Goal: Task Accomplishment & Management: Manage account settings

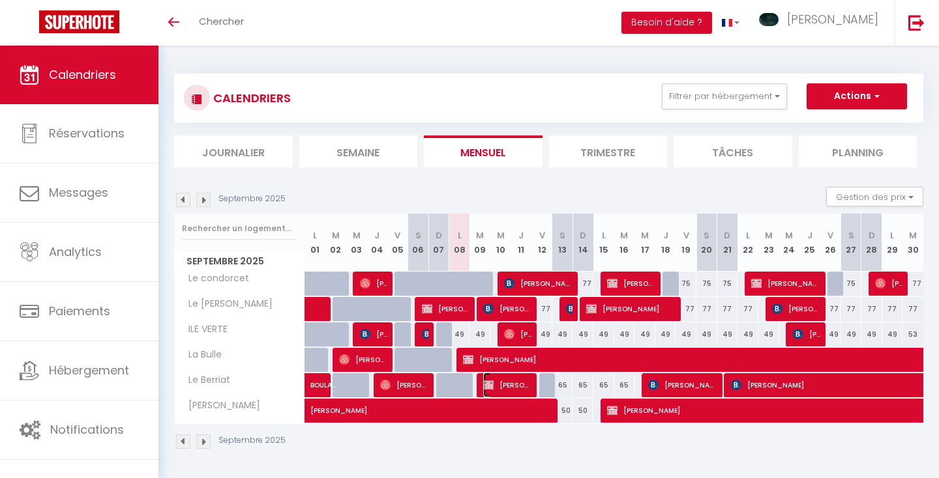
click at [491, 384] on img at bounding box center [488, 385] width 10 height 10
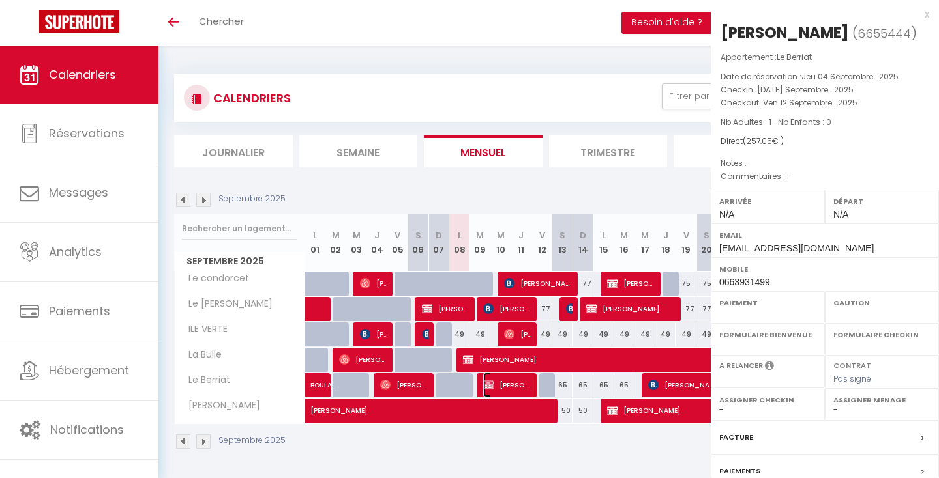
select select "KO"
select select "OK"
select select "0"
select select "1"
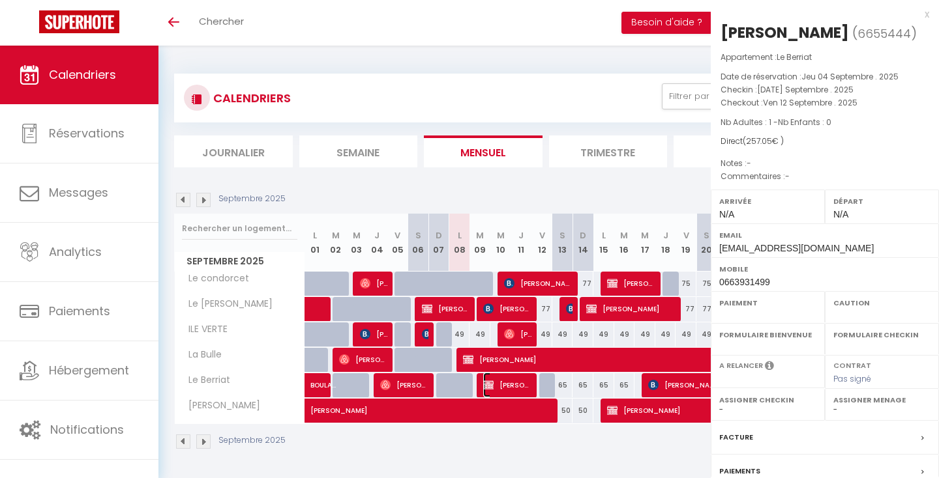
select select
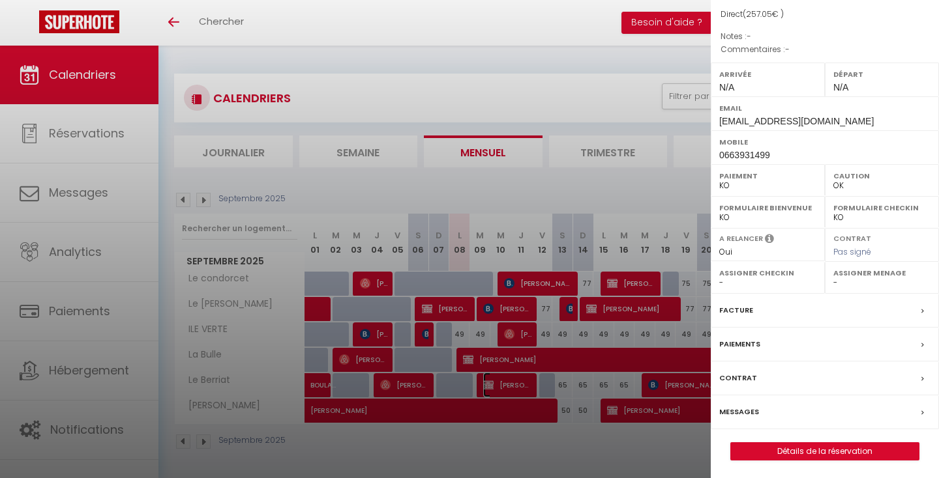
scroll to position [129, 0]
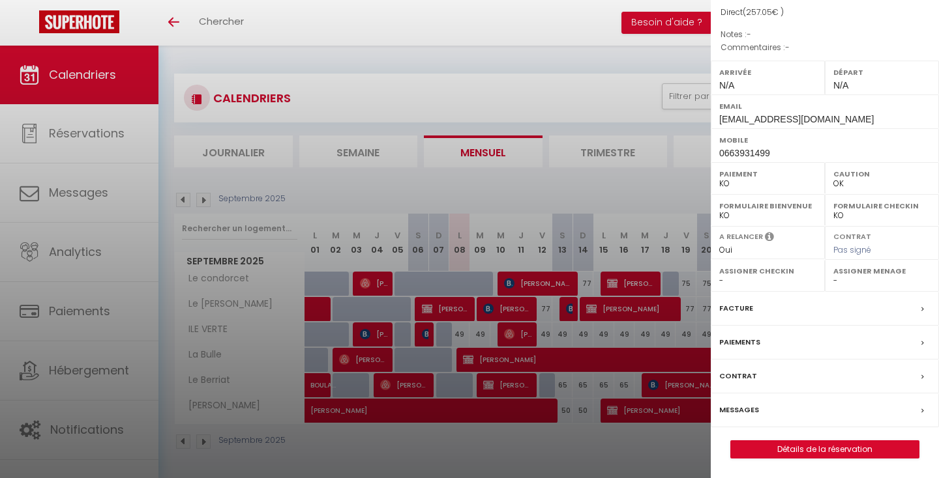
click at [604, 167] on div at bounding box center [469, 239] width 939 height 478
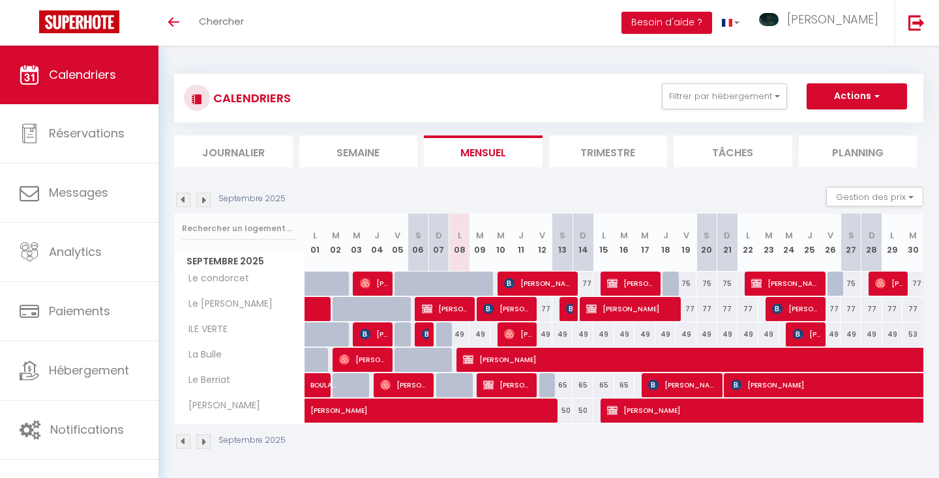
click at [183, 441] on img at bounding box center [183, 442] width 14 height 14
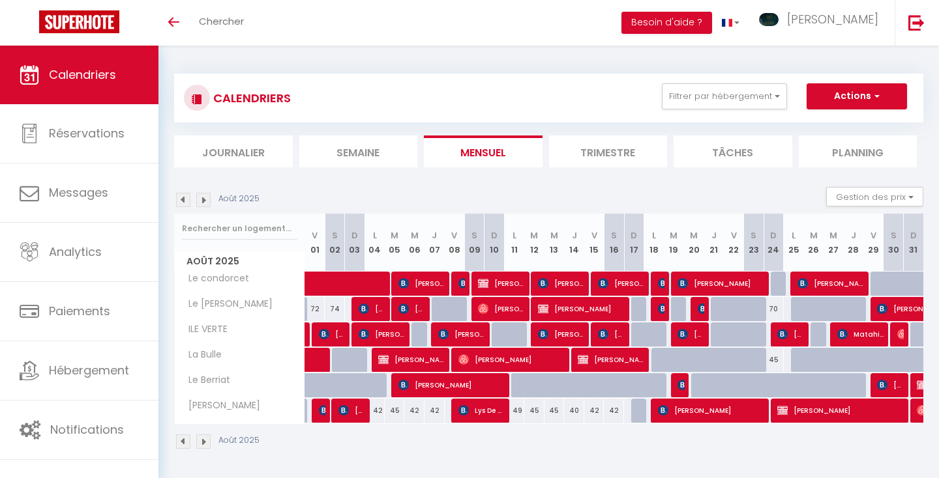
click at [183, 441] on img at bounding box center [183, 442] width 14 height 14
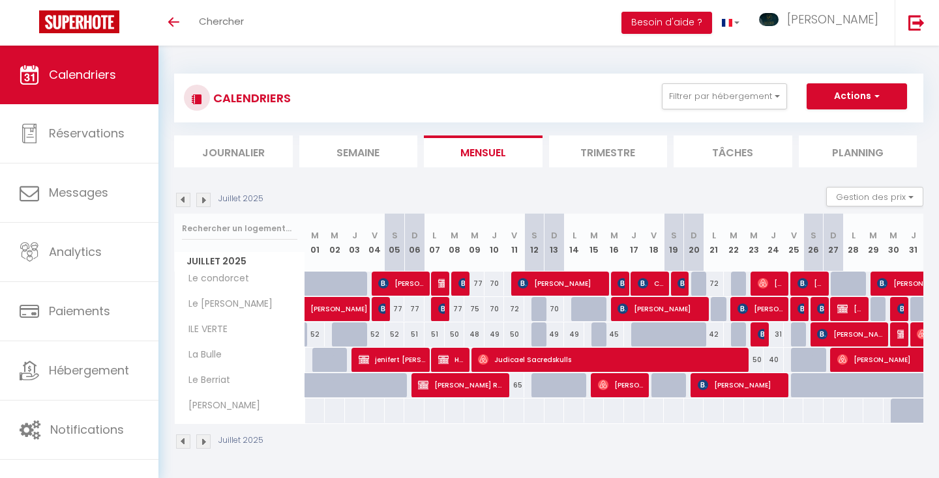
click at [181, 439] on img at bounding box center [183, 442] width 14 height 14
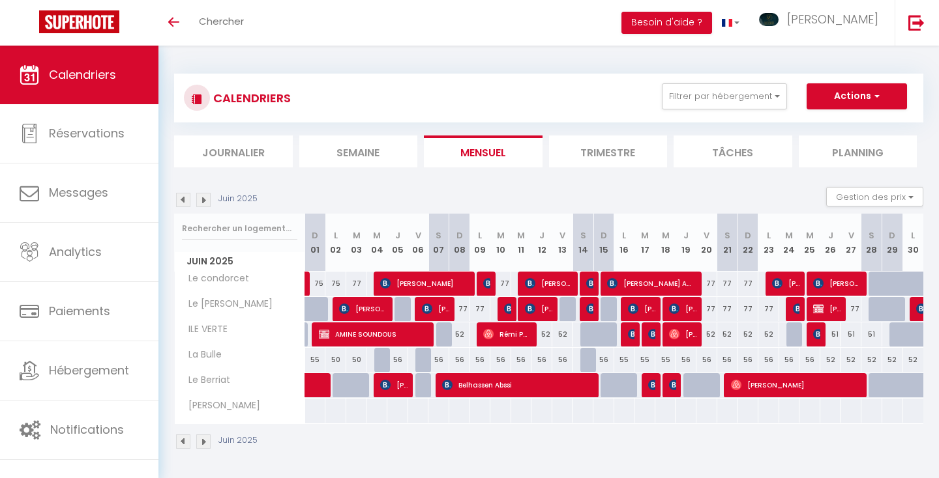
click at [183, 442] on img at bounding box center [183, 442] width 14 height 14
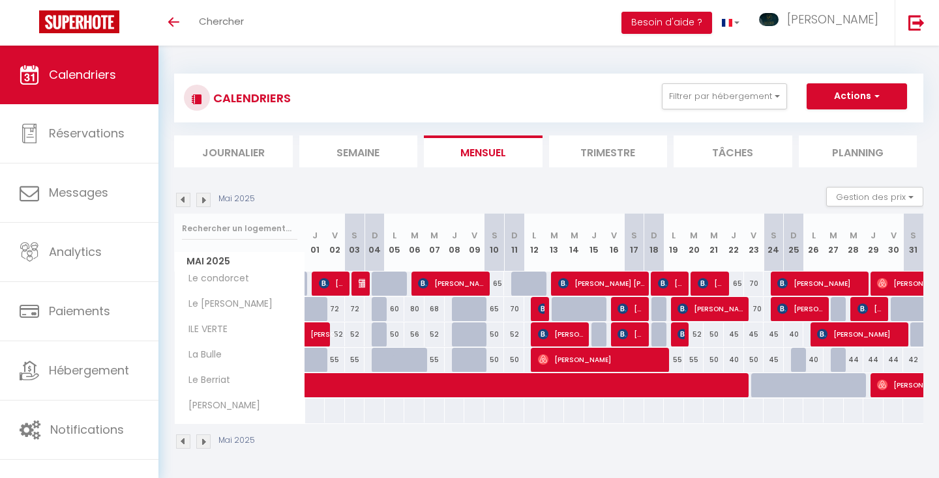
click at [183, 442] on img at bounding box center [183, 442] width 14 height 14
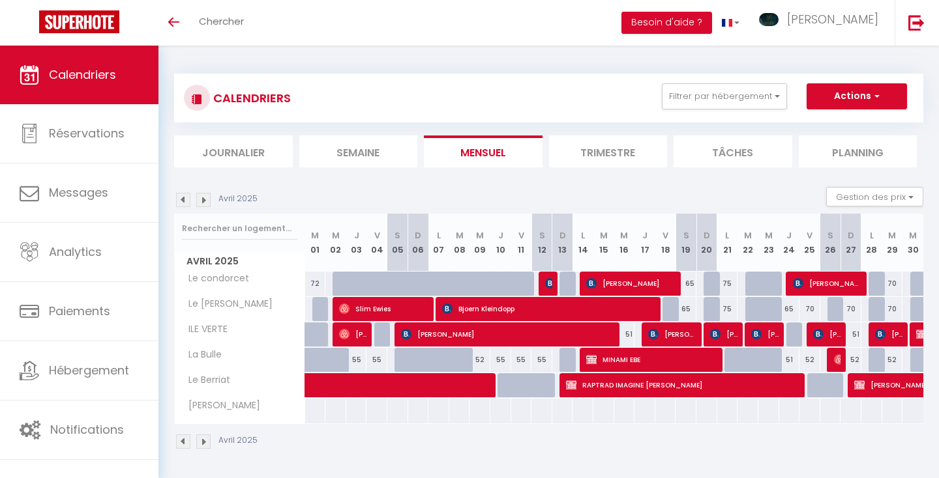
click at [203, 440] on img at bounding box center [203, 442] width 14 height 14
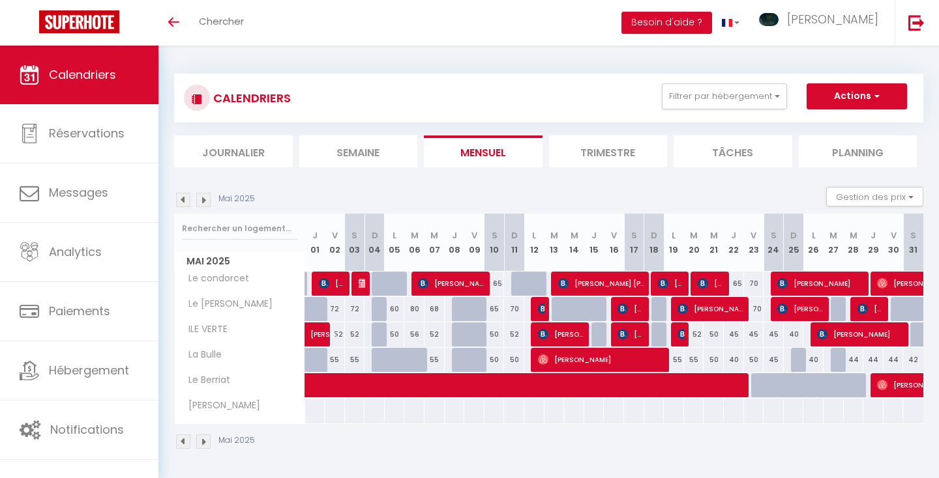
click at [203, 440] on img at bounding box center [203, 442] width 14 height 14
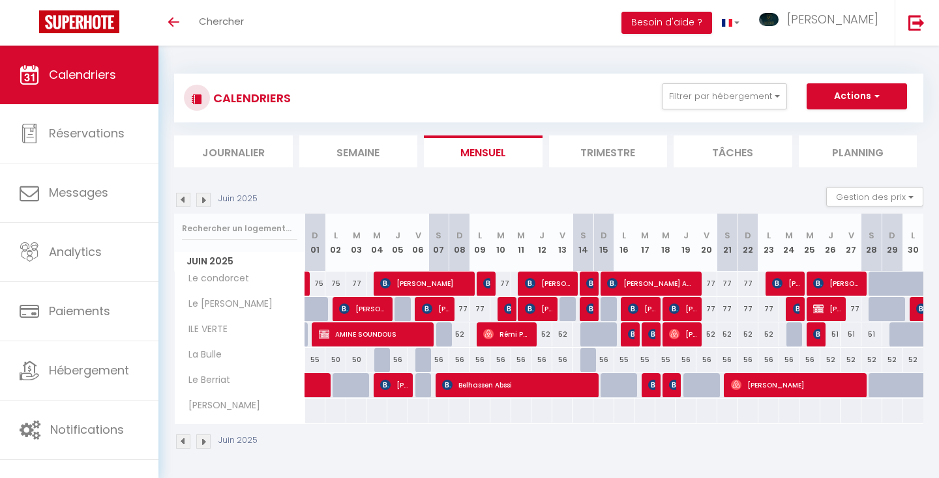
click at [205, 439] on img at bounding box center [203, 442] width 14 height 14
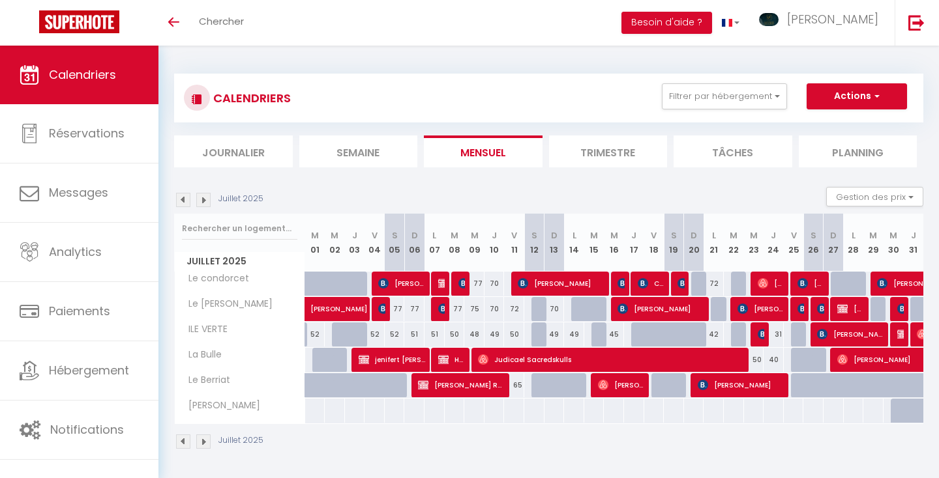
click at [205, 439] on img at bounding box center [203, 442] width 14 height 14
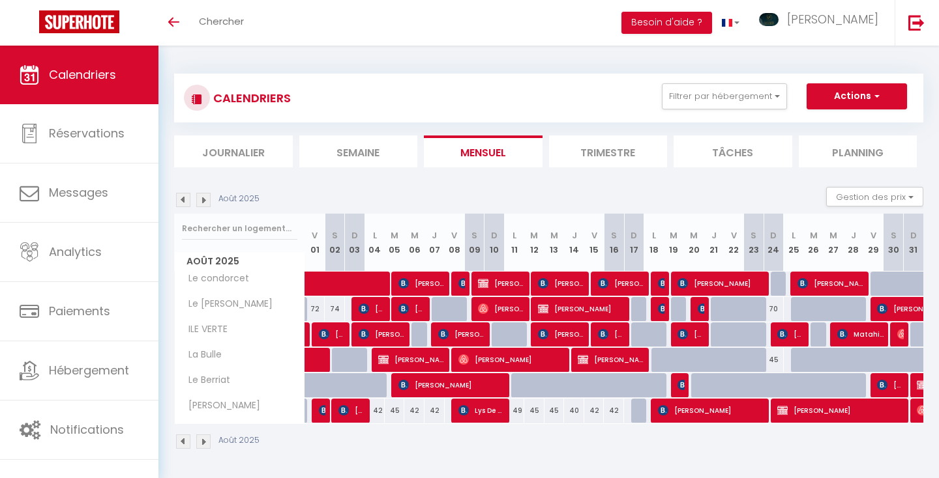
click at [205, 439] on img at bounding box center [203, 442] width 14 height 14
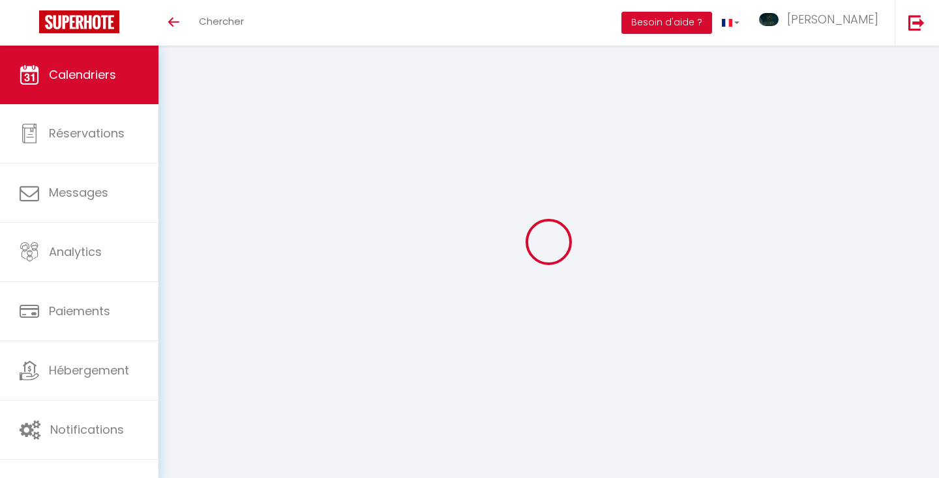
select select "KO"
select select "0"
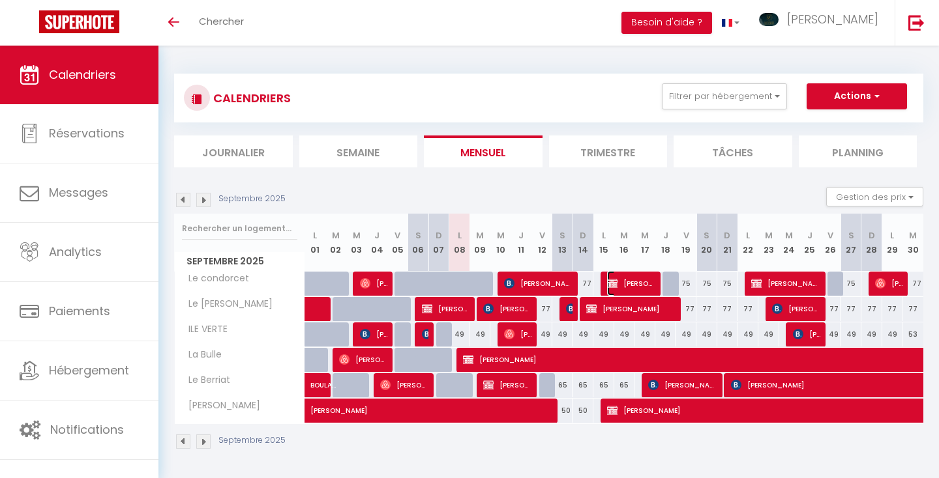
click at [636, 282] on span "[PERSON_NAME]" at bounding box center [631, 283] width 49 height 25
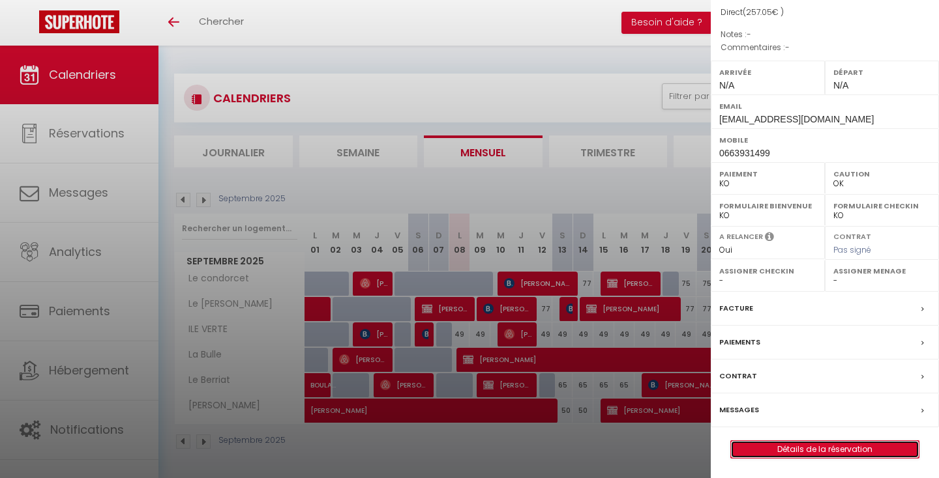
click at [820, 445] on link "Détails de la réservation" at bounding box center [825, 449] width 188 height 17
select select
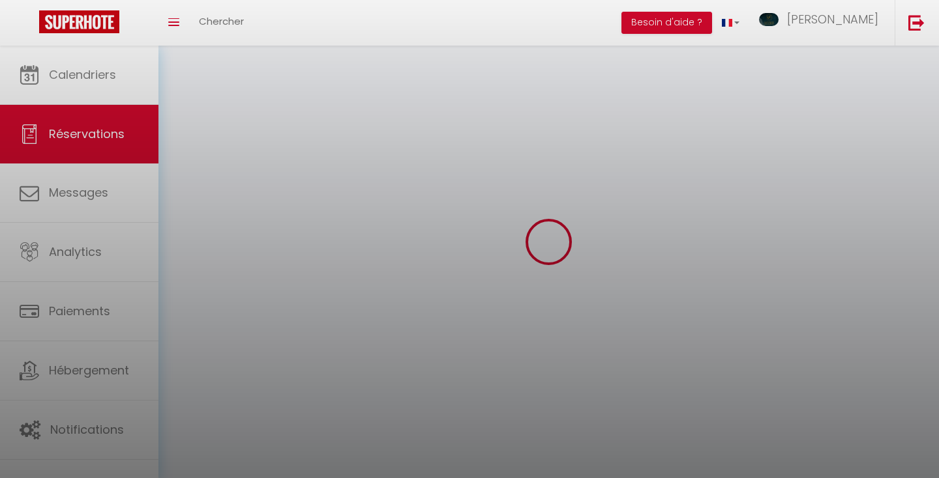
select select
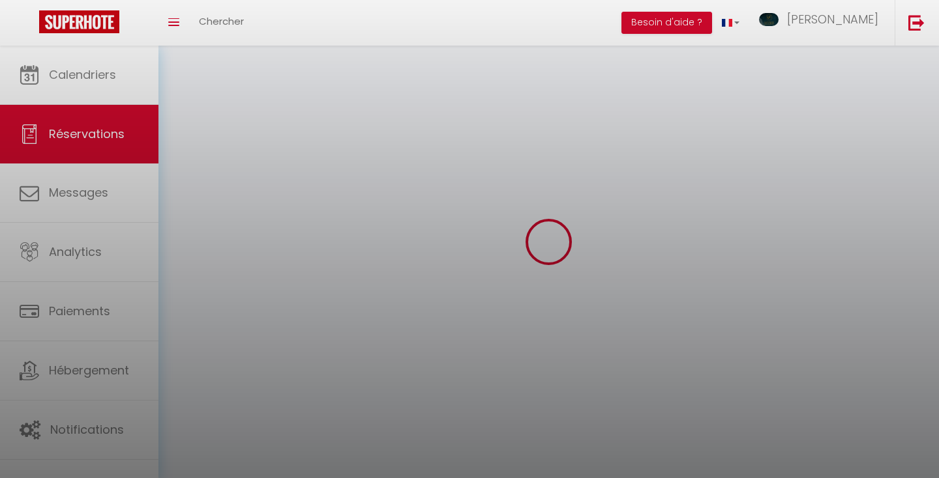
select select
checkbox input "false"
select select
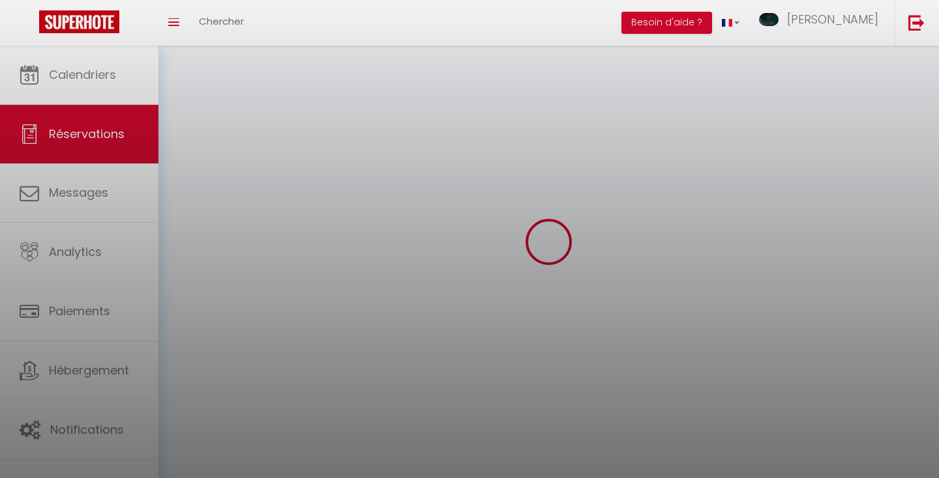
select select
checkbox input "false"
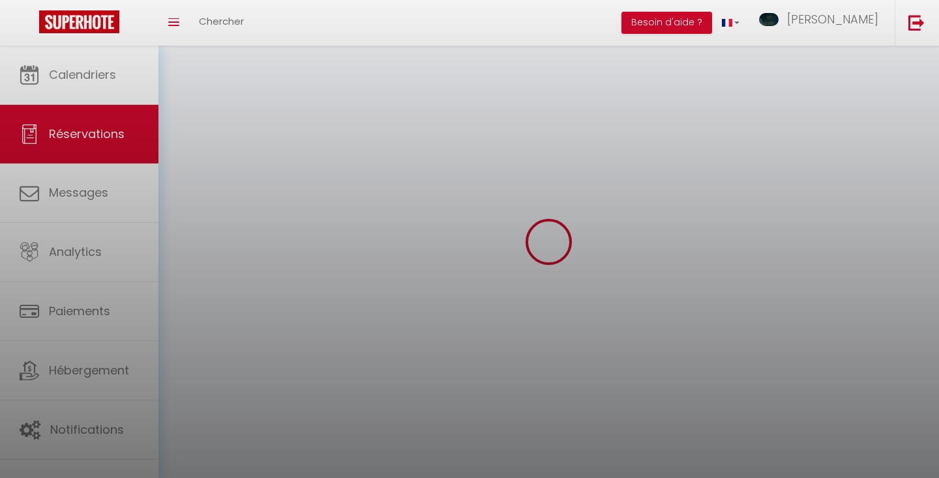
select select
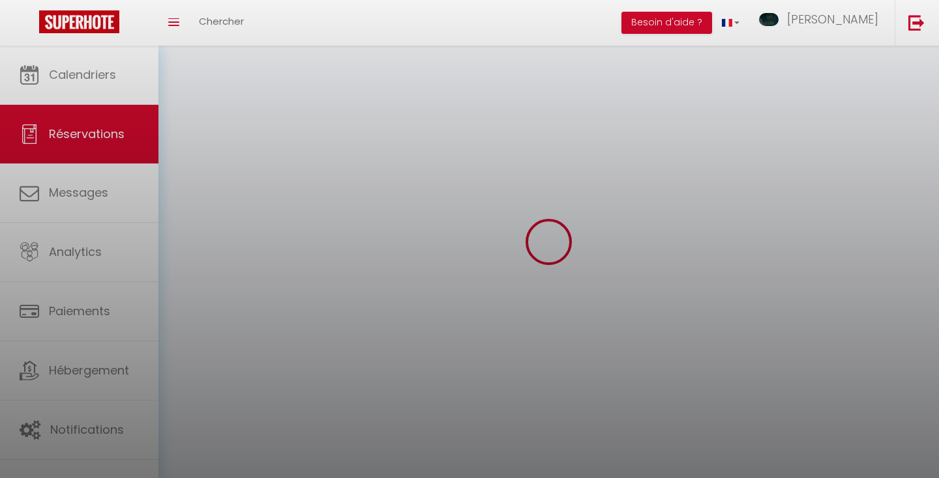
checkbox input "false"
select select
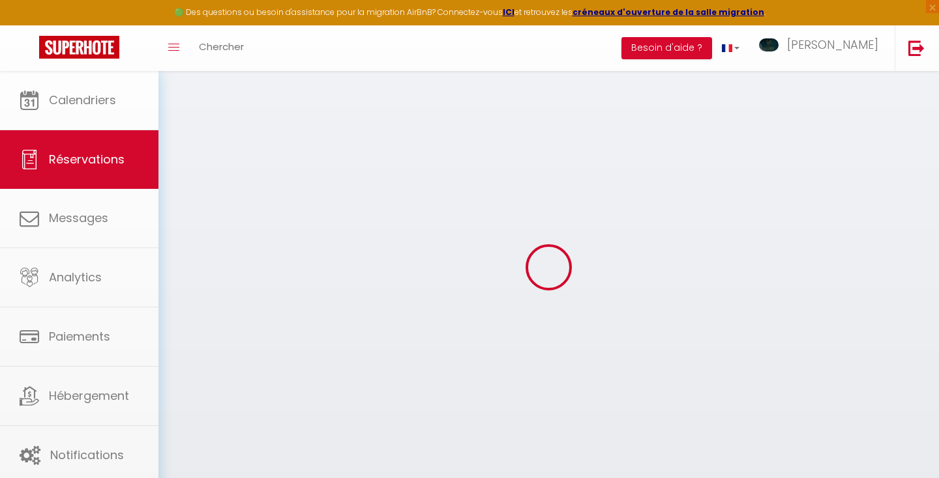
select select
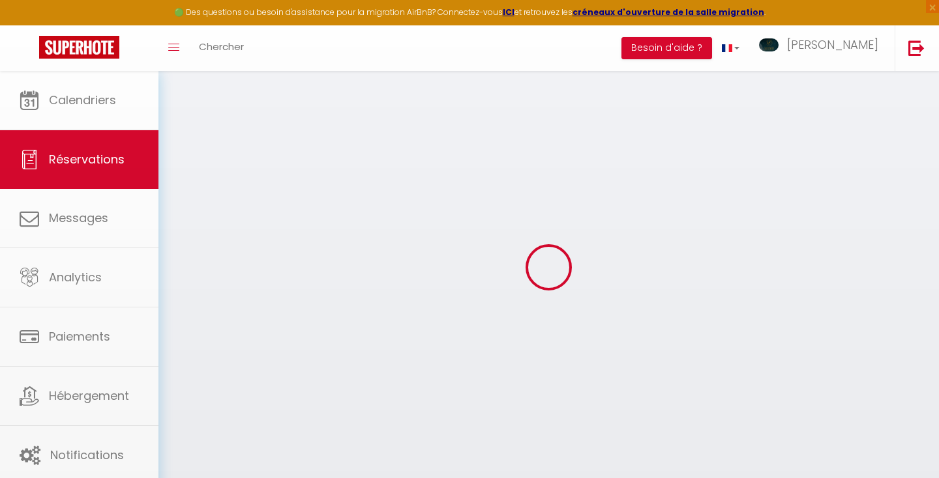
select select
checkbox input "false"
type input "JING"
type input "[PERSON_NAME]"
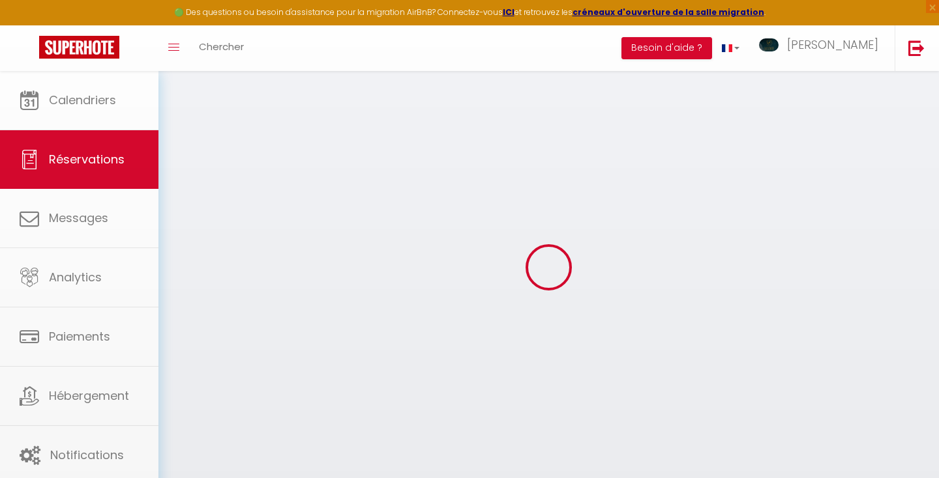
type input "[EMAIL_ADDRESS][DOMAIN_NAME]"
type input "0663931499"
select select "FR"
select select "21762"
select select "2"
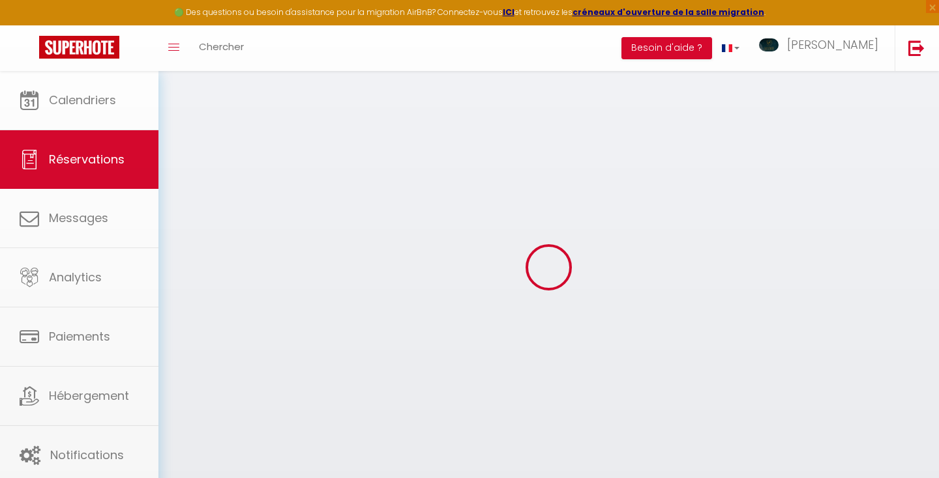
type input "Lun 15 Septembre 2025"
select select
type input "Jeu 18 Septembre 2025"
select select
type input "1"
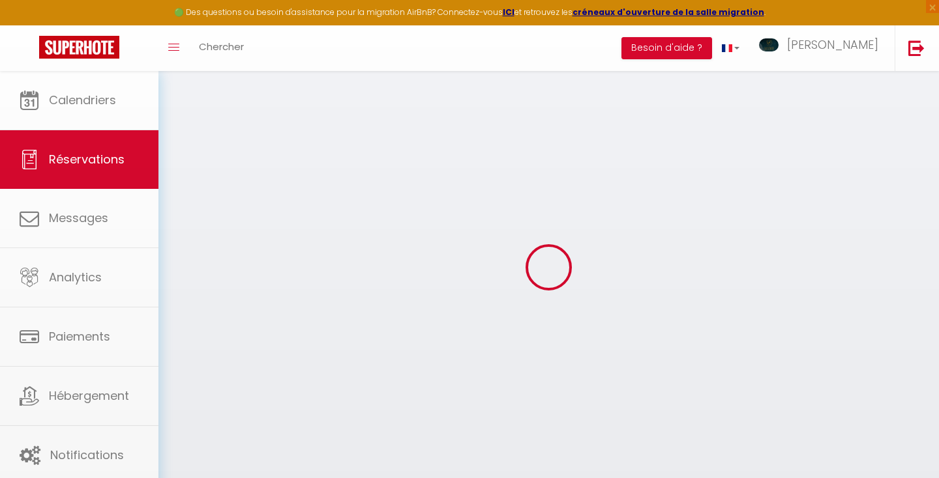
select select "10"
select select
type input "201"
checkbox input "false"
type input "257.05"
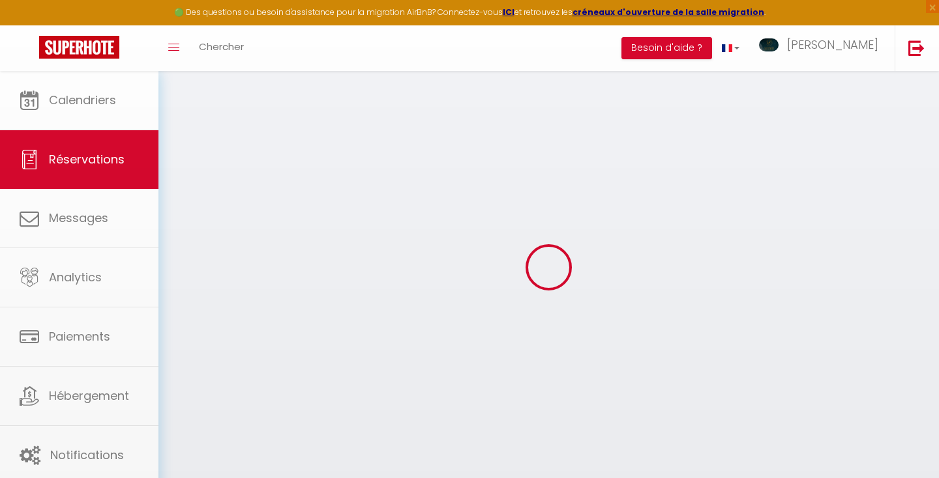
type input "0"
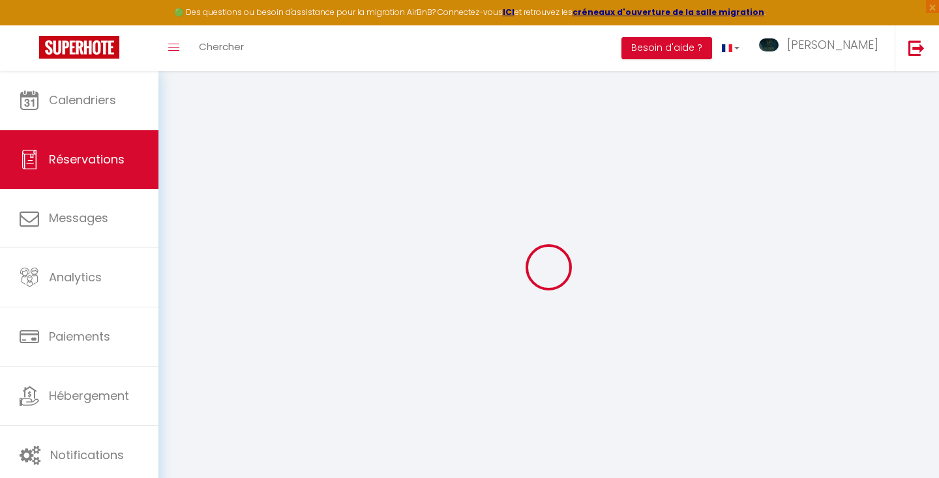
select select
select select "15"
checkbox input "false"
select select
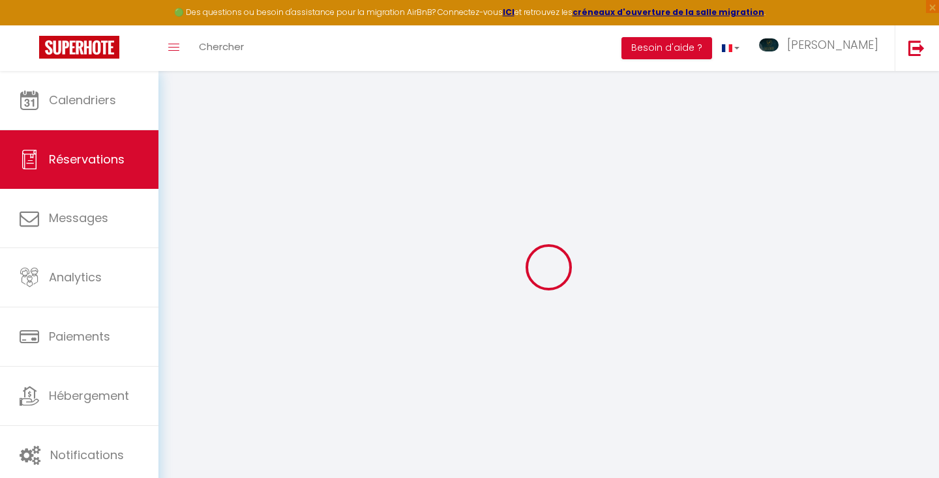
select select
checkbox input "false"
select select
checkbox input "false"
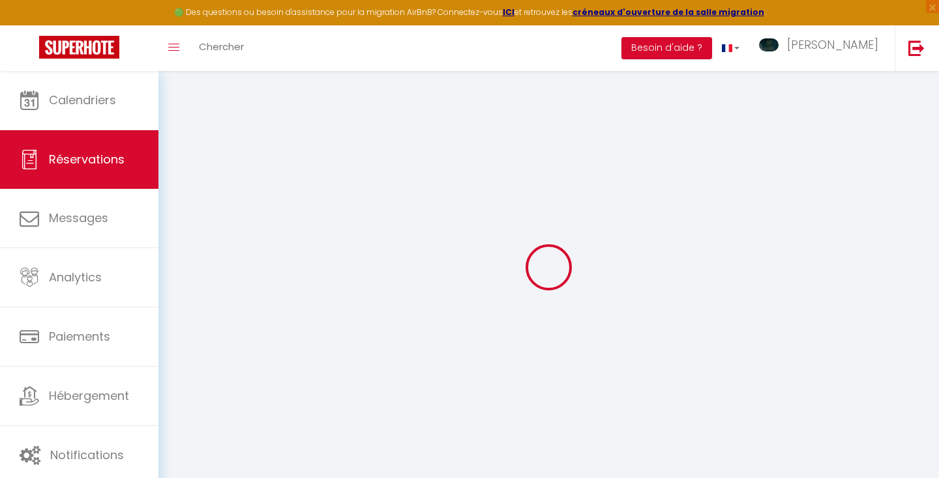
type input "45"
type input "11.05"
select select
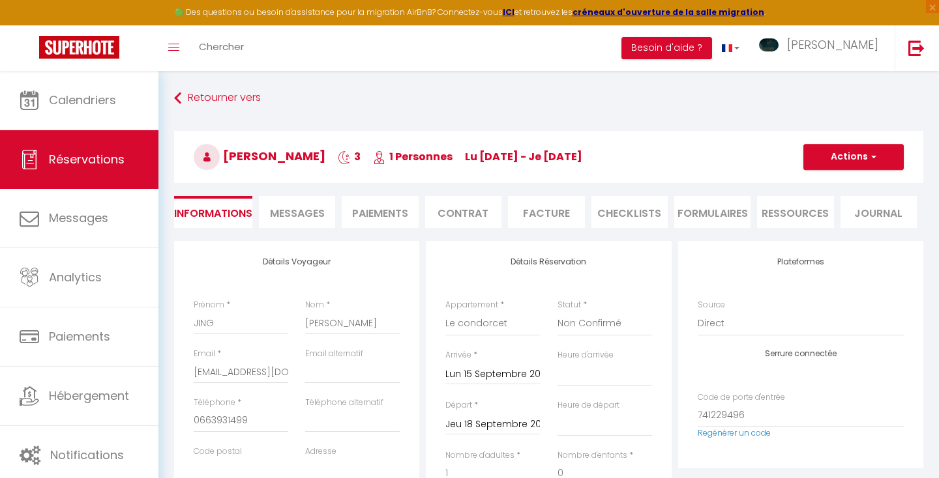
checkbox input "false"
select select
click at [226, 320] on input "JING" at bounding box center [241, 323] width 95 height 23
type input "JING"
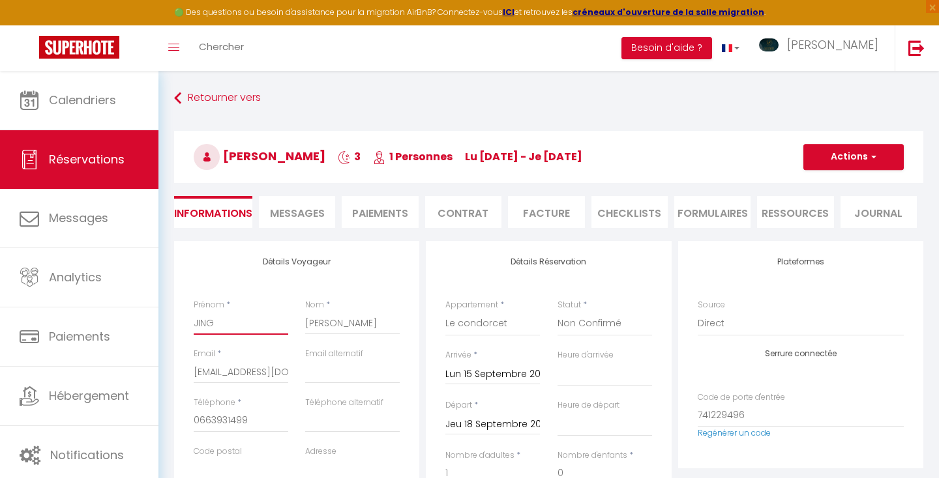
select select
checkbox input "false"
type input "[PERSON_NAME]"
select select
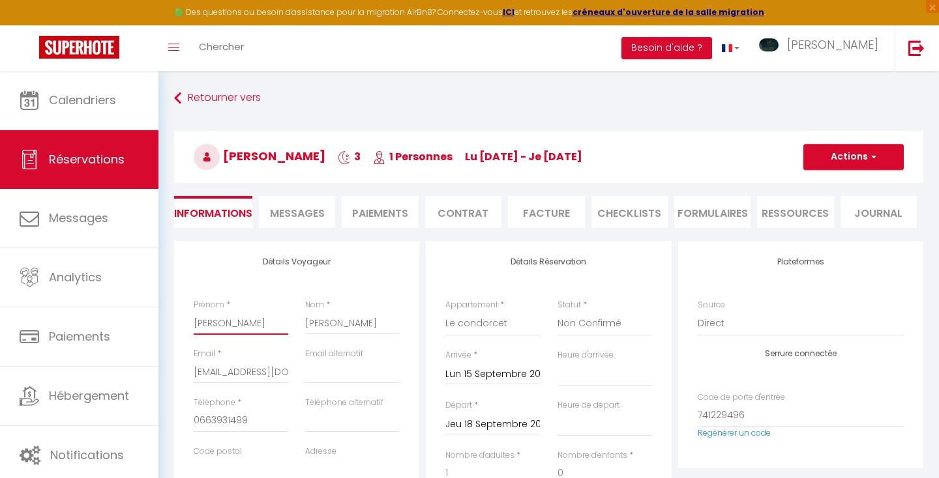
select select
checkbox input "false"
type input "JING CH"
select select
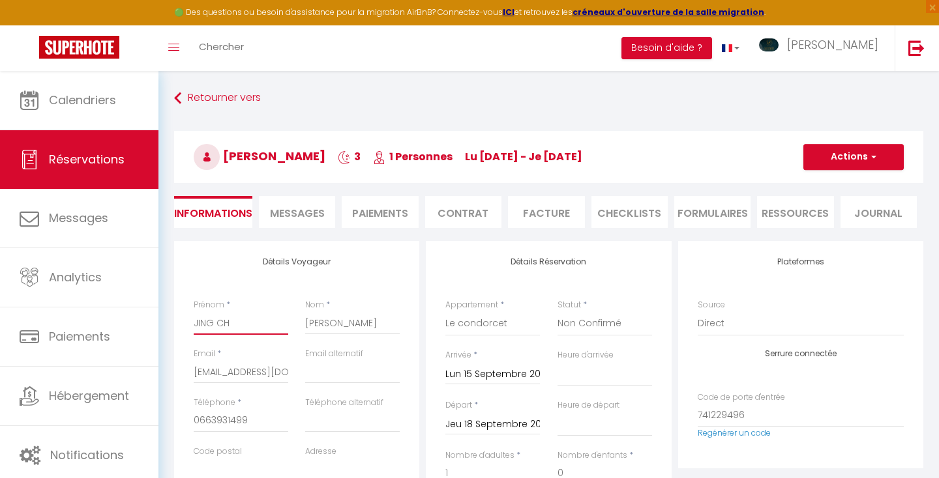
checkbox input "false"
type input "[PERSON_NAME]"
select select
checkbox input "false"
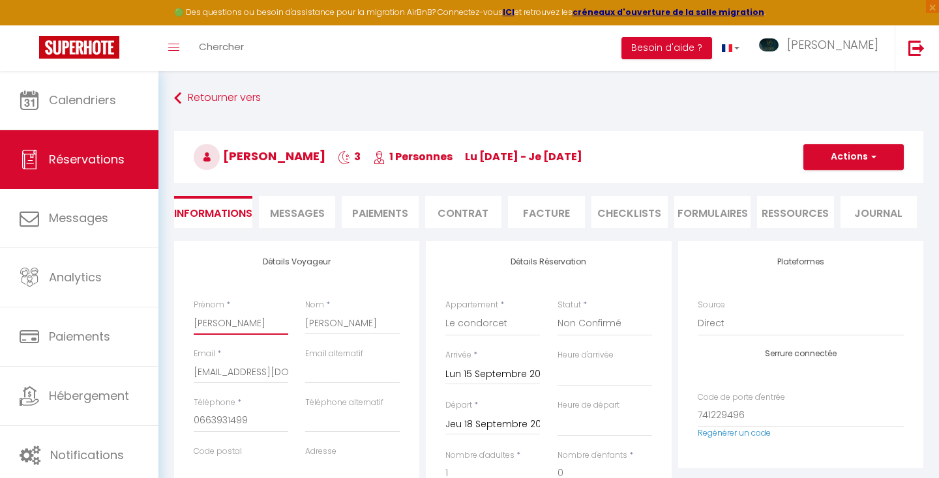
type input "[PERSON_NAME]"
select select
checkbox input "false"
type input "[PERSON_NAME]"
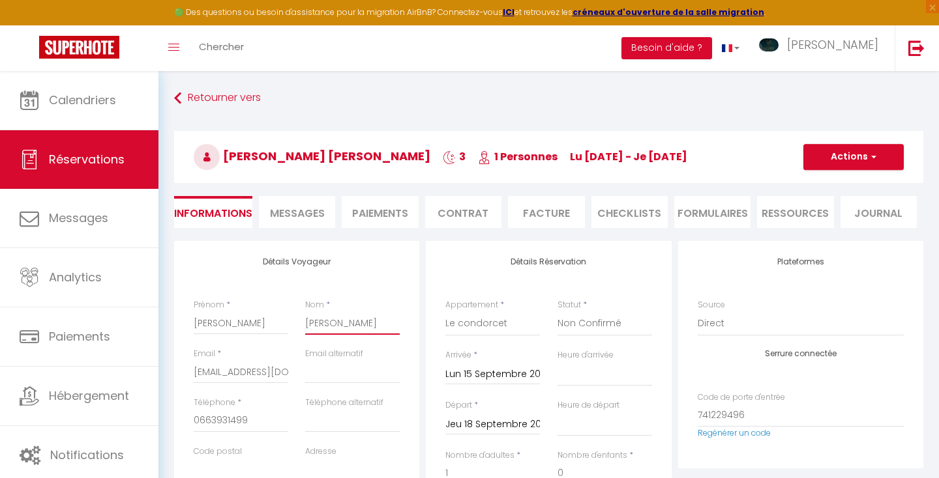
click at [341, 323] on input "[PERSON_NAME]" at bounding box center [352, 323] width 95 height 23
type input "CHE"
select select
checkbox input "false"
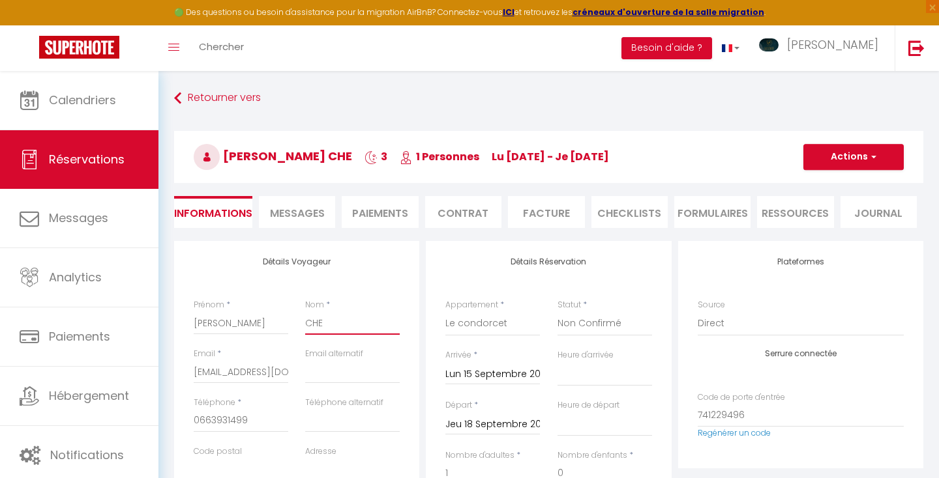
type input "CH"
select select
checkbox input "false"
type input "C"
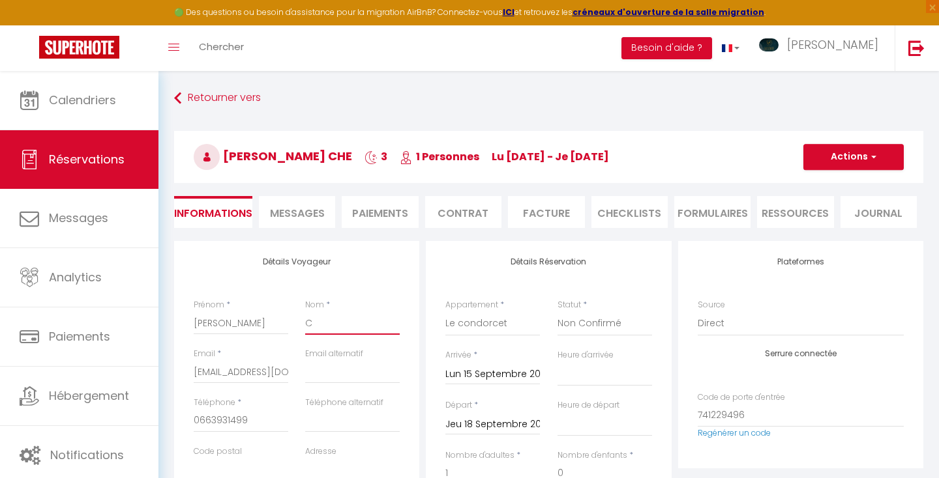
select select
checkbox input "false"
select select
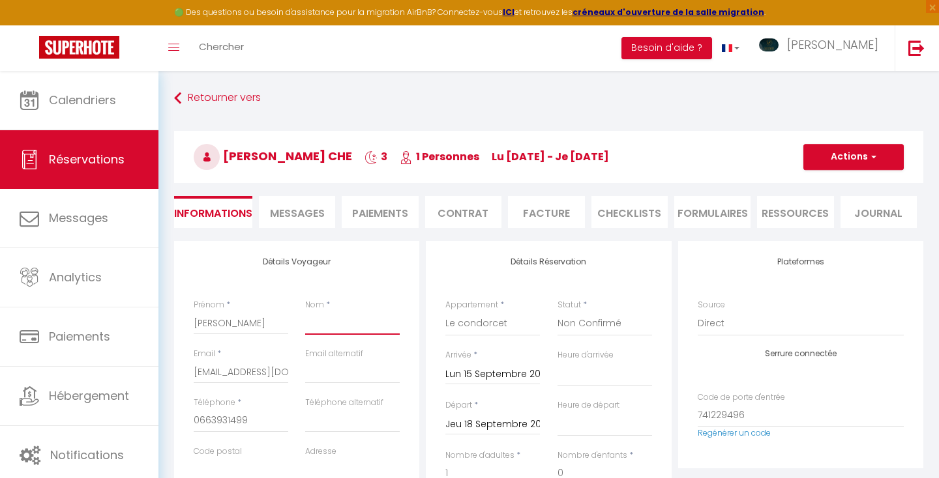
checkbox input "false"
type input "R"
select select
checkbox input "false"
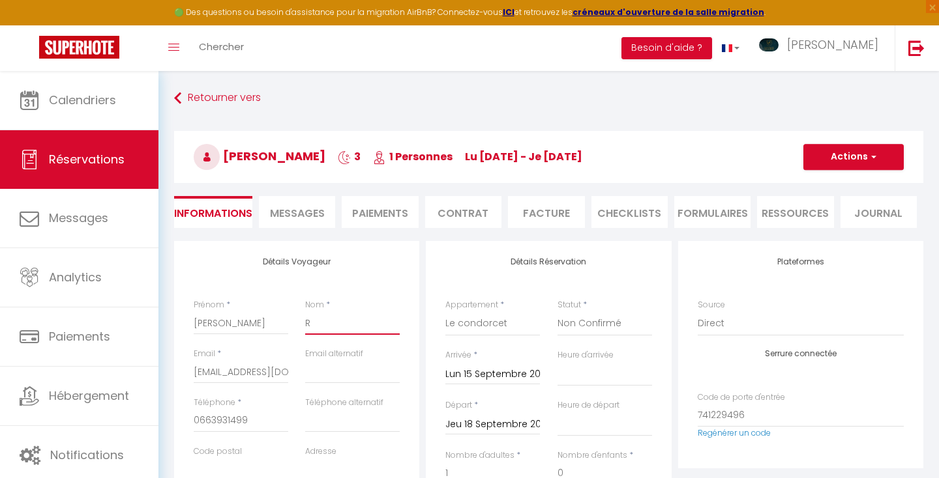
type input "RA"
select select
checkbox input "false"
type input "RAP"
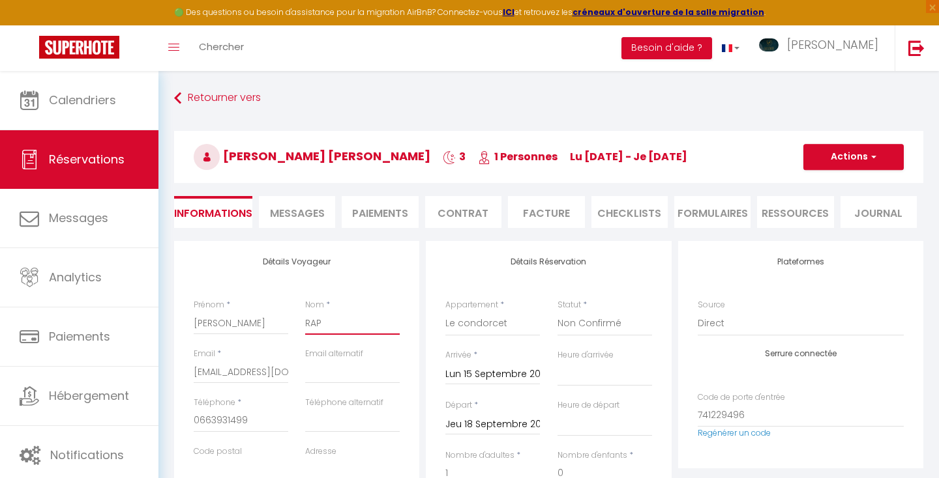
select select
checkbox input "false"
type input "RAPT"
select select
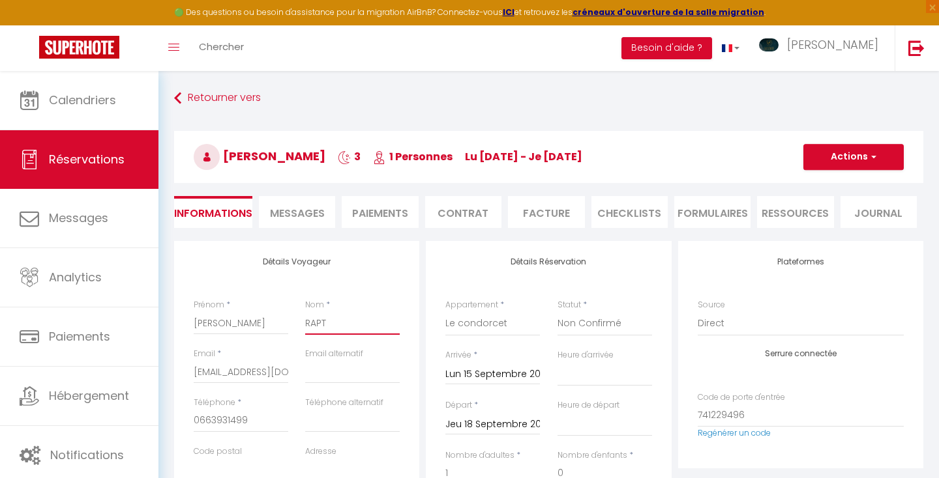
select select
checkbox input "false"
type input "RAPTR"
select select
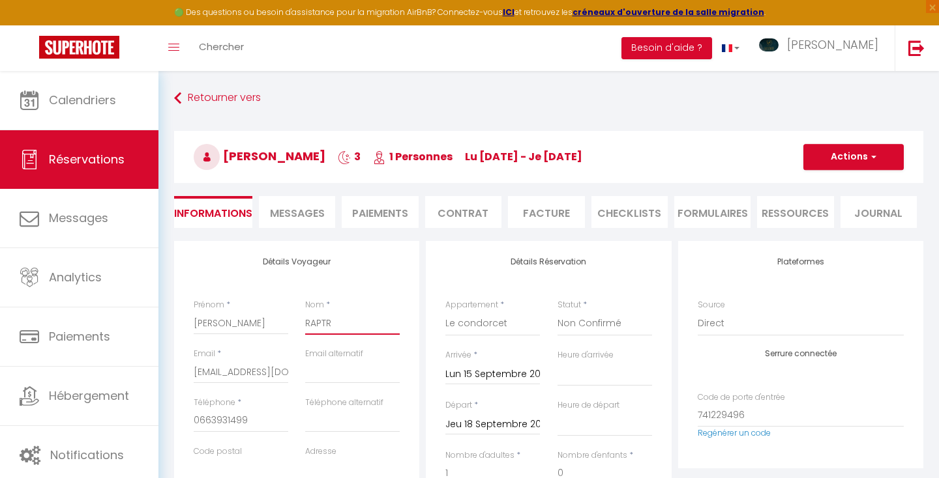
checkbox input "false"
type input "RAPTRA"
select select
checkbox input "false"
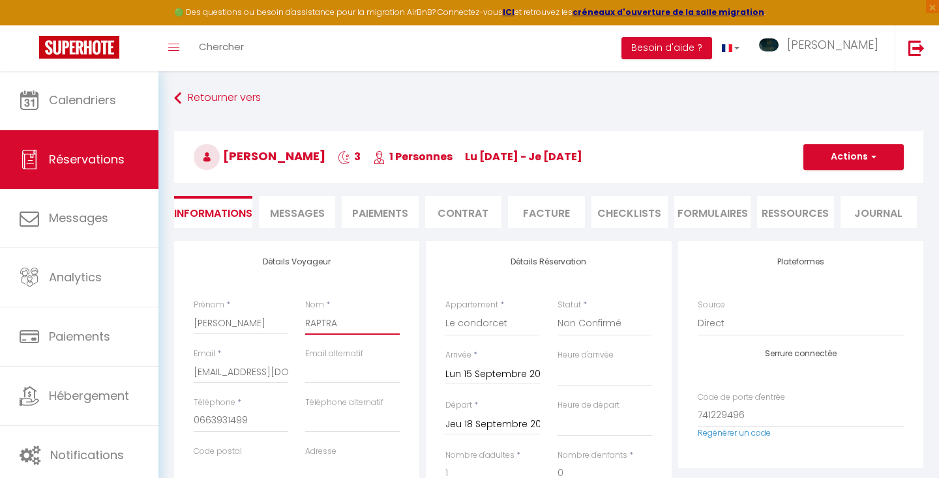
type input "RAPTRAD"
select select
checkbox input "false"
type input "RAPTRAD"
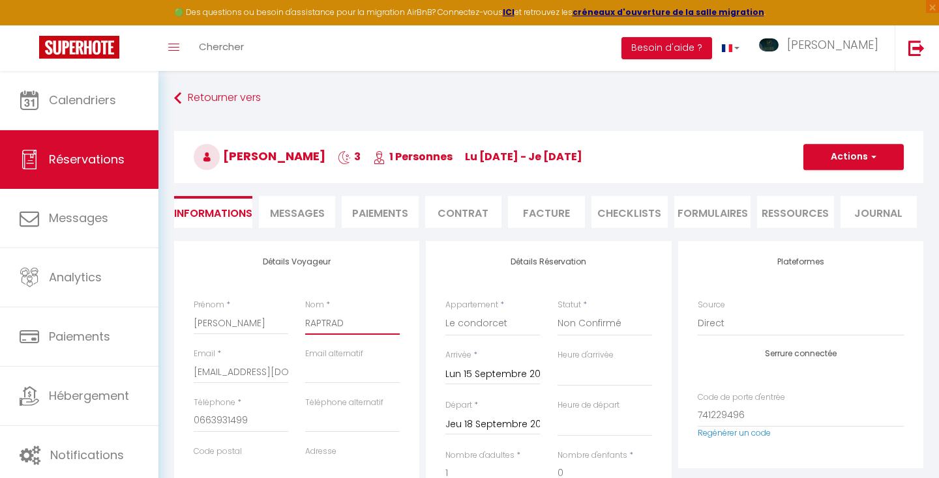
select select
checkbox input "false"
type input "RAPTRAD I"
select select
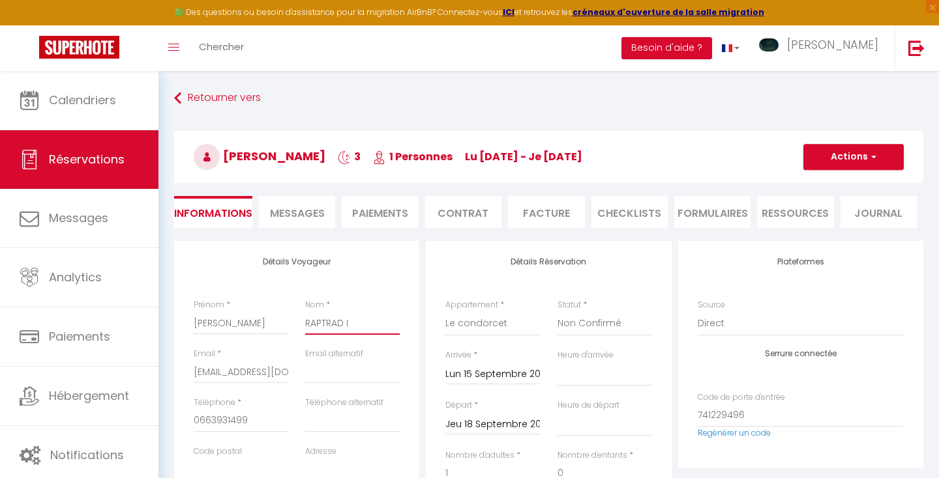
select select
checkbox input "false"
type input "RAPTRAD IM"
select select
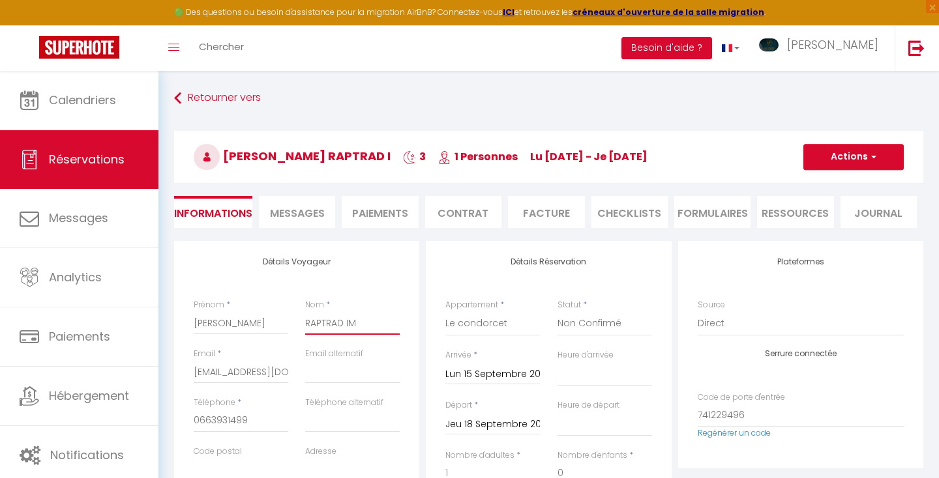
checkbox input "false"
type input "RAPTRAD IMA"
select select
checkbox input "false"
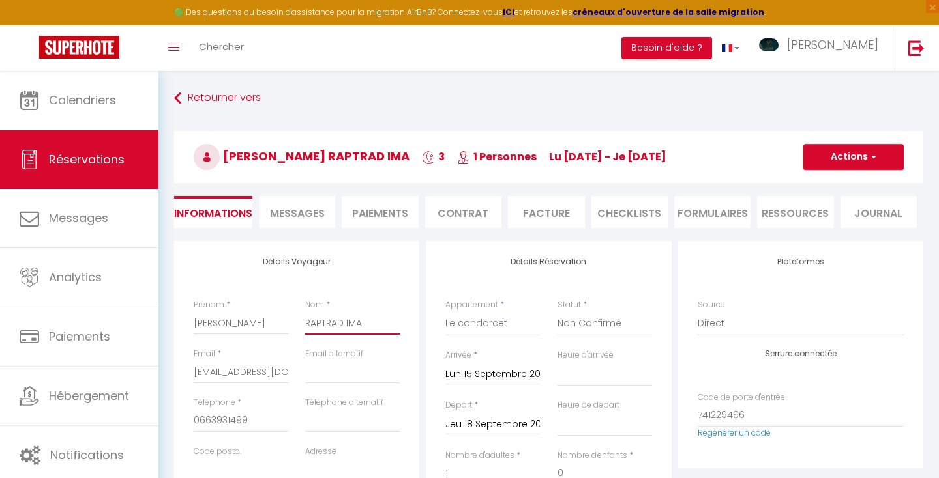
type input "RAPTRAD IMAG"
select select
checkbox input "false"
type input "RAPTRAD IMAGI"
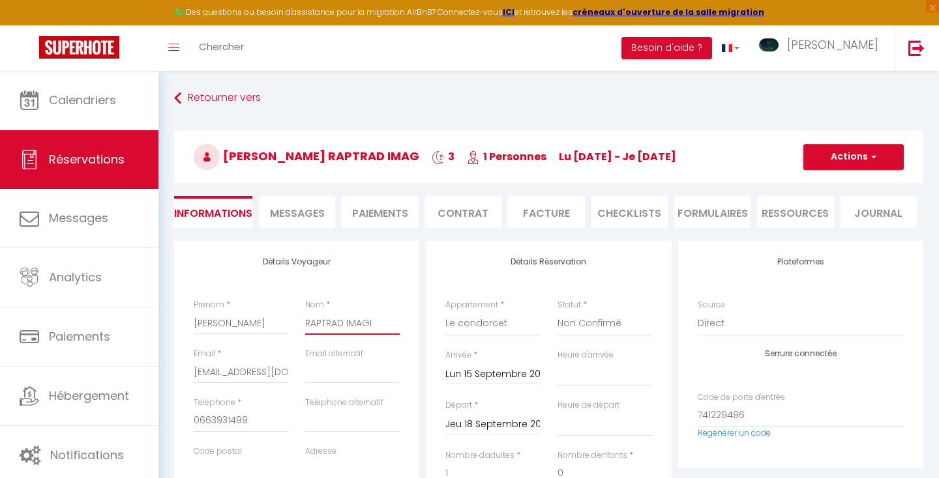
select select
checkbox input "false"
type input "RAPTRAD IMAGIN"
select select
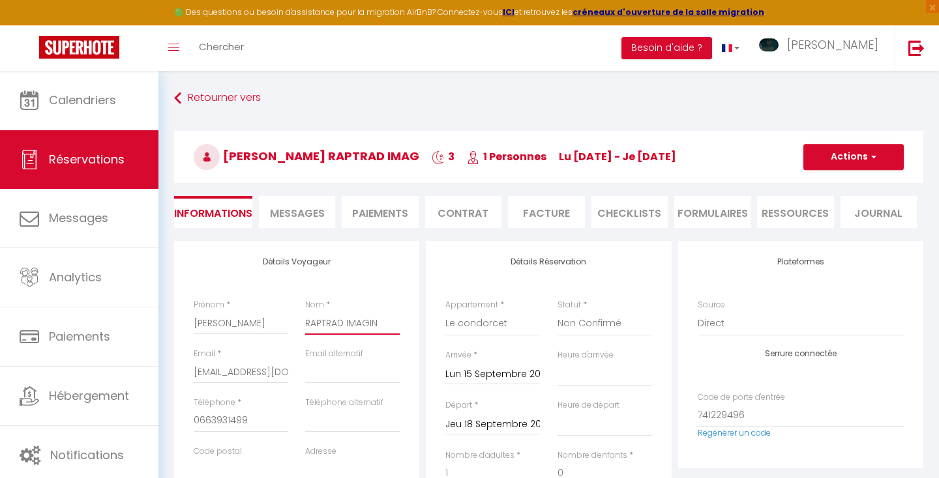
select select
checkbox input "false"
type input "RAPTRAD IMAGINE"
select select
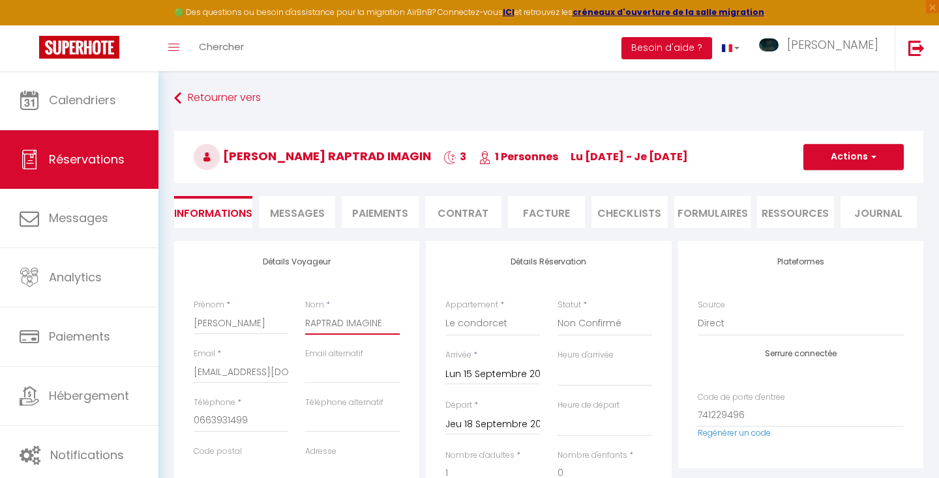
checkbox input "false"
type input "RAPTRAD IMAGINE"
click at [836, 154] on button "Actions" at bounding box center [853, 157] width 100 height 26
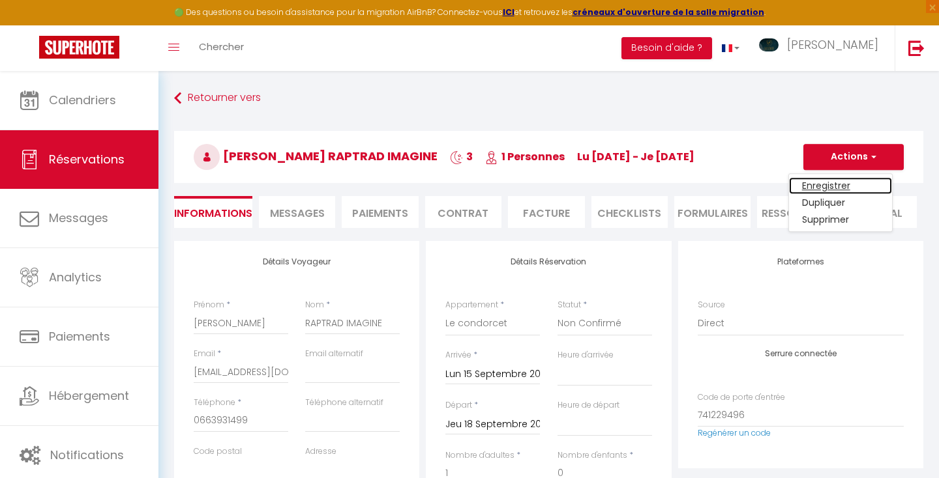
click at [819, 183] on link "Enregistrer" at bounding box center [840, 185] width 103 height 17
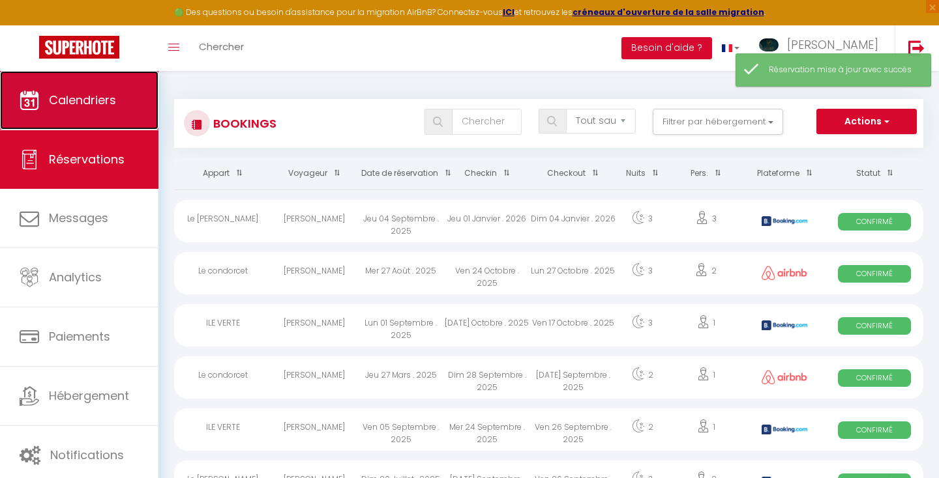
click at [85, 98] on span "Calendriers" at bounding box center [82, 100] width 67 height 16
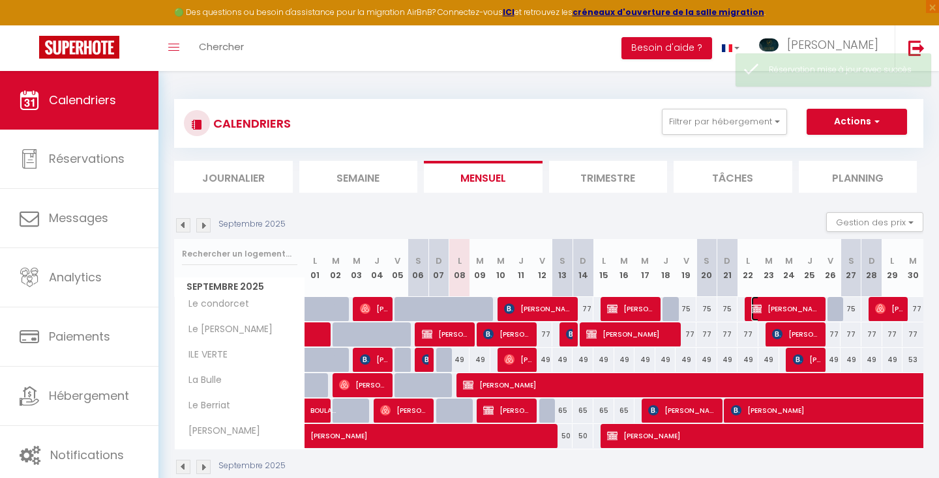
click at [774, 308] on span "[PERSON_NAME]" at bounding box center [786, 309] width 70 height 25
select select "KO"
select select "0"
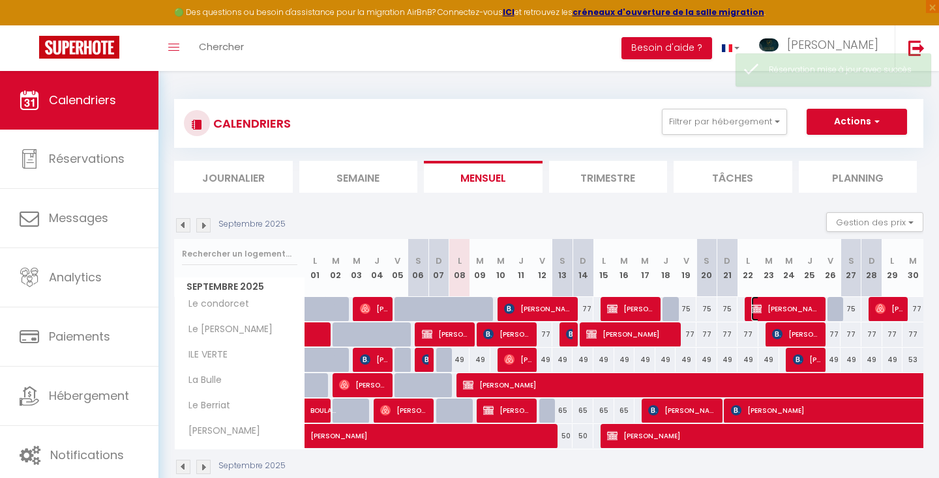
select select "1"
select select
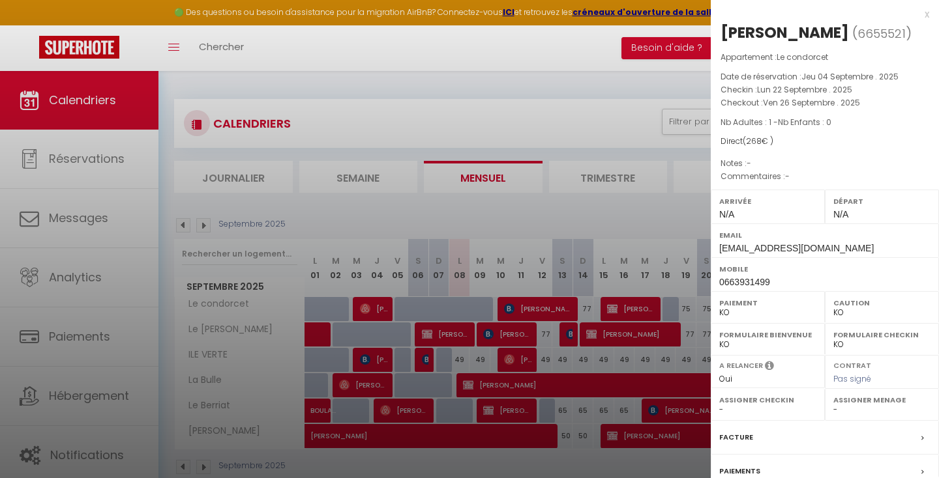
scroll to position [129, 0]
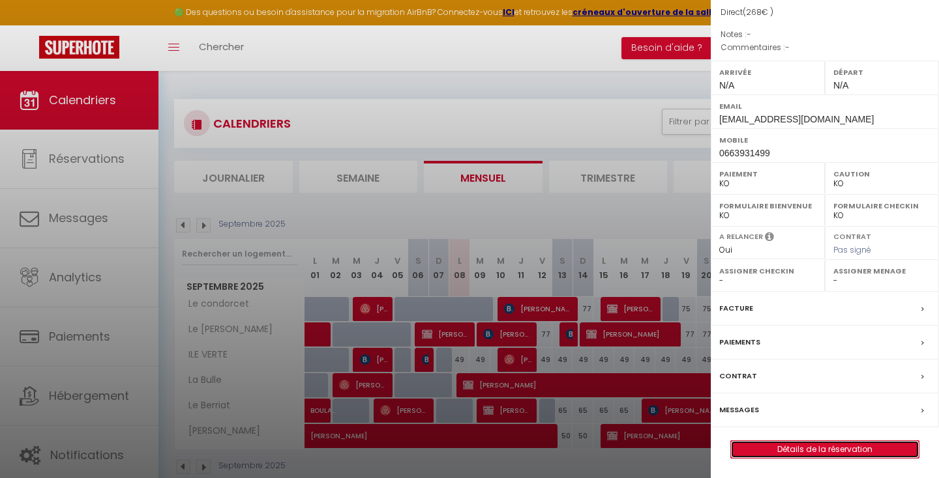
click at [773, 447] on link "Détails de la réservation" at bounding box center [825, 449] width 188 height 17
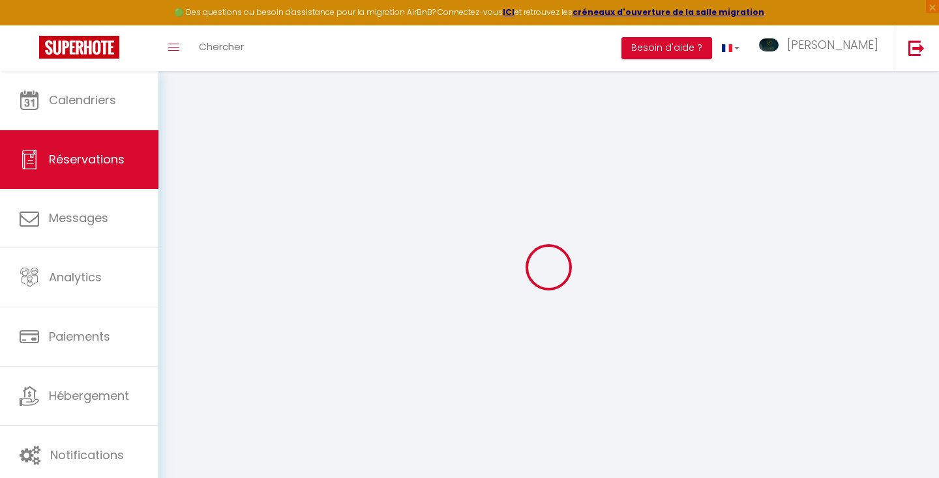
select select
checkbox input "false"
select select
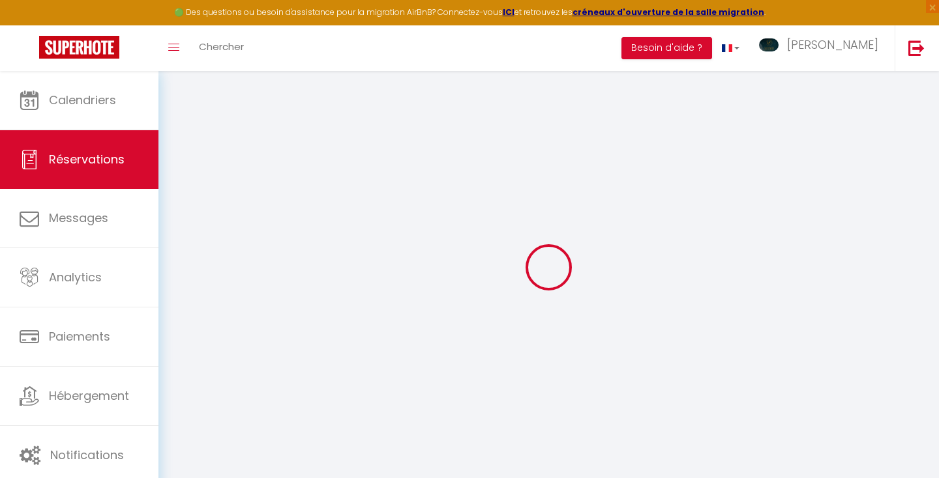
checkbox input "false"
select select
checkbox input "false"
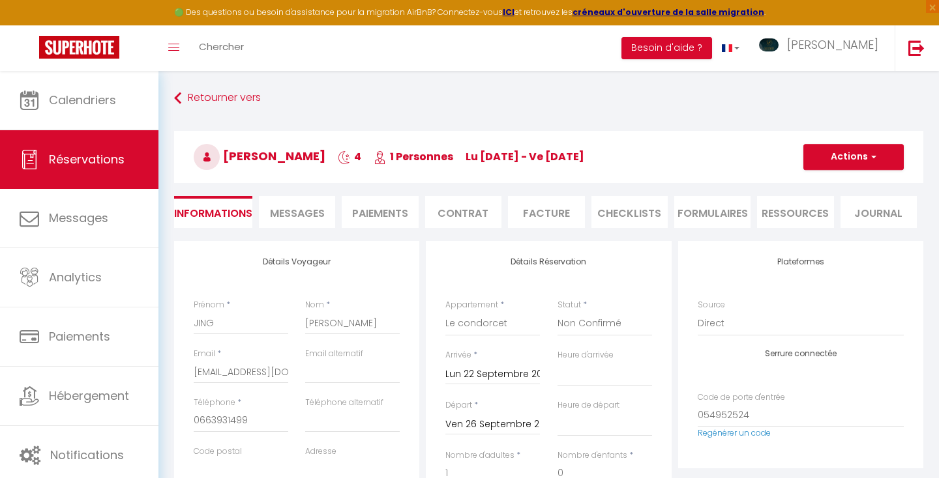
select select
checkbox input "false"
select select
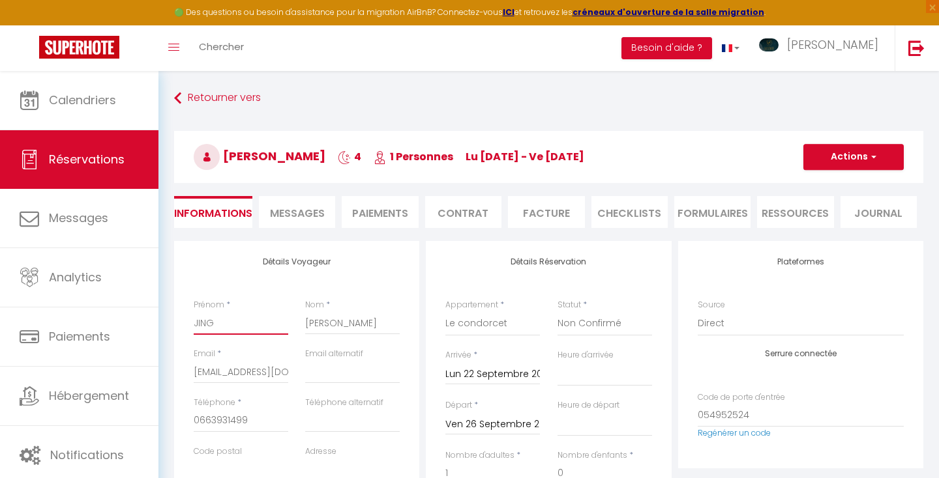
click at [256, 323] on input "JING" at bounding box center [241, 323] width 95 height 23
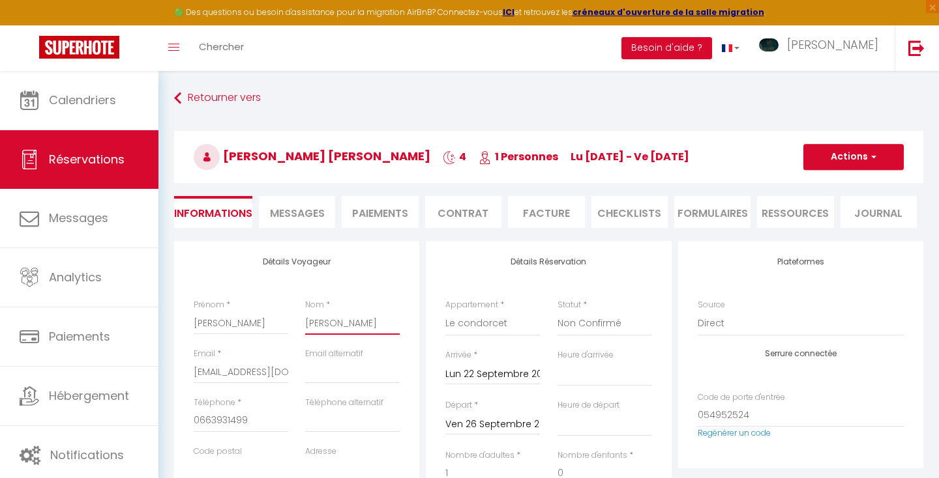
click at [338, 317] on input "[PERSON_NAME]" at bounding box center [352, 323] width 95 height 23
click at [378, 367] on input "email" at bounding box center [352, 371] width 95 height 23
click at [833, 154] on button "Actions" at bounding box center [853, 157] width 100 height 26
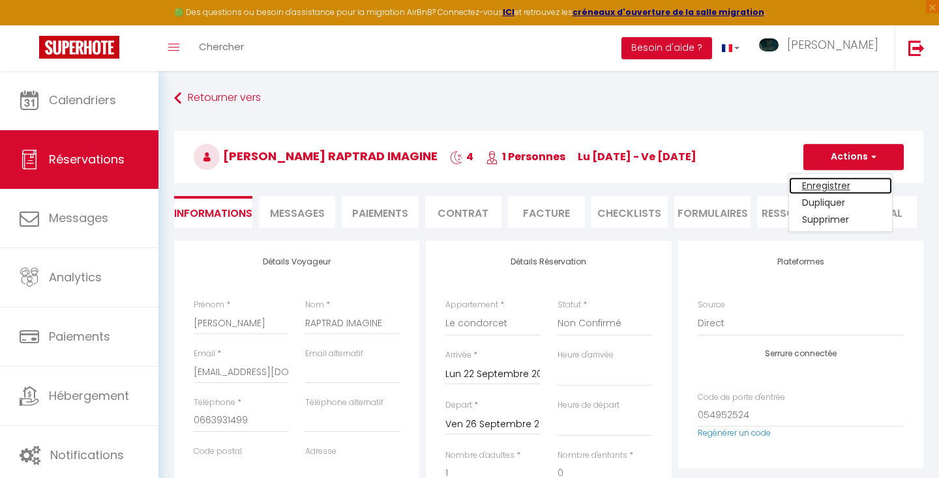
click at [816, 184] on link "Enregistrer" at bounding box center [840, 185] width 103 height 17
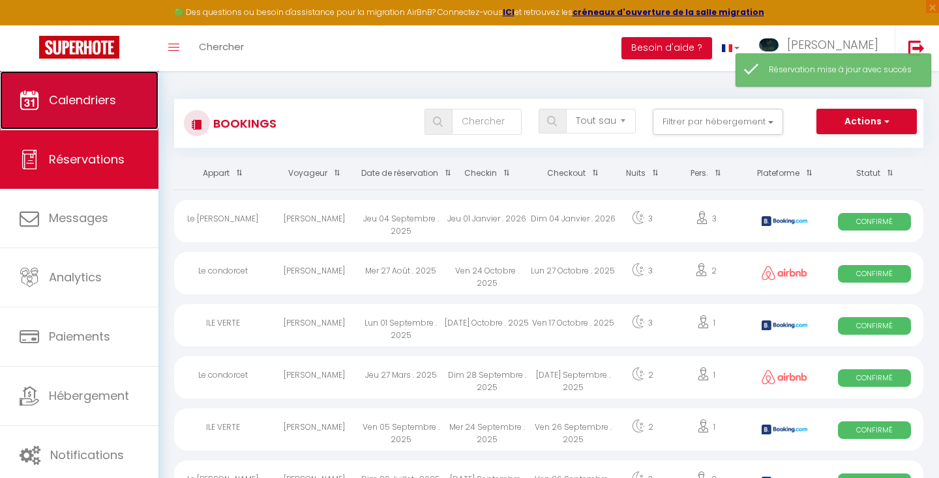
click at [110, 99] on span "Calendriers" at bounding box center [82, 100] width 67 height 16
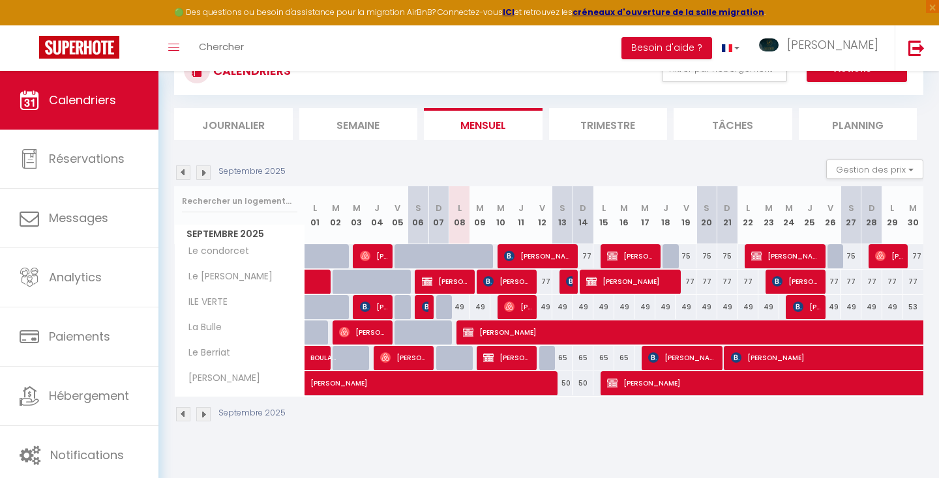
scroll to position [53, 0]
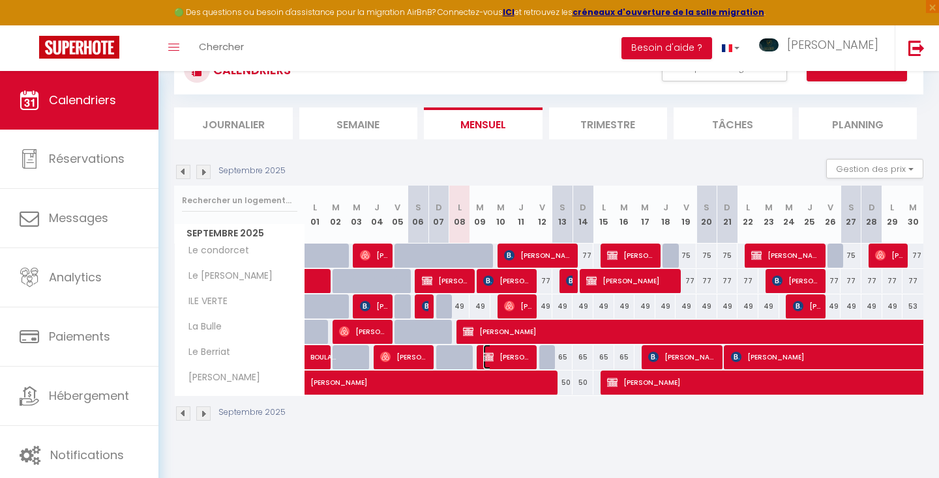
click at [496, 357] on span "[PERSON_NAME] imagine" at bounding box center [507, 357] width 49 height 25
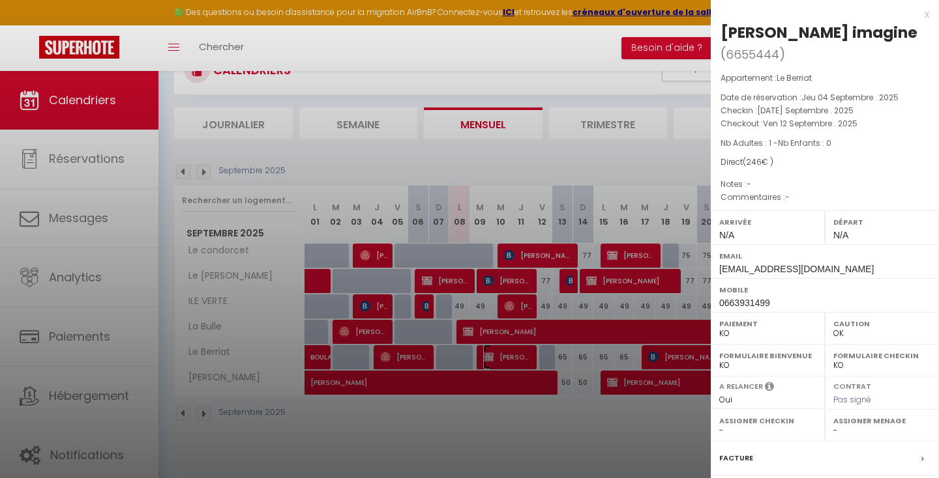
scroll to position [171, 0]
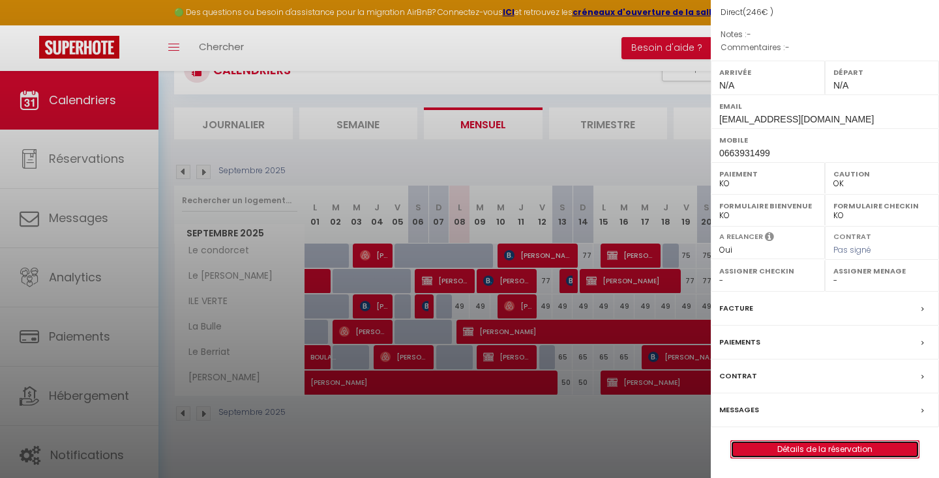
click at [774, 450] on link "Détails de la réservation" at bounding box center [825, 449] width 188 height 17
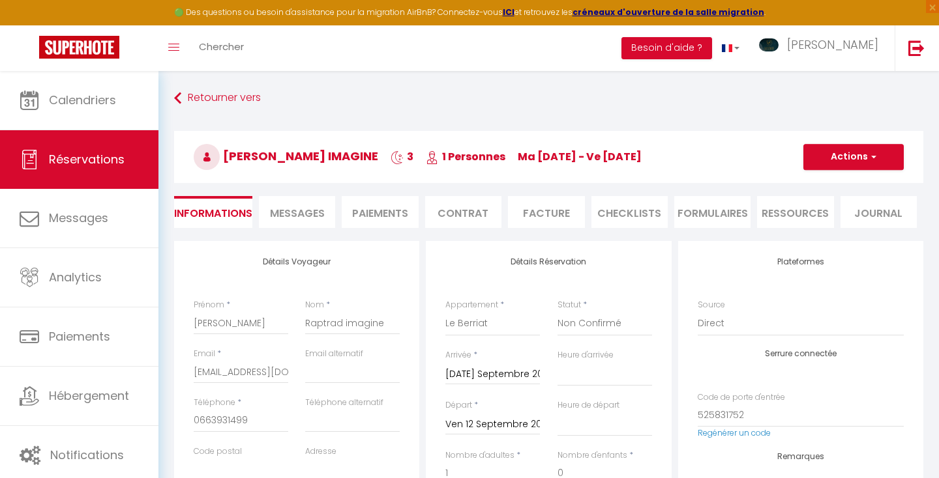
click at [549, 210] on li "Facture" at bounding box center [546, 212] width 76 height 32
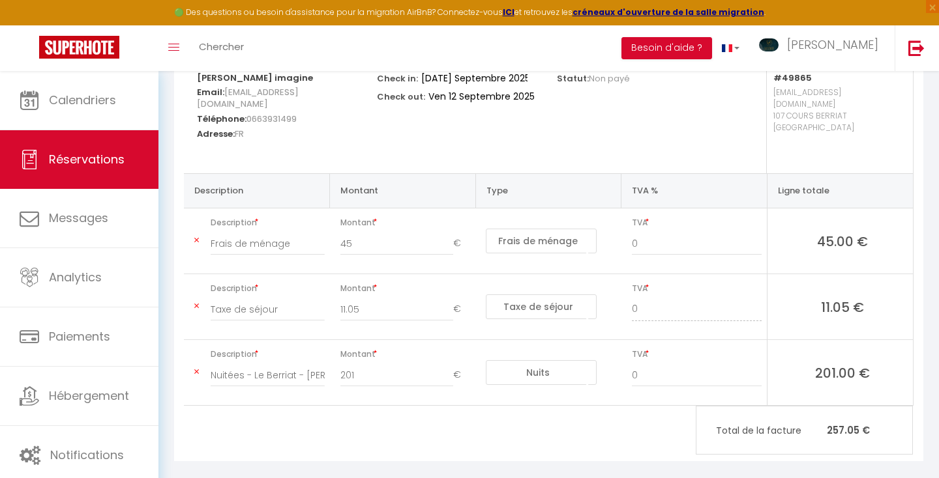
scroll to position [188, 0]
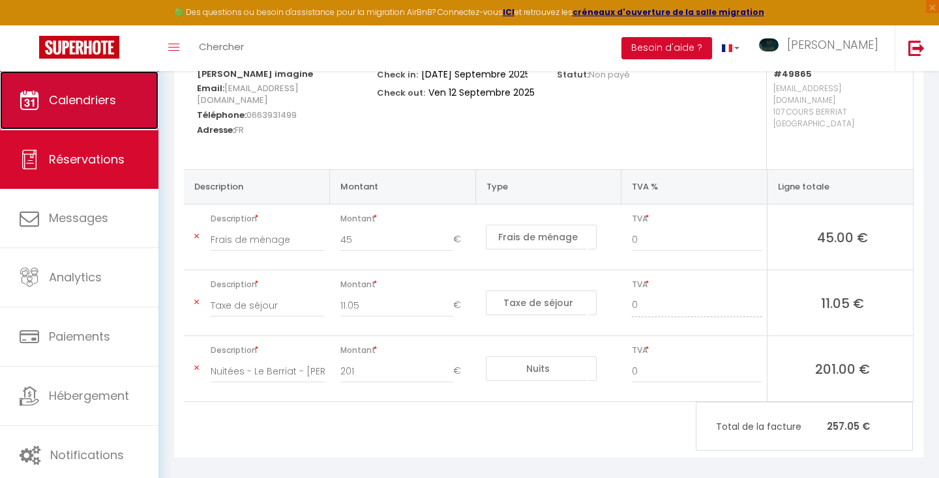
click at [72, 105] on span "Calendriers" at bounding box center [82, 100] width 67 height 16
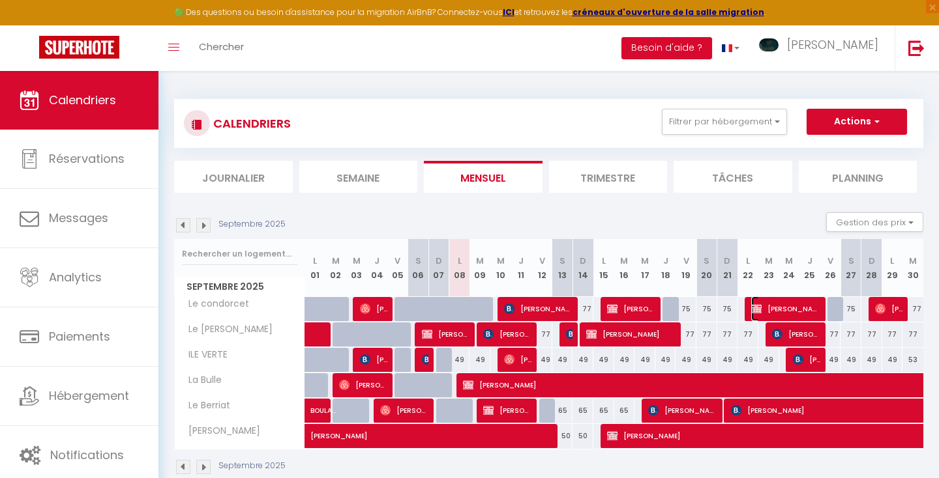
click at [780, 312] on span "[PERSON_NAME] RAPTRAD IMAGINE" at bounding box center [786, 309] width 70 height 25
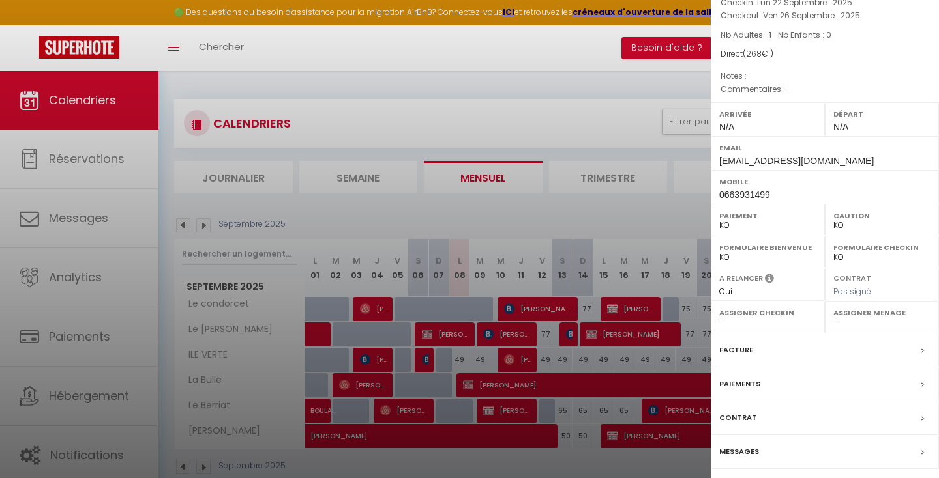
scroll to position [171, 0]
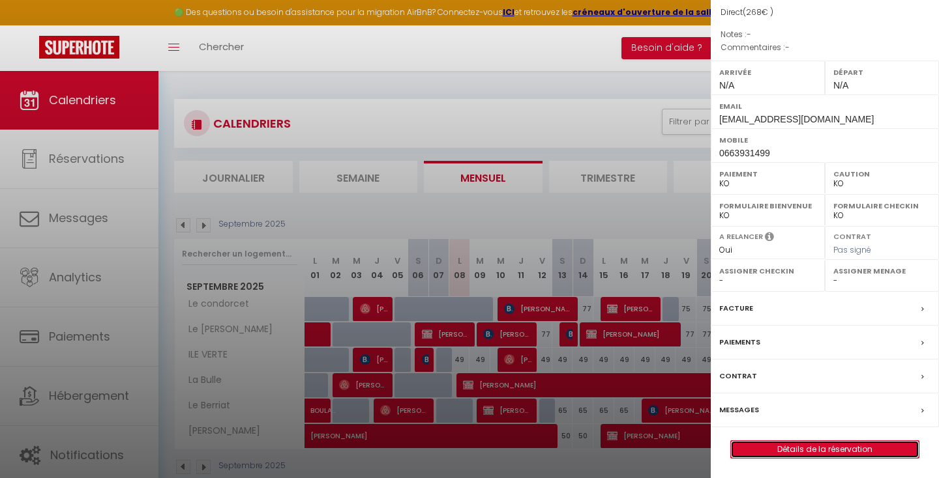
click at [800, 448] on link "Détails de la réservation" at bounding box center [825, 449] width 188 height 17
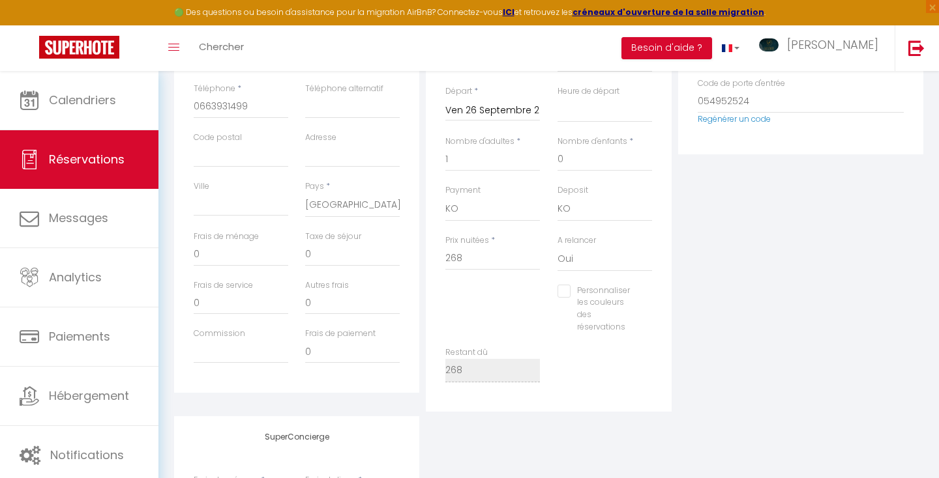
scroll to position [322, 0]
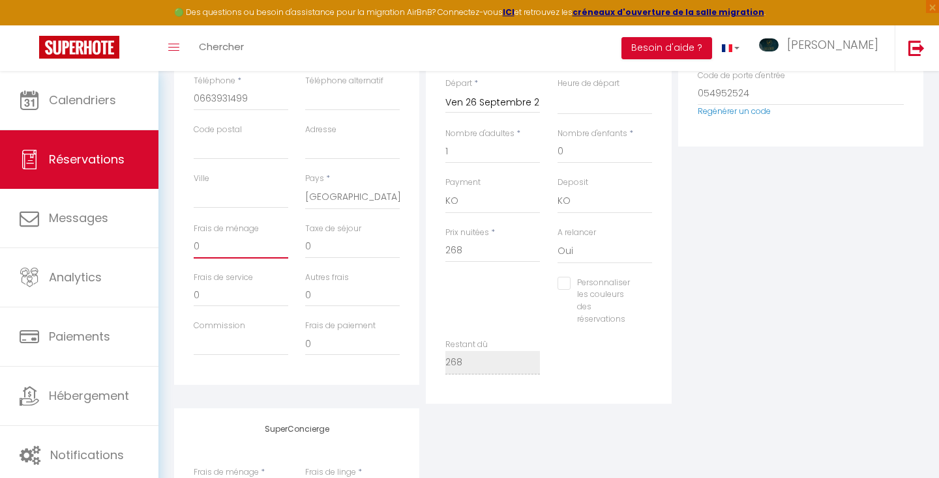
click at [218, 246] on input "0" at bounding box center [241, 246] width 95 height 23
click at [332, 252] on input "0" at bounding box center [352, 246] width 95 height 23
click at [476, 247] on input "268" at bounding box center [492, 250] width 95 height 23
click at [610, 256] on select "Oui Non" at bounding box center [604, 251] width 95 height 25
click at [315, 247] on input "14,72" at bounding box center [352, 246] width 95 height 23
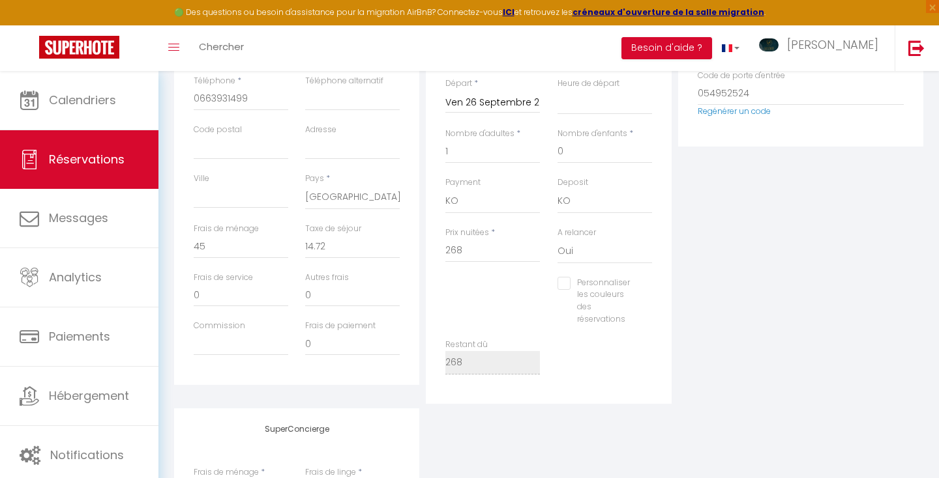
click at [502, 289] on div "Personnaliser les couleurs des réservations #D7092E" at bounding box center [549, 308] width 224 height 62
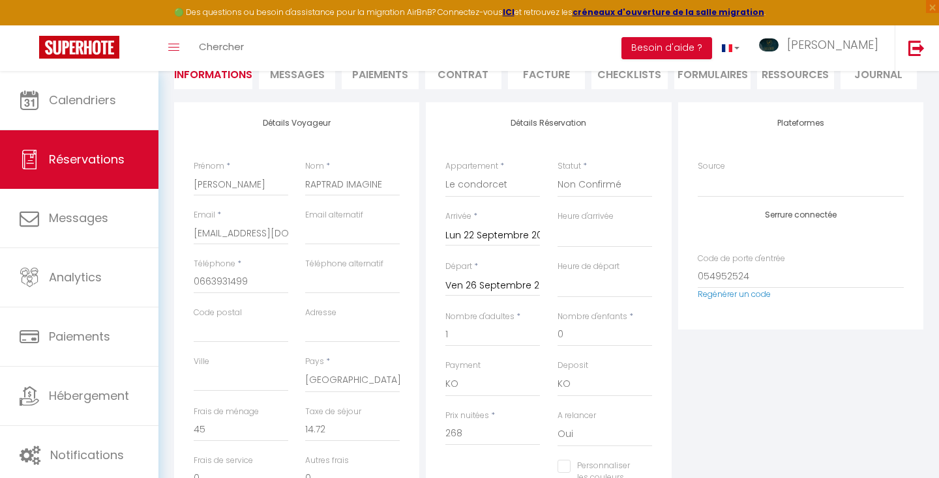
scroll to position [0, 0]
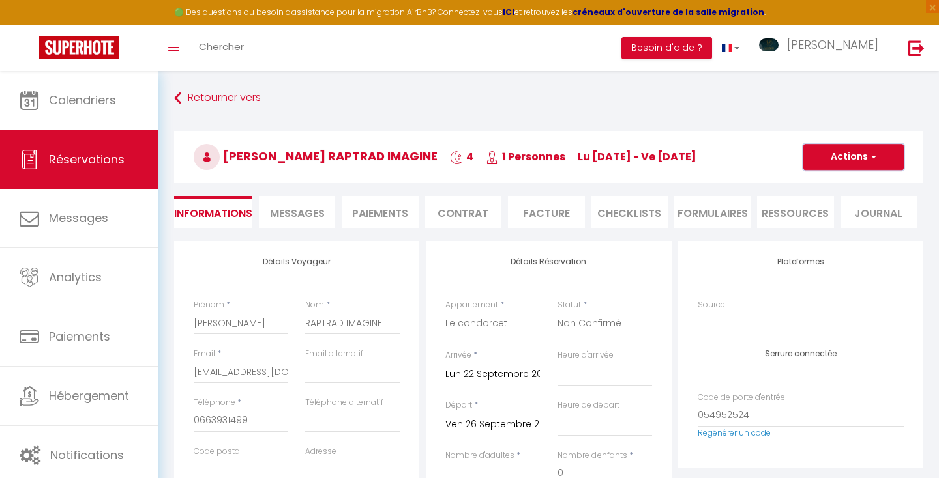
click at [841, 160] on button "Actions" at bounding box center [853, 157] width 100 height 26
click at [830, 179] on link "Enregistrer" at bounding box center [840, 185] width 103 height 17
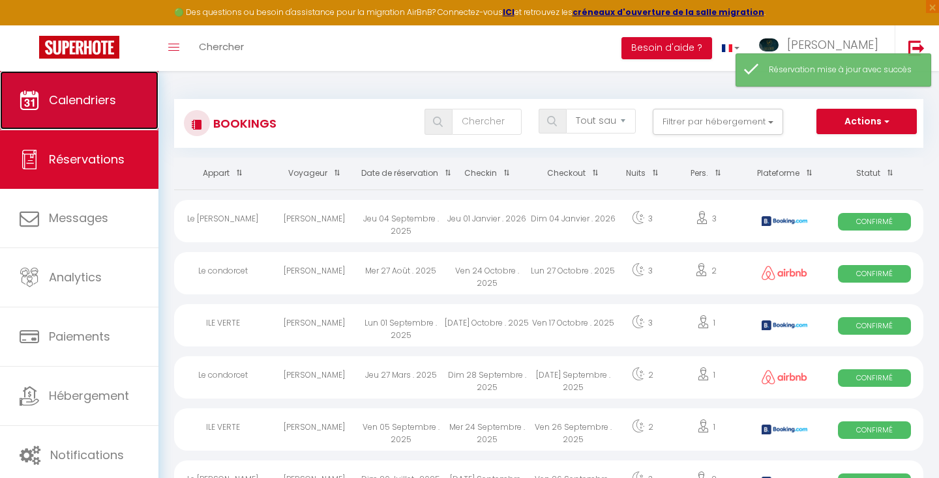
click at [82, 99] on span "Calendriers" at bounding box center [82, 100] width 67 height 16
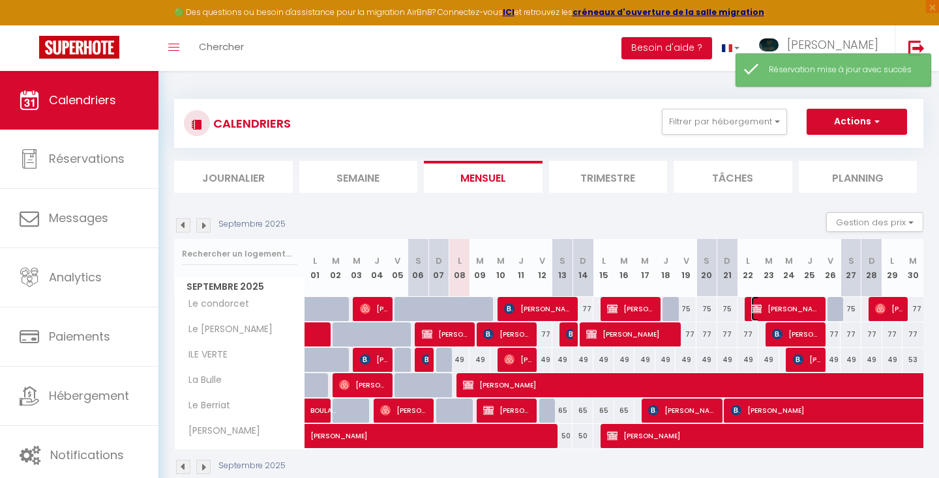
click at [775, 304] on span "[PERSON_NAME] RAPTRAD IMAGINE" at bounding box center [786, 309] width 70 height 25
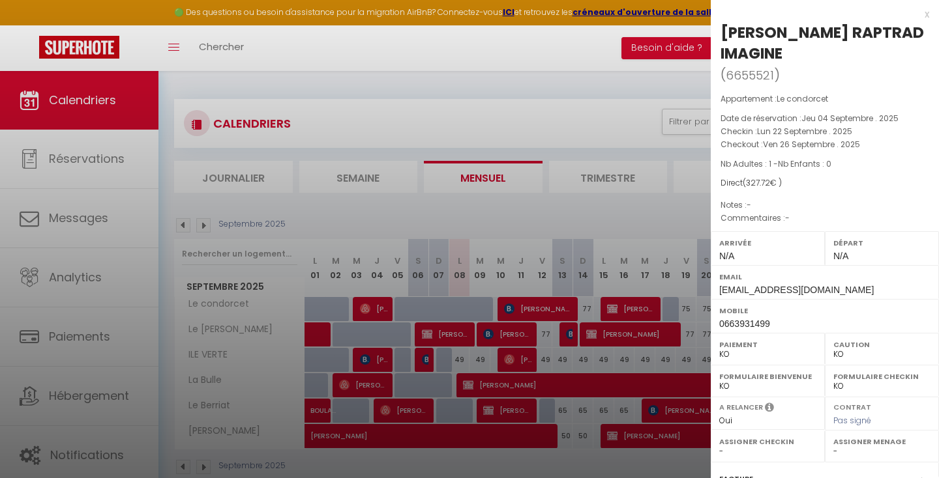
scroll to position [171, 0]
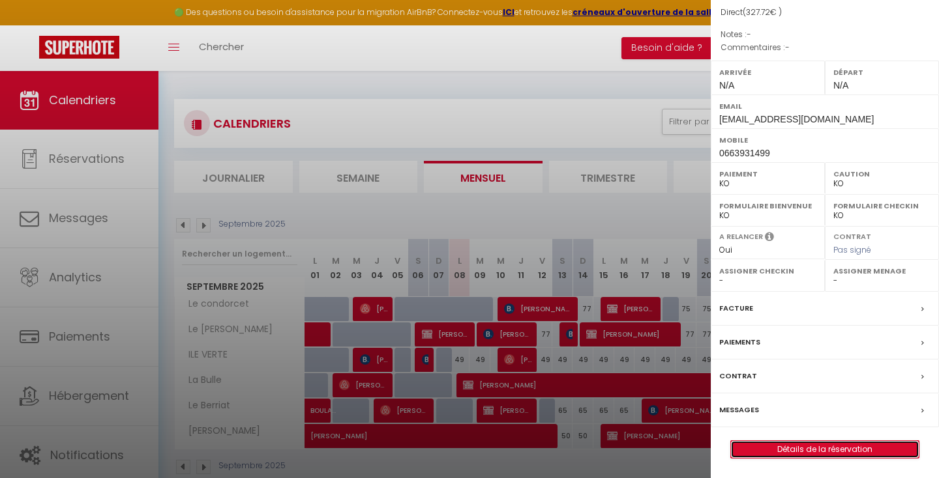
click at [772, 446] on link "Détails de la réservation" at bounding box center [825, 449] width 188 height 17
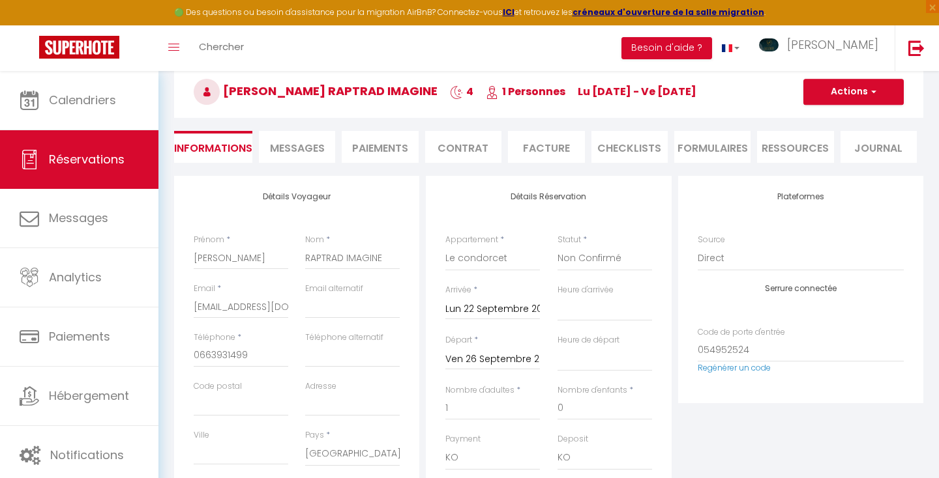
scroll to position [67, 0]
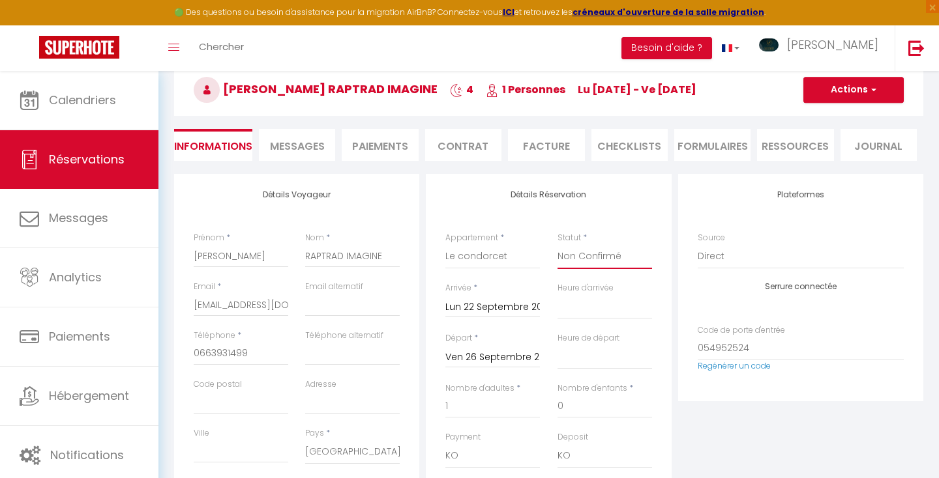
click at [607, 256] on select "Confirmé Non Confirmé [PERSON_NAME] par le voyageur No Show Request" at bounding box center [604, 256] width 95 height 25
click at [557, 244] on select "Confirmé Non Confirmé [PERSON_NAME] par le voyageur No Show Request" at bounding box center [604, 256] width 95 height 25
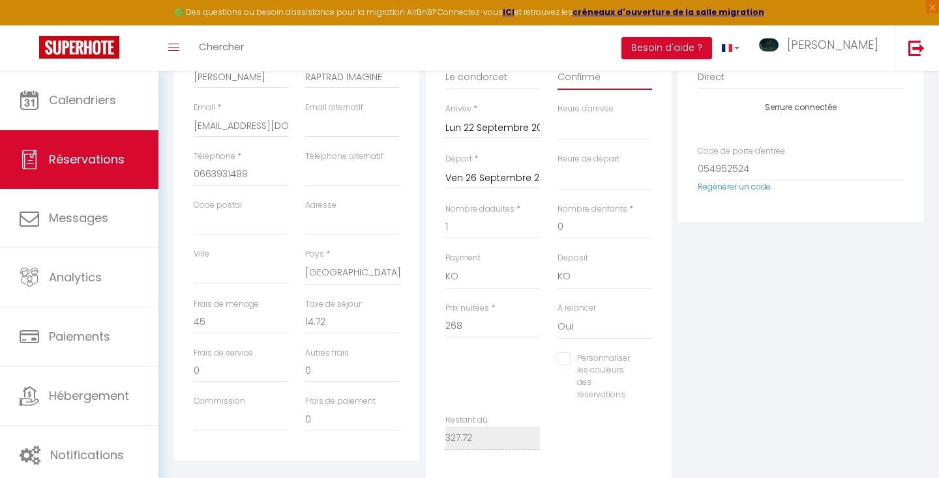
scroll to position [247, 0]
click at [500, 268] on select "OK KO" at bounding box center [492, 276] width 95 height 25
click at [445, 264] on select "OK KO" at bounding box center [492, 276] width 95 height 25
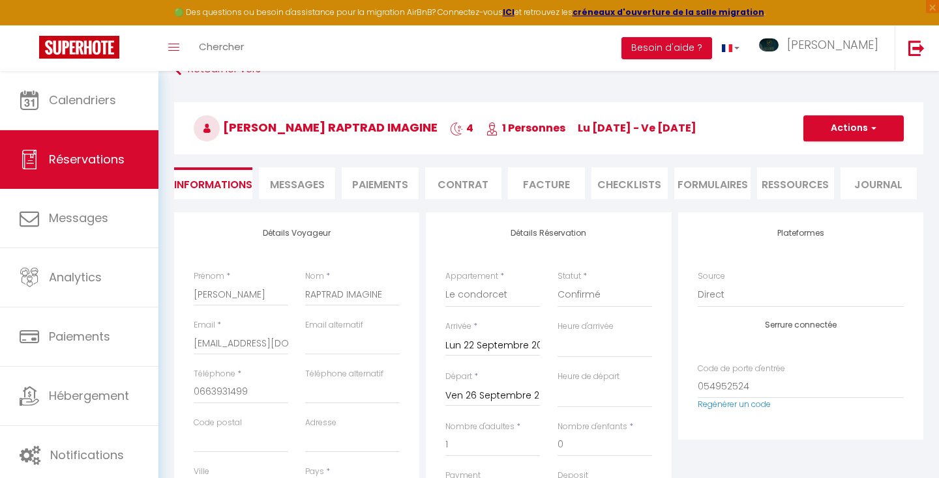
scroll to position [0, 0]
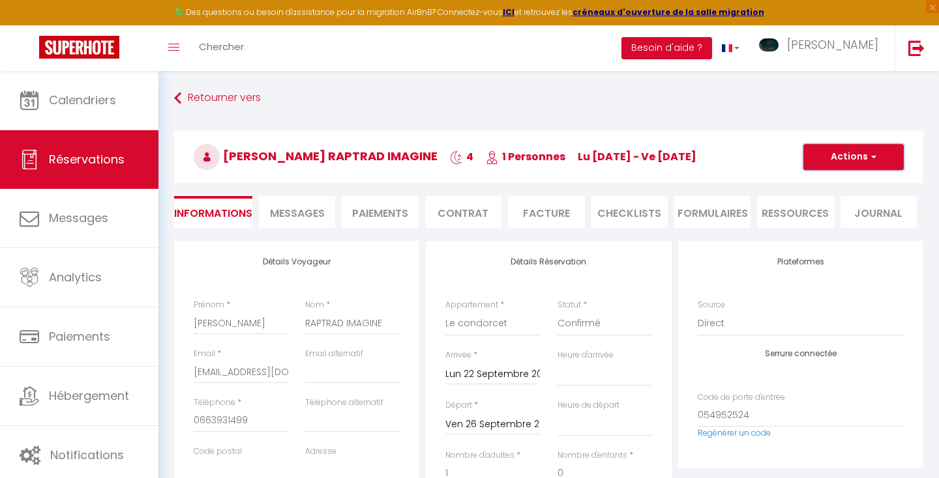
click at [858, 154] on button "Actions" at bounding box center [853, 157] width 100 height 26
click at [826, 184] on link "Enregistrer" at bounding box center [840, 185] width 103 height 17
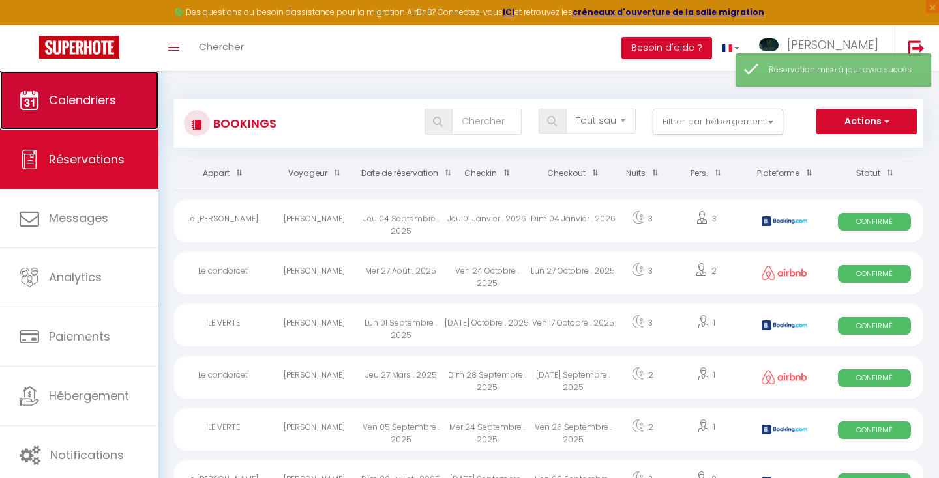
click at [100, 97] on span "Calendriers" at bounding box center [82, 100] width 67 height 16
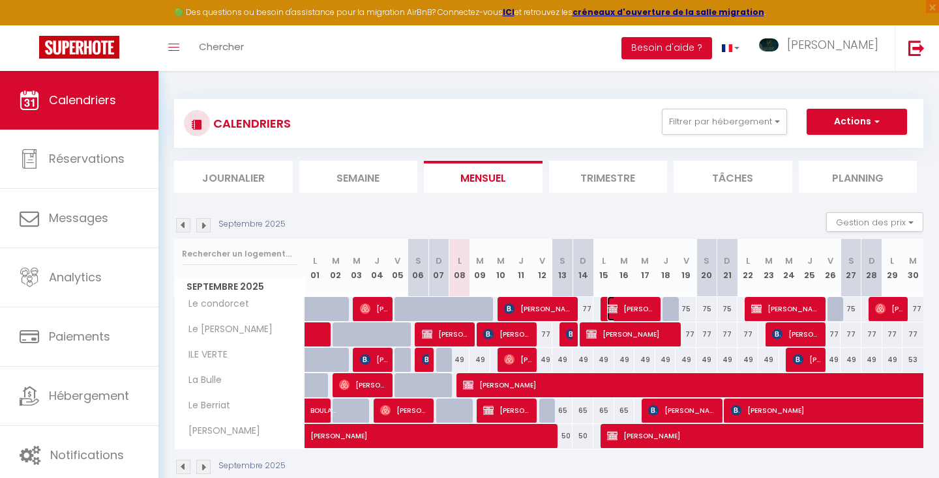
click at [626, 310] on span "[PERSON_NAME] RAPTRAD IMAGINE" at bounding box center [631, 309] width 49 height 25
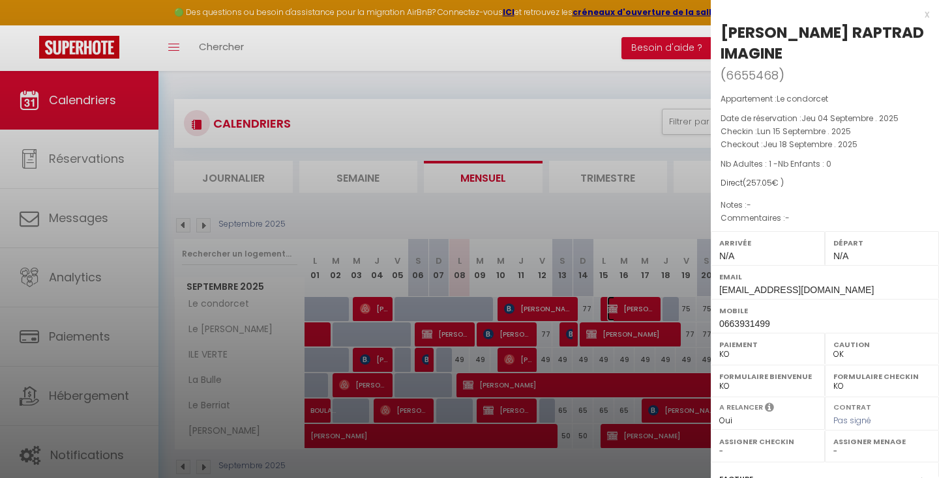
scroll to position [171, 0]
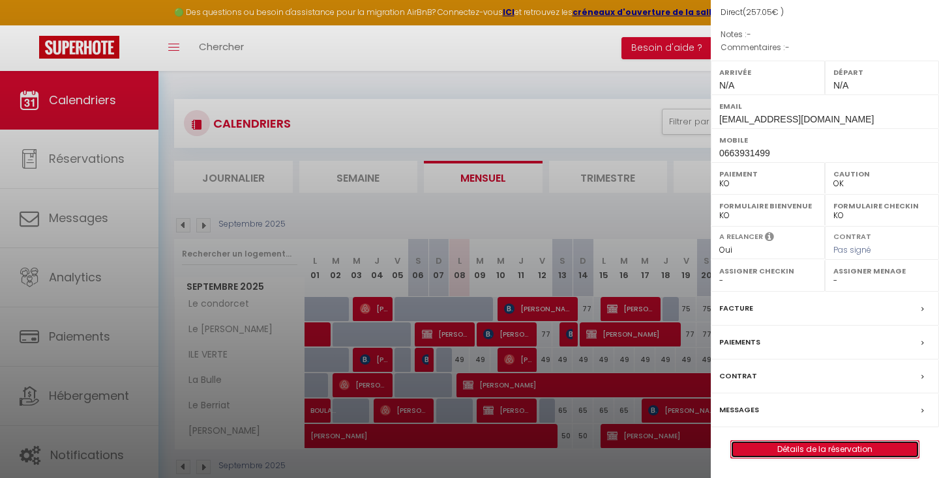
click at [761, 451] on link "Détails de la réservation" at bounding box center [825, 449] width 188 height 17
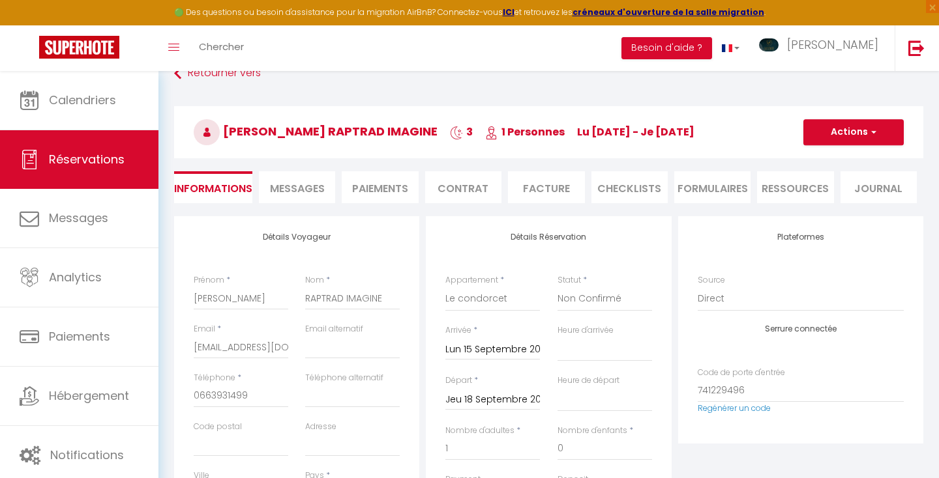
scroll to position [38, 0]
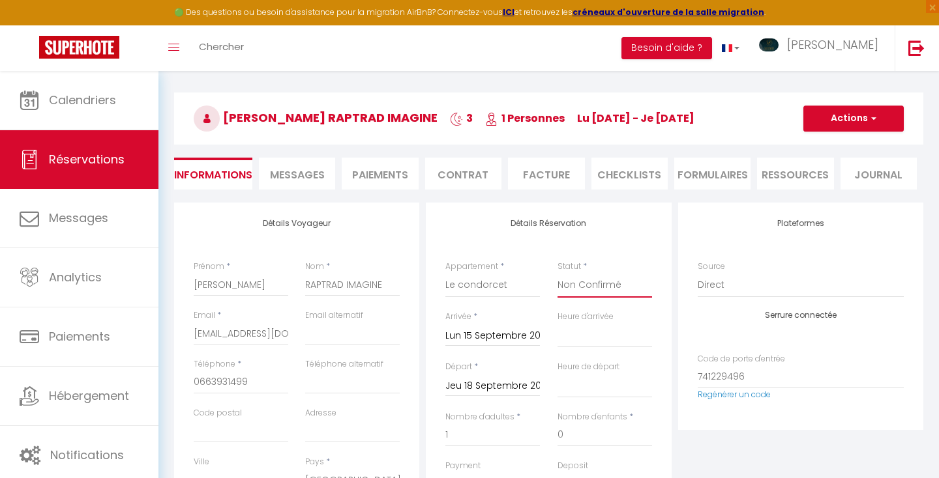
click at [597, 283] on select "Confirmé Non Confirmé [PERSON_NAME] par le voyageur No Show Request" at bounding box center [604, 285] width 95 height 25
click at [557, 273] on select "Confirmé Non Confirmé [PERSON_NAME] par le voyageur No Show Request" at bounding box center [604, 285] width 95 height 25
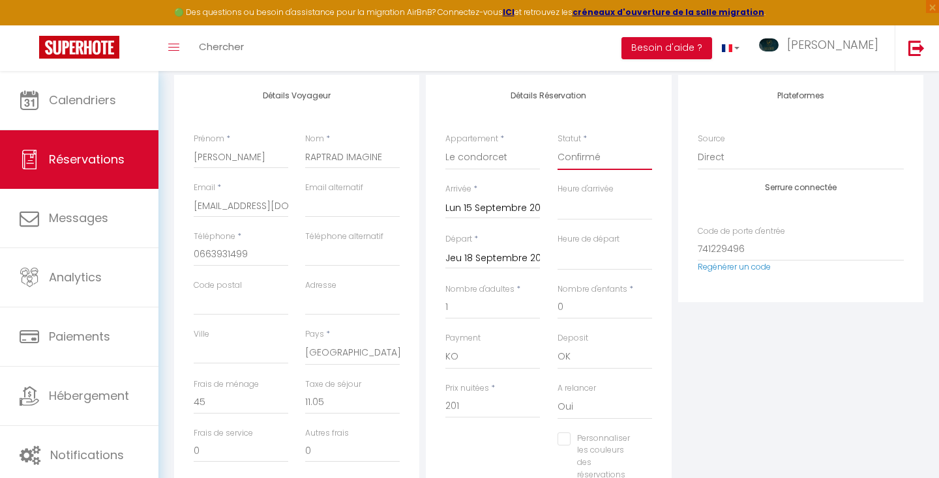
scroll to position [181, 0]
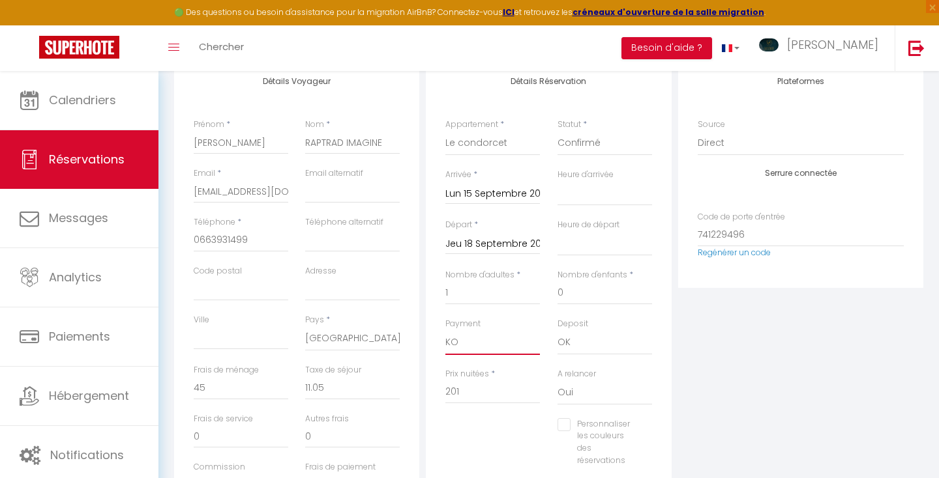
click at [508, 344] on select "OK KO" at bounding box center [492, 342] width 95 height 25
click at [445, 330] on select "OK KO" at bounding box center [492, 342] width 95 height 25
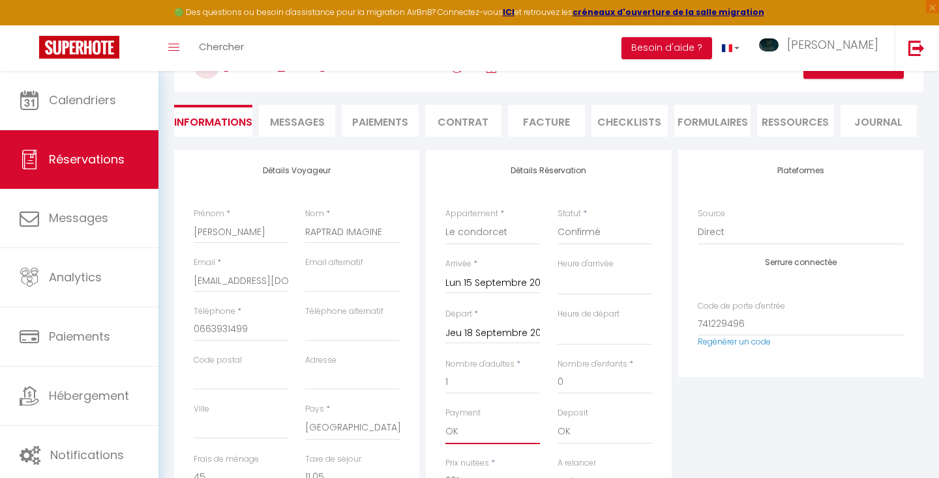
scroll to position [0, 0]
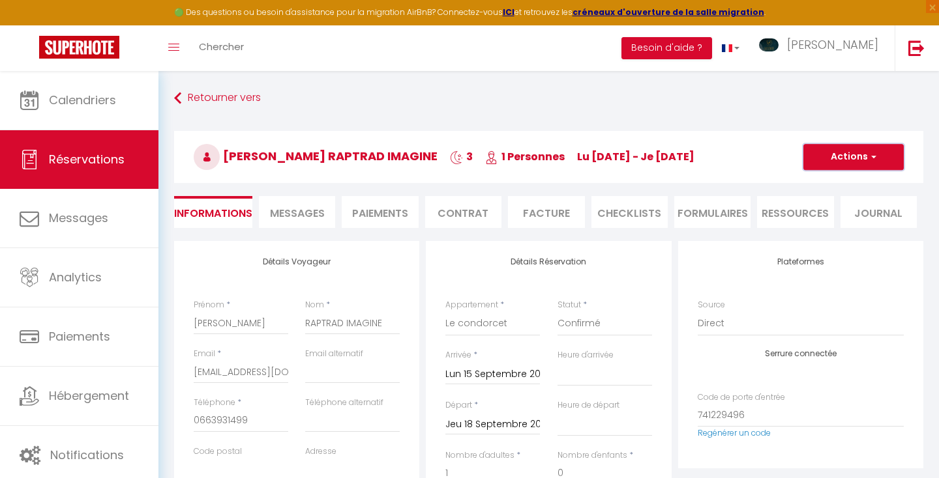
click at [841, 158] on button "Actions" at bounding box center [853, 157] width 100 height 26
click at [830, 182] on link "Enregistrer" at bounding box center [840, 185] width 103 height 17
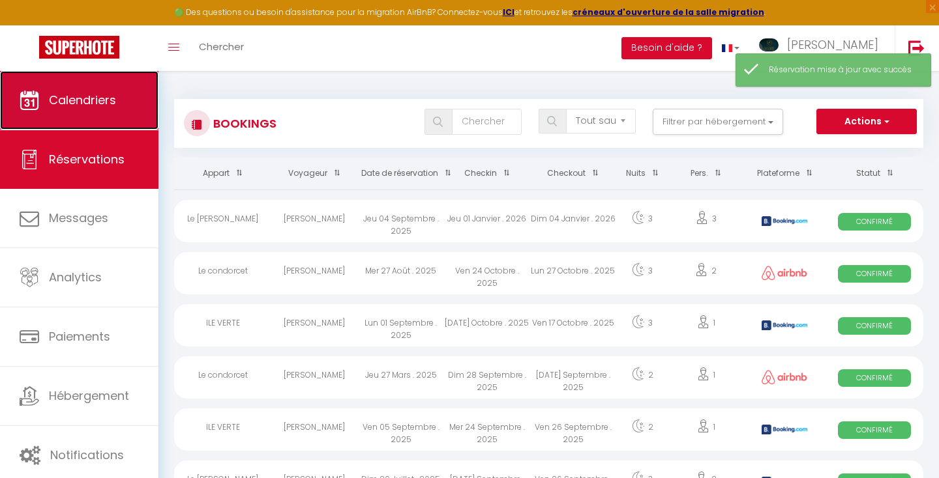
click at [117, 95] on link "Calendriers" at bounding box center [79, 100] width 158 height 59
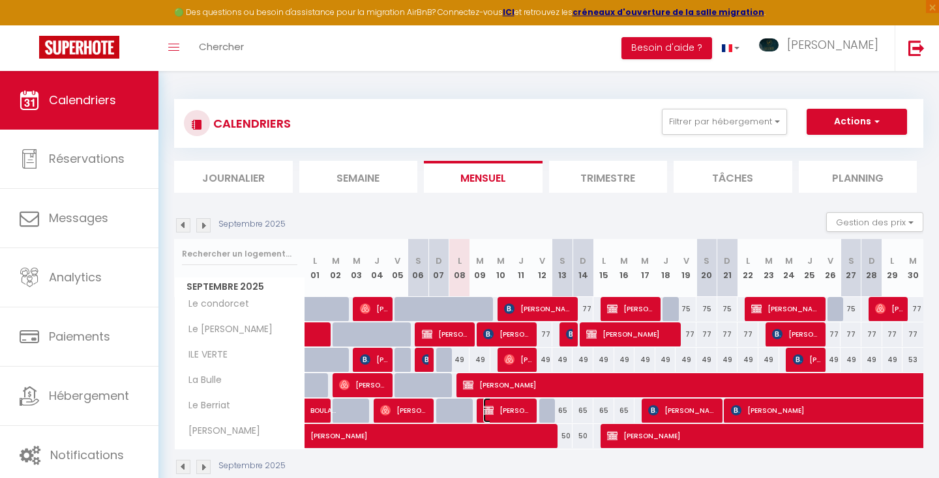
click at [512, 409] on span "[PERSON_NAME] imagine" at bounding box center [507, 410] width 49 height 25
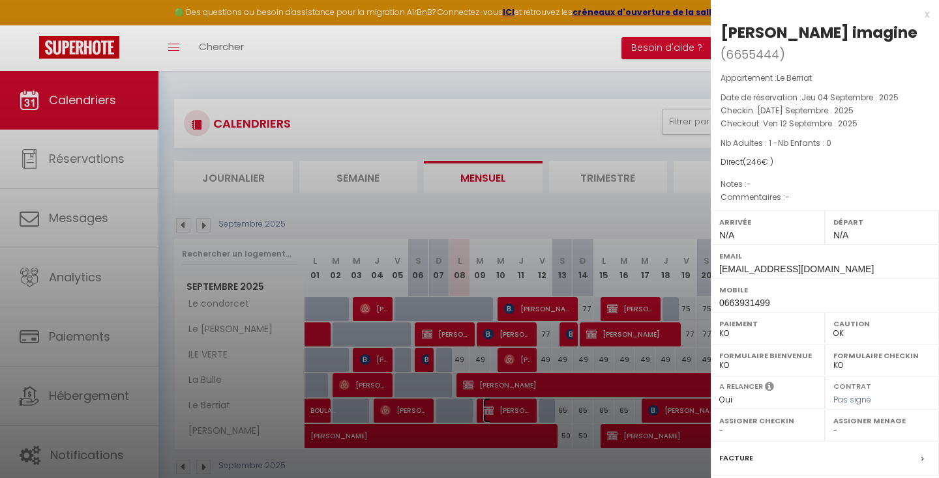
scroll to position [171, 0]
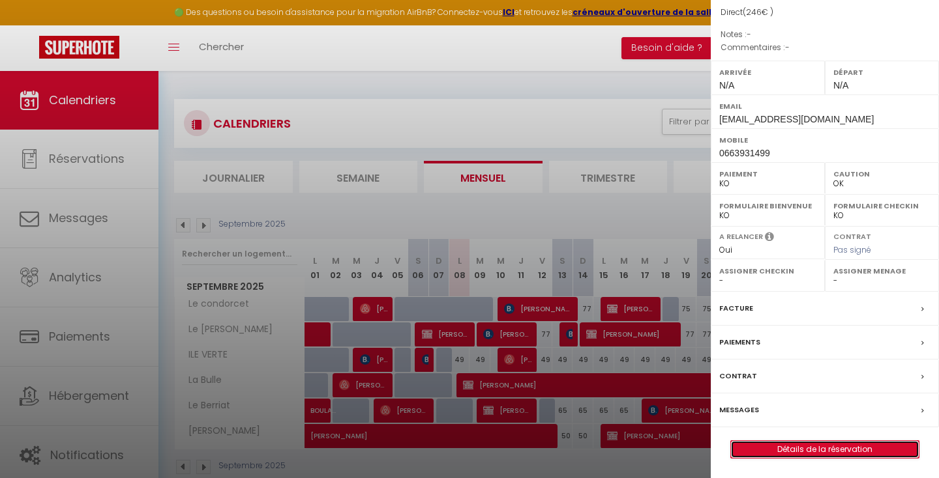
click at [772, 450] on link "Détails de la réservation" at bounding box center [825, 449] width 188 height 17
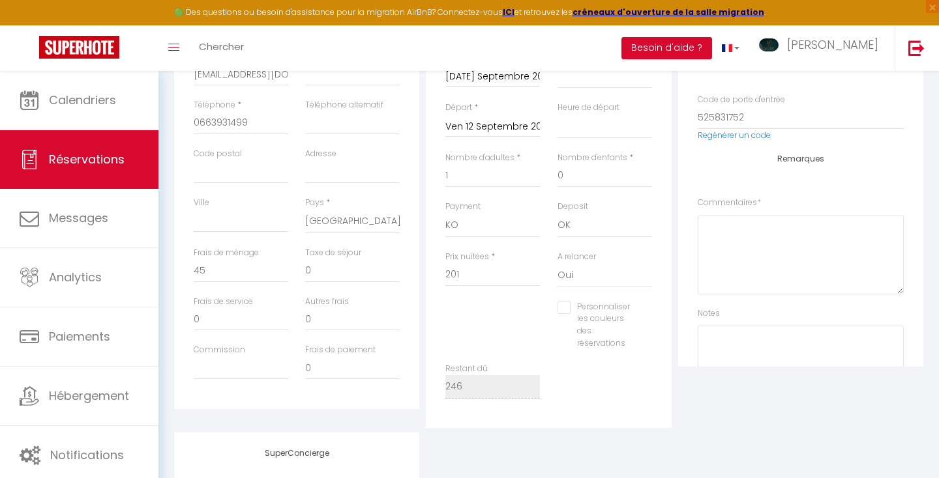
scroll to position [302, 0]
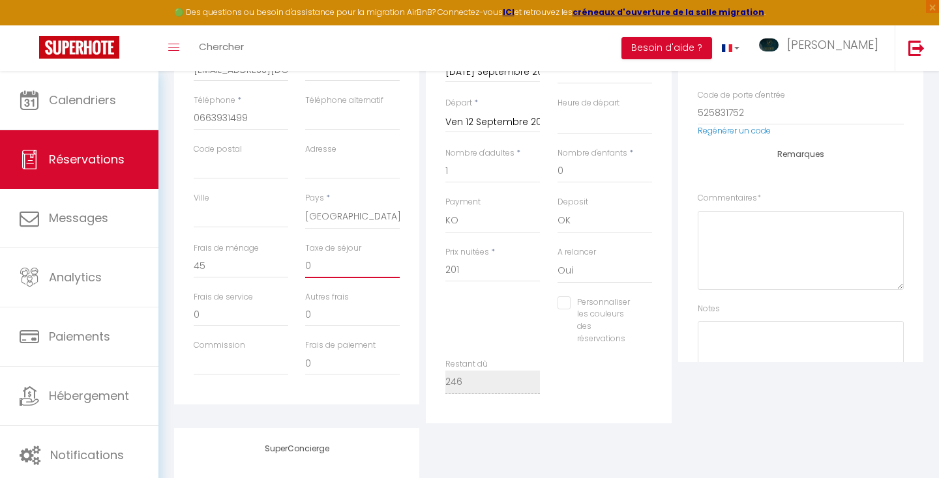
click at [339, 266] on input "0" at bounding box center [352, 266] width 95 height 23
click at [469, 306] on div "Personnaliser les couleurs des réservations #D7092E" at bounding box center [549, 328] width 224 height 62
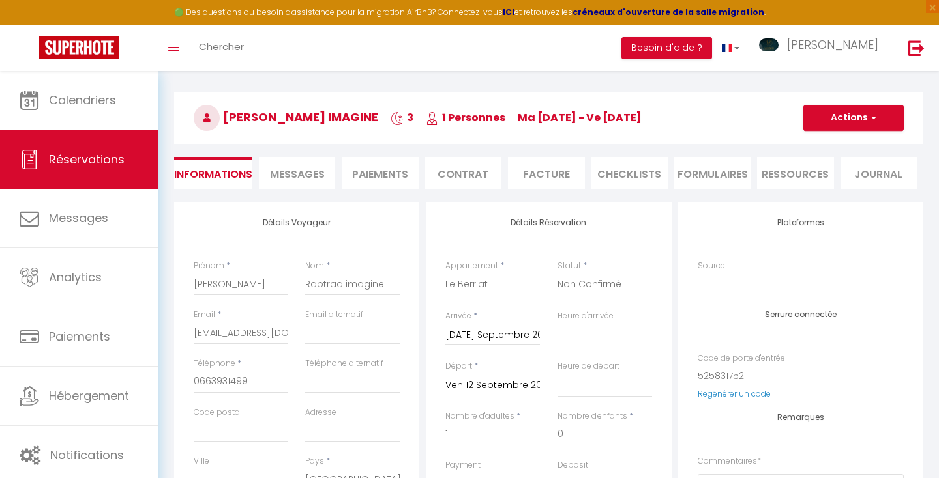
scroll to position [35, 0]
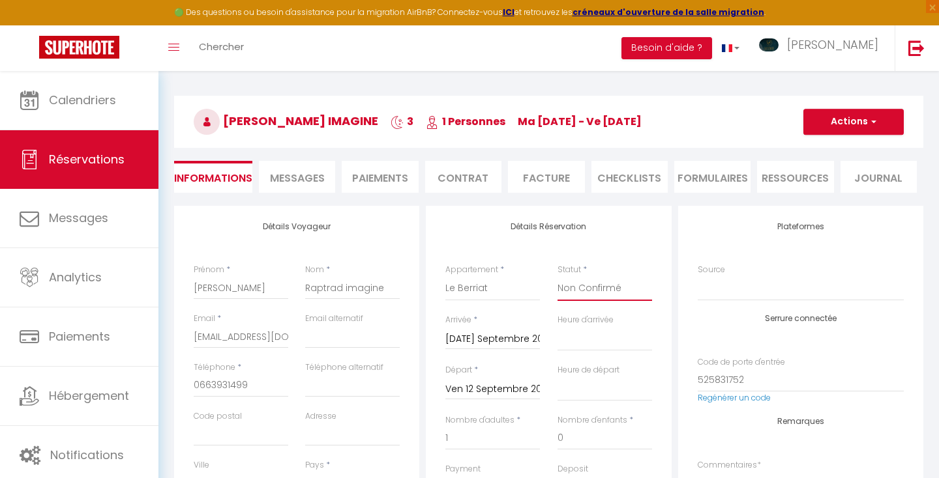
click at [592, 285] on select "Confirmé Non Confirmé [PERSON_NAME] par le voyageur No Show Request" at bounding box center [604, 288] width 95 height 25
click at [557, 276] on select "Confirmé Non Confirmé [PERSON_NAME] par le voyageur No Show Request" at bounding box center [604, 288] width 95 height 25
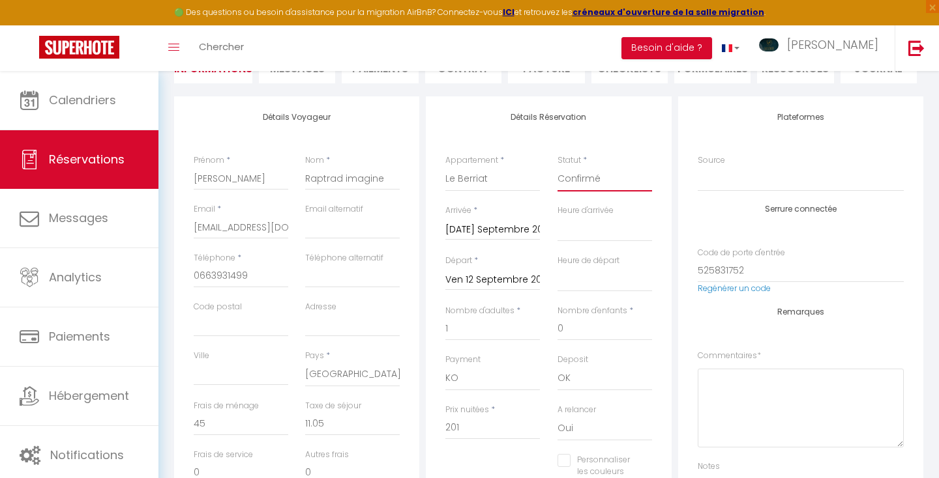
scroll to position [153, 0]
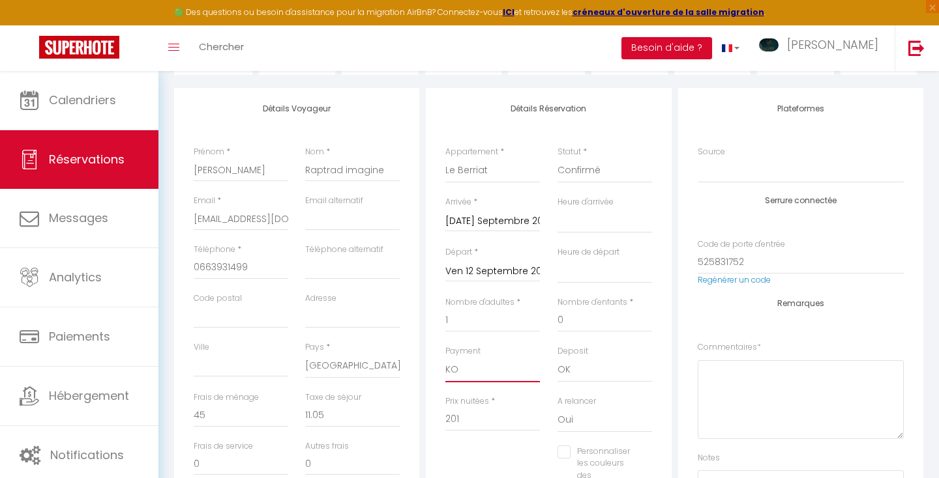
click at [483, 367] on select "OK KO" at bounding box center [492, 370] width 95 height 25
click at [445, 358] on select "OK KO" at bounding box center [492, 370] width 95 height 25
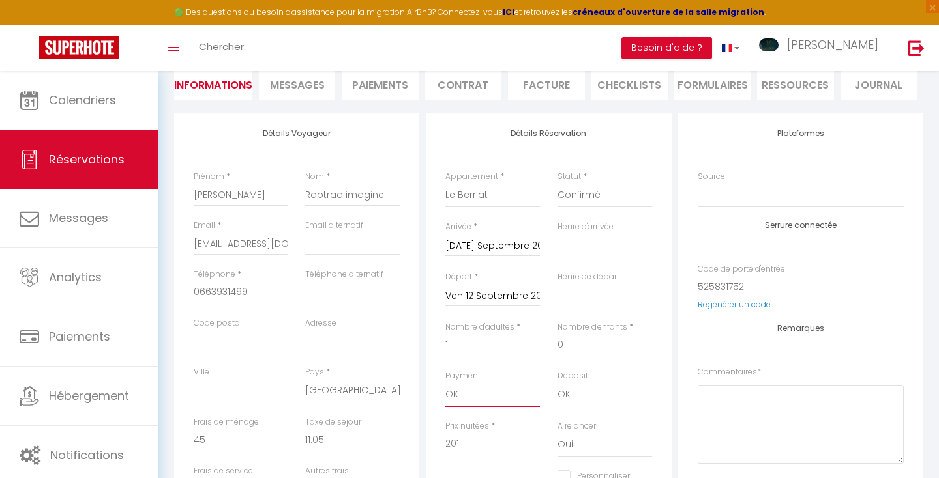
scroll to position [0, 0]
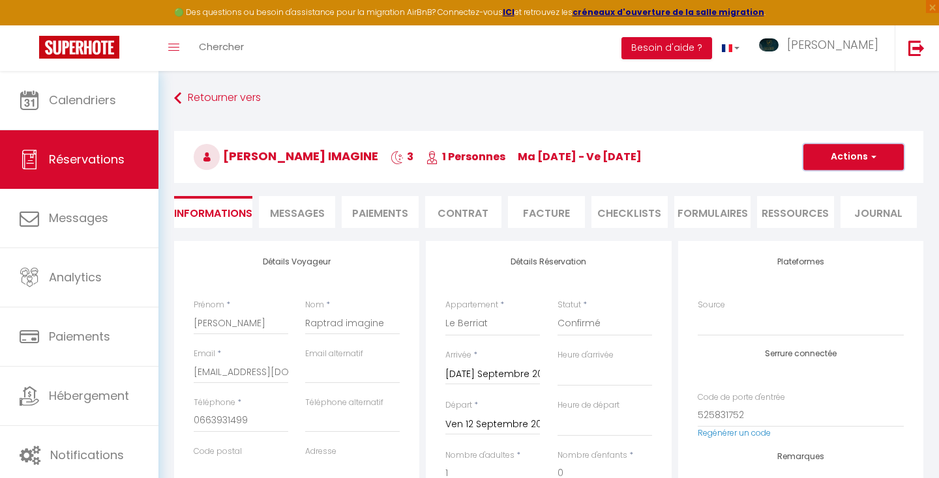
click at [844, 156] on button "Actions" at bounding box center [853, 157] width 100 height 26
click at [829, 183] on link "Enregistrer" at bounding box center [840, 185] width 103 height 17
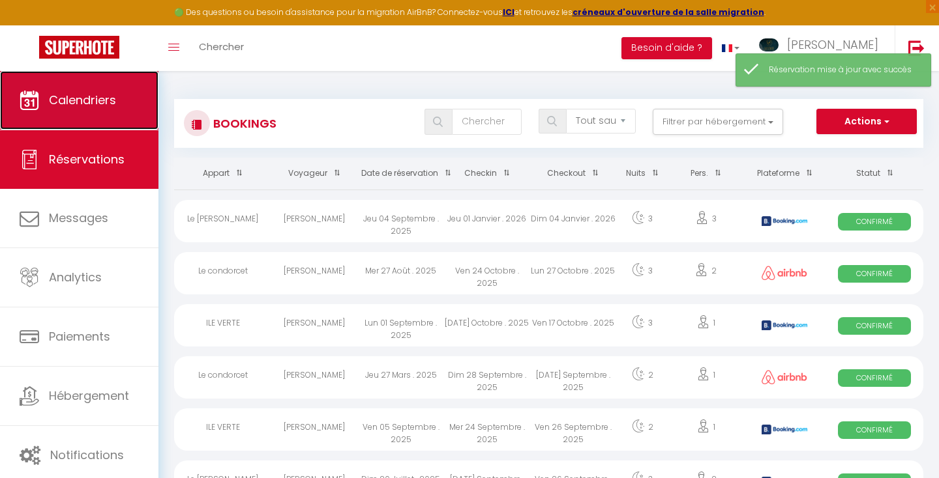
click at [95, 89] on link "Calendriers" at bounding box center [79, 100] width 158 height 59
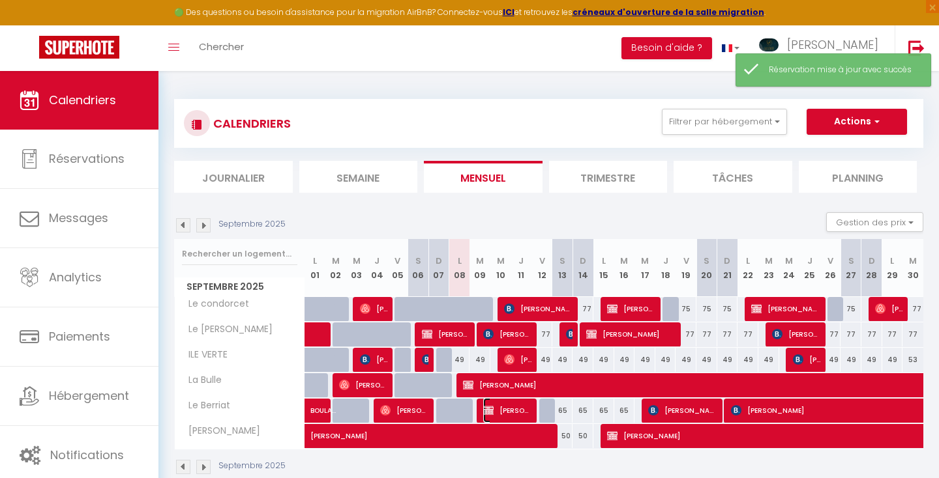
click at [501, 411] on span "[PERSON_NAME] imagine" at bounding box center [507, 410] width 49 height 25
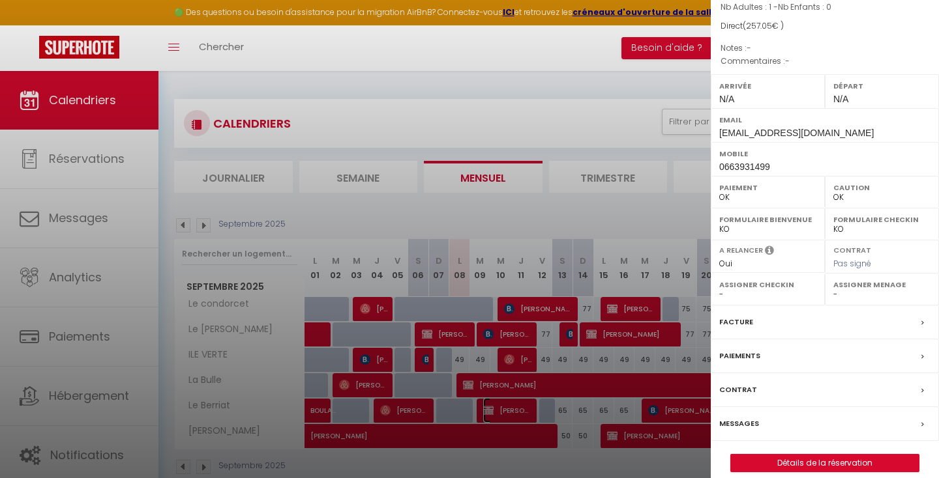
scroll to position [171, 0]
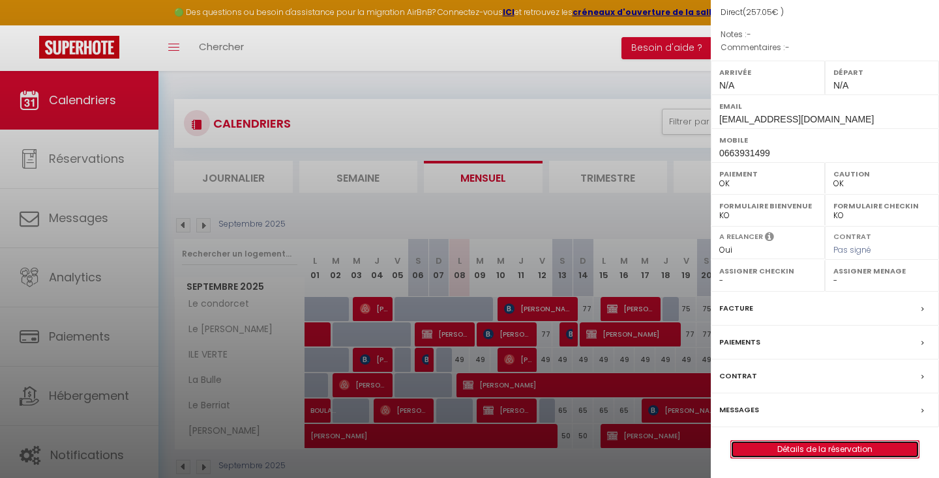
click at [763, 449] on link "Détails de la réservation" at bounding box center [825, 449] width 188 height 17
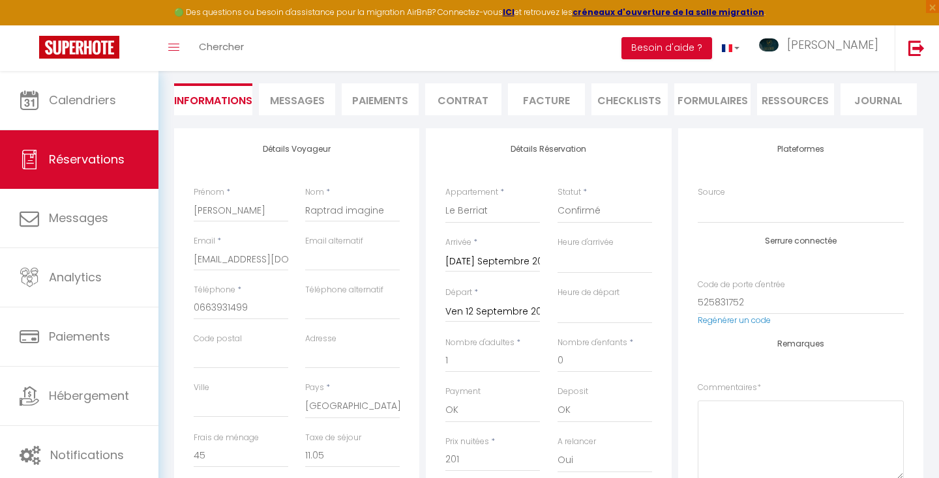
scroll to position [115, 0]
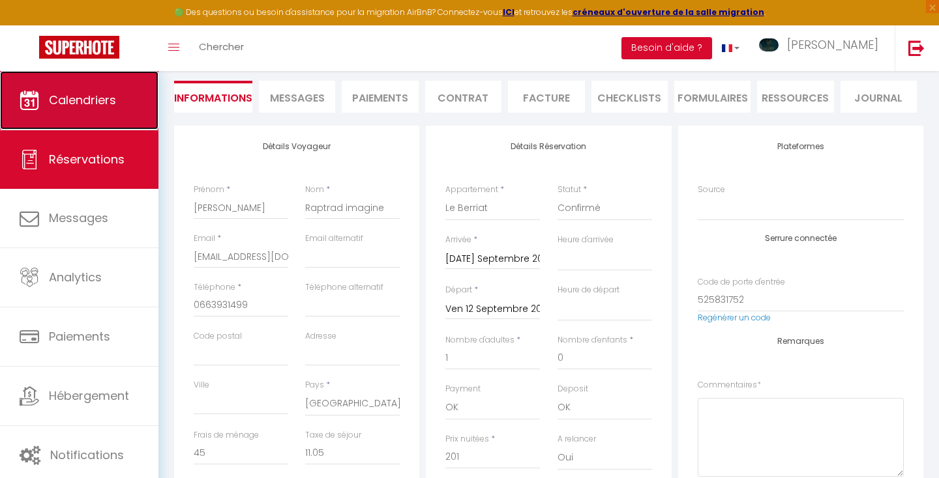
click at [110, 89] on link "Calendriers" at bounding box center [79, 100] width 158 height 59
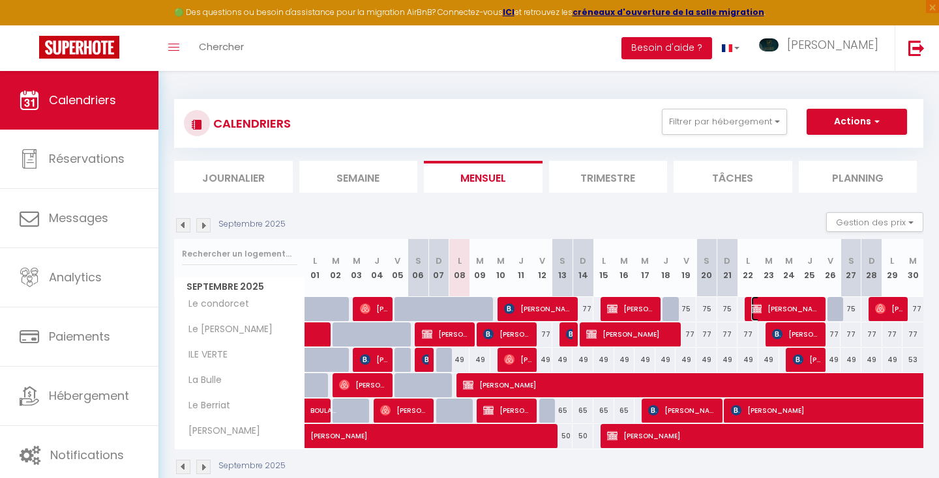
click at [776, 307] on span "[PERSON_NAME] RAPTRAD IMAGINE" at bounding box center [786, 309] width 70 height 25
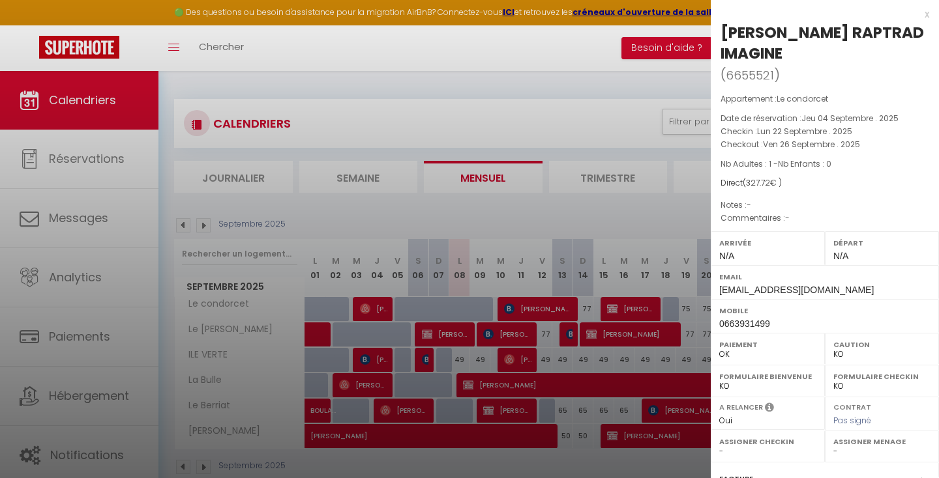
scroll to position [171, 0]
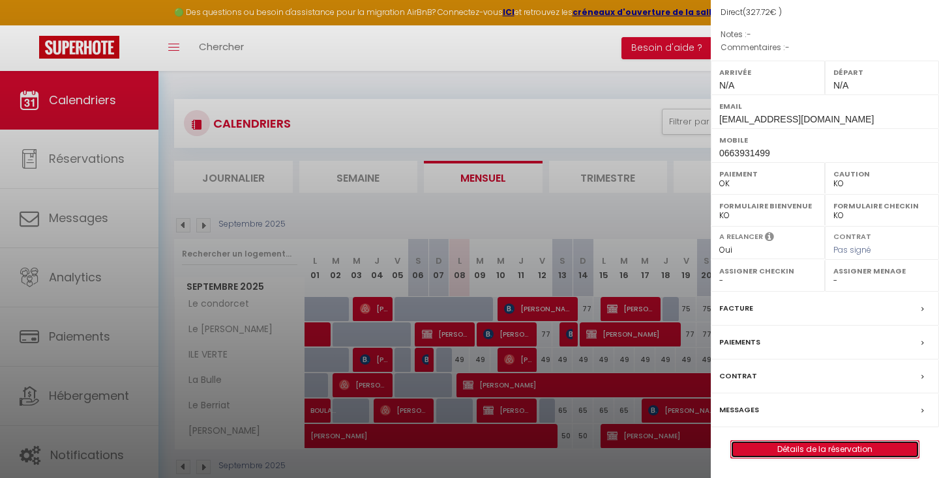
click at [757, 448] on link "Détails de la réservation" at bounding box center [825, 449] width 188 height 17
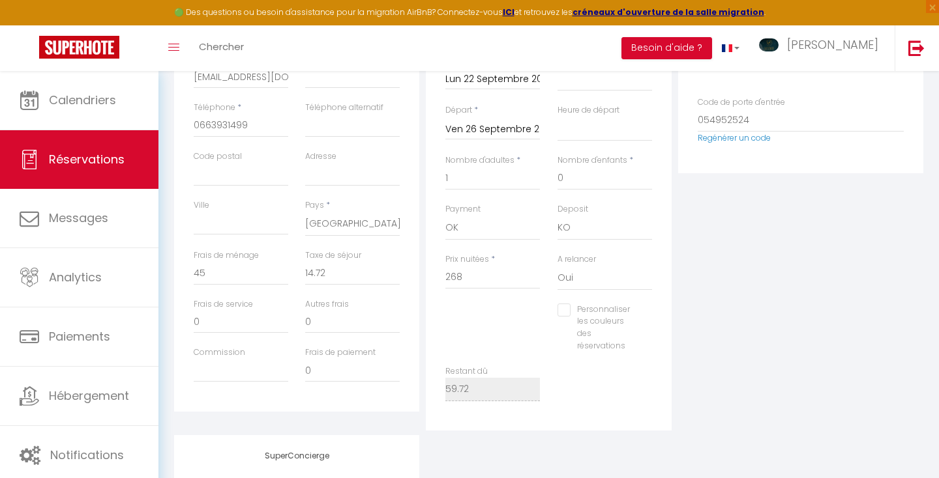
scroll to position [305, 0]
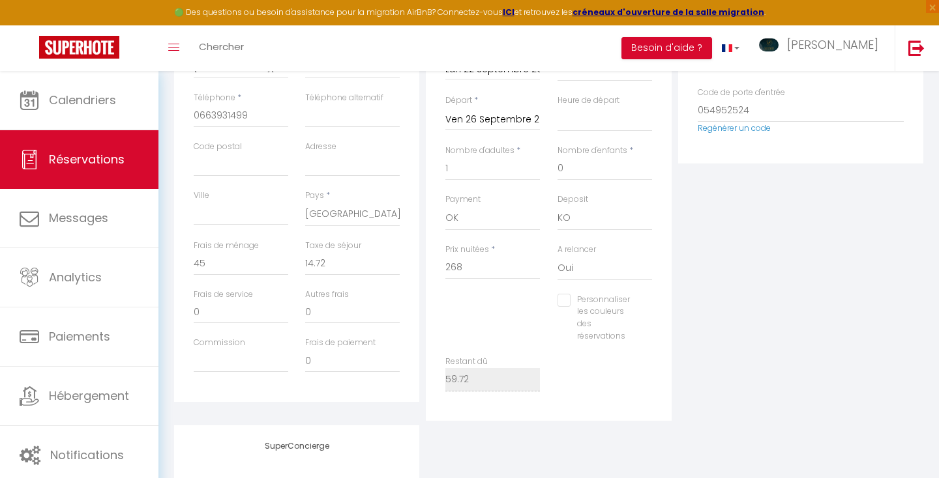
click at [347, 299] on label "Autres frais" at bounding box center [327, 295] width 44 height 12
click at [347, 300] on input "0" at bounding box center [352, 311] width 95 height 23
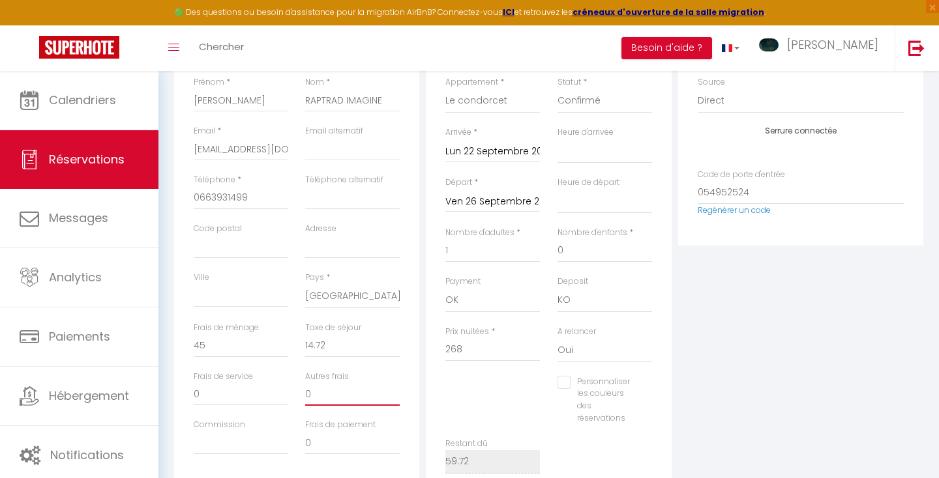
scroll to position [221, 0]
click at [491, 301] on select "OK KO" at bounding box center [492, 302] width 95 height 25
click at [445, 290] on select "OK KO" at bounding box center [492, 302] width 95 height 25
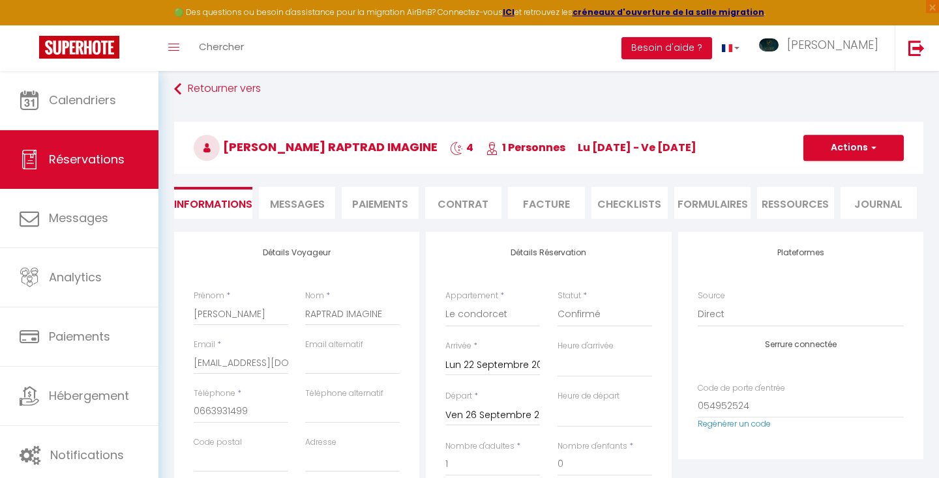
scroll to position [0, 0]
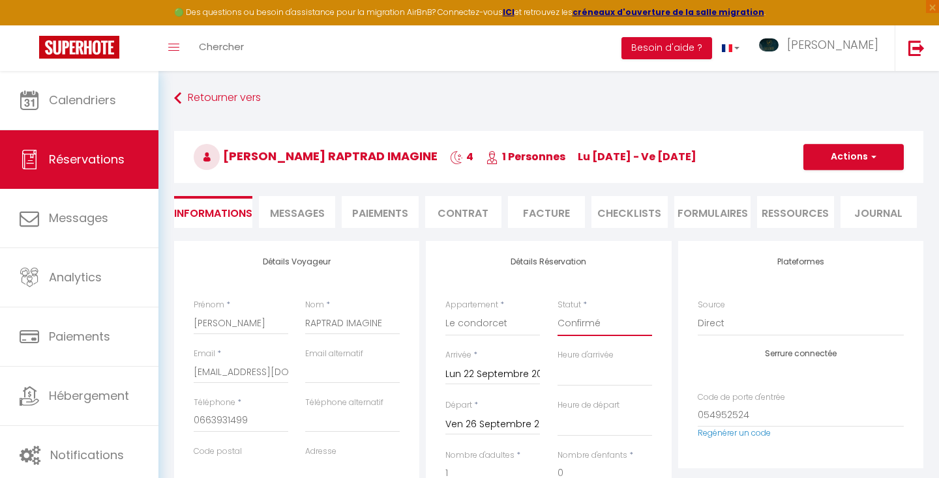
click at [576, 317] on select "Confirmé Non Confirmé [PERSON_NAME] par le voyageur No Show Request" at bounding box center [604, 324] width 95 height 25
click at [557, 312] on select "Confirmé Non Confirmé [PERSON_NAME] par le voyageur No Show Request" at bounding box center [604, 324] width 95 height 25
click at [830, 152] on button "Actions" at bounding box center [853, 157] width 100 height 26
click at [594, 324] on select "Confirmé Non Confirmé [PERSON_NAME] par le voyageur No Show Request" at bounding box center [604, 324] width 95 height 25
click at [557, 312] on select "Confirmé Non Confirmé [PERSON_NAME] par le voyageur No Show Request" at bounding box center [604, 324] width 95 height 25
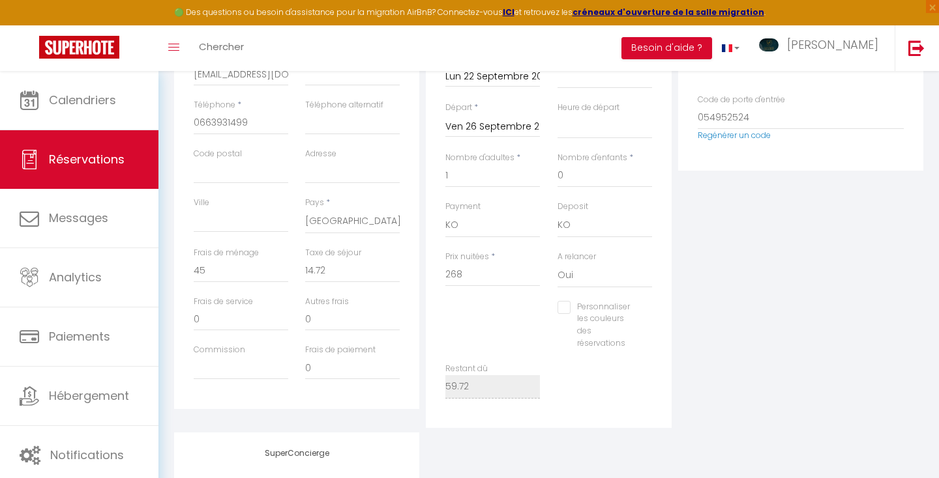
scroll to position [297, 0]
click at [379, 363] on input "0" at bounding box center [352, 368] width 95 height 23
click at [488, 272] on input "268" at bounding box center [492, 275] width 95 height 23
click at [548, 321] on div "Personnaliser les couleurs des réservations #D7092E" at bounding box center [603, 333] width 111 height 62
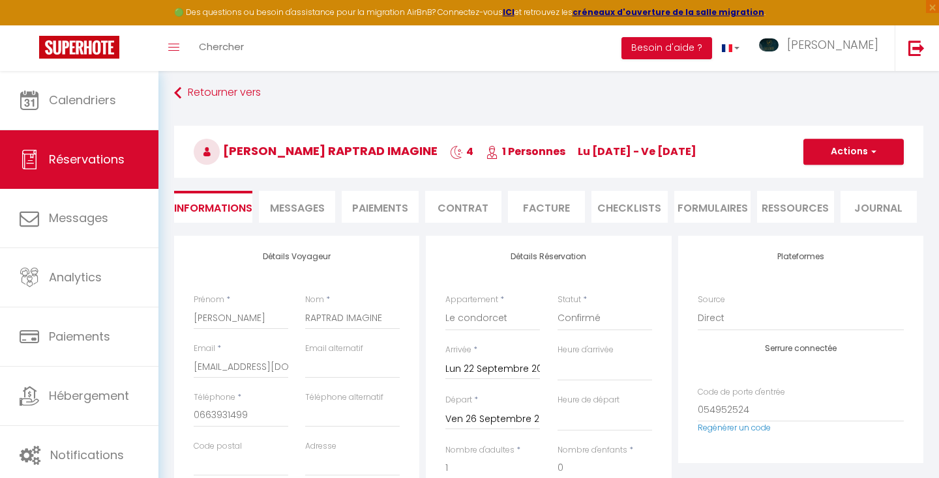
scroll to position [0, 0]
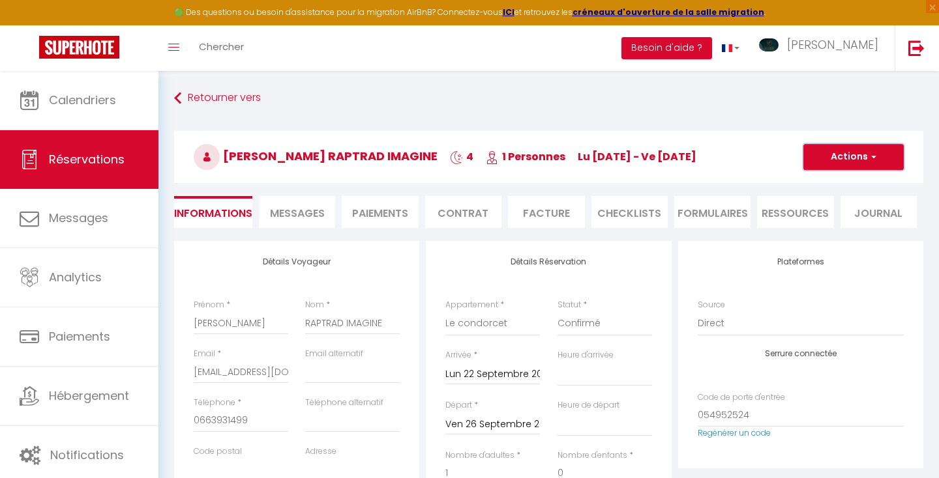
click at [832, 162] on button "Actions" at bounding box center [853, 157] width 100 height 26
click at [826, 180] on link "Enregistrer" at bounding box center [840, 185] width 103 height 17
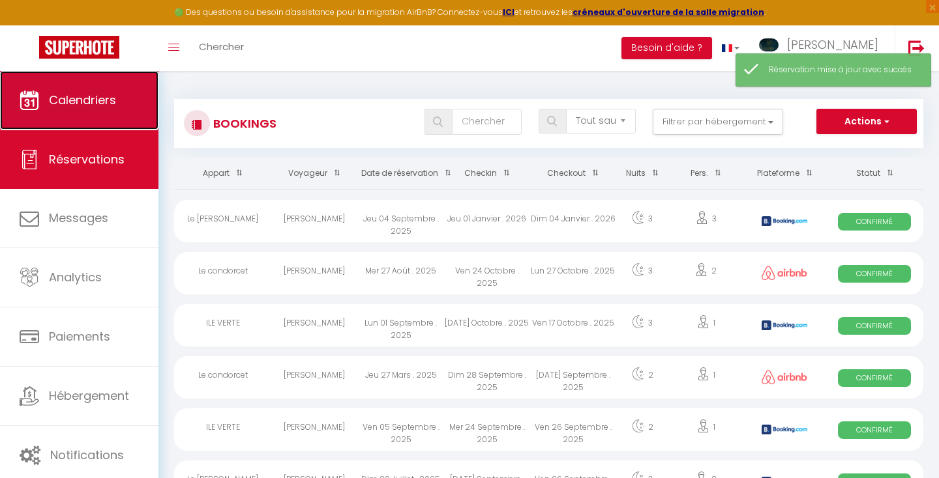
click at [85, 96] on span "Calendriers" at bounding box center [82, 100] width 67 height 16
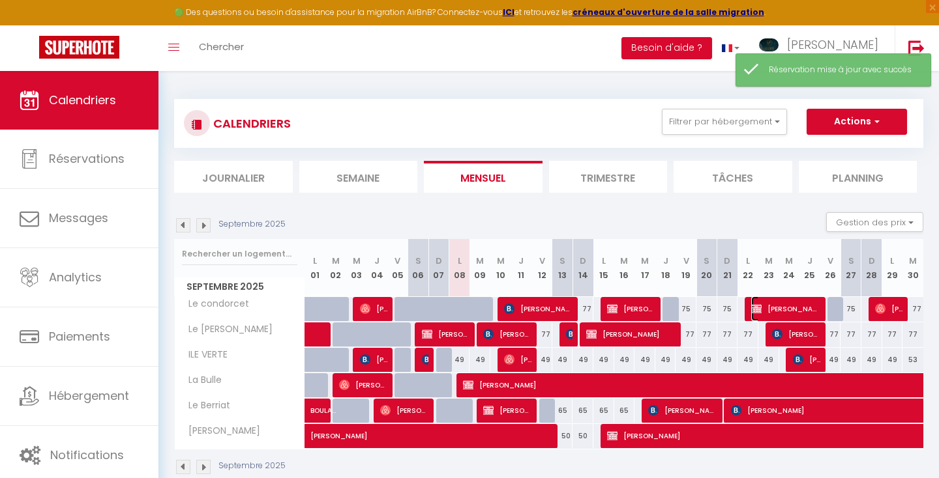
click at [800, 306] on span "[PERSON_NAME] RAPTRAD IMAGINE" at bounding box center [786, 309] width 70 height 25
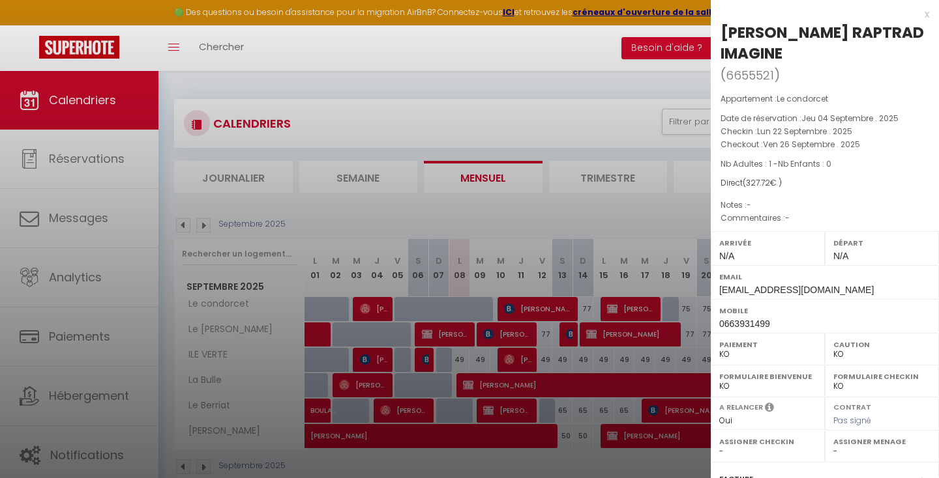
scroll to position [171, 0]
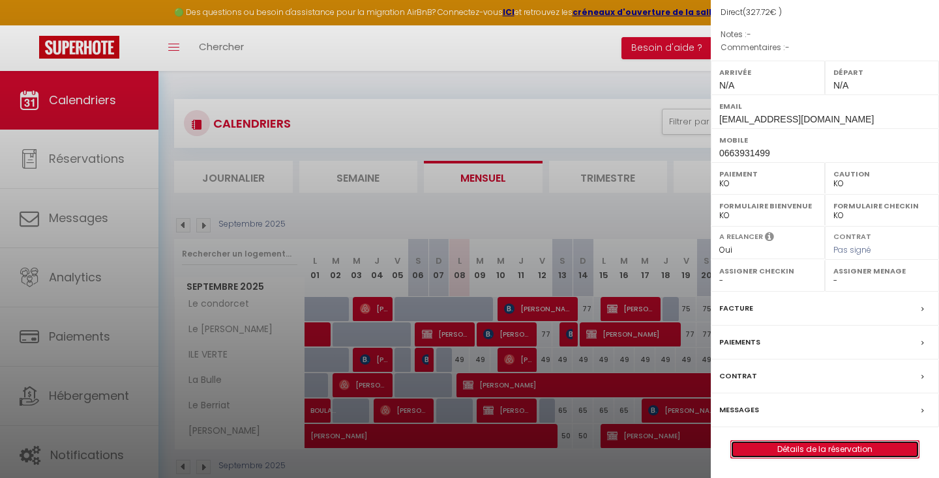
click at [762, 450] on link "Détails de la réservation" at bounding box center [825, 449] width 188 height 17
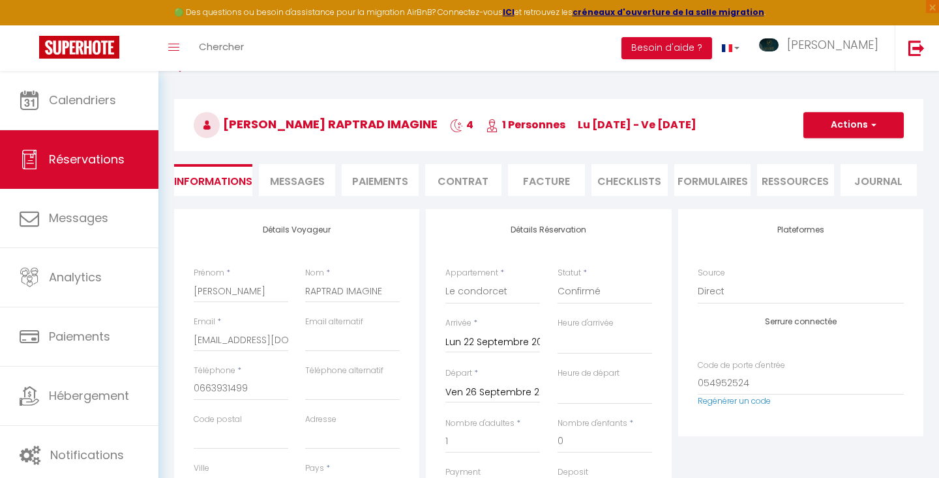
scroll to position [38, 0]
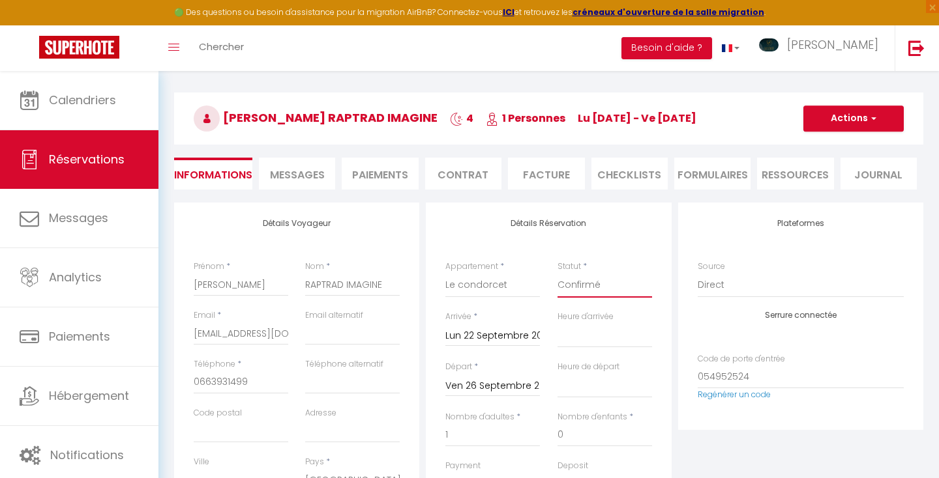
click at [622, 286] on select "Confirmé Non Confirmé [PERSON_NAME] par le voyageur No Show Request" at bounding box center [604, 285] width 95 height 25
click at [557, 273] on select "Confirmé Non Confirmé [PERSON_NAME] par le voyageur No Show Request" at bounding box center [604, 285] width 95 height 25
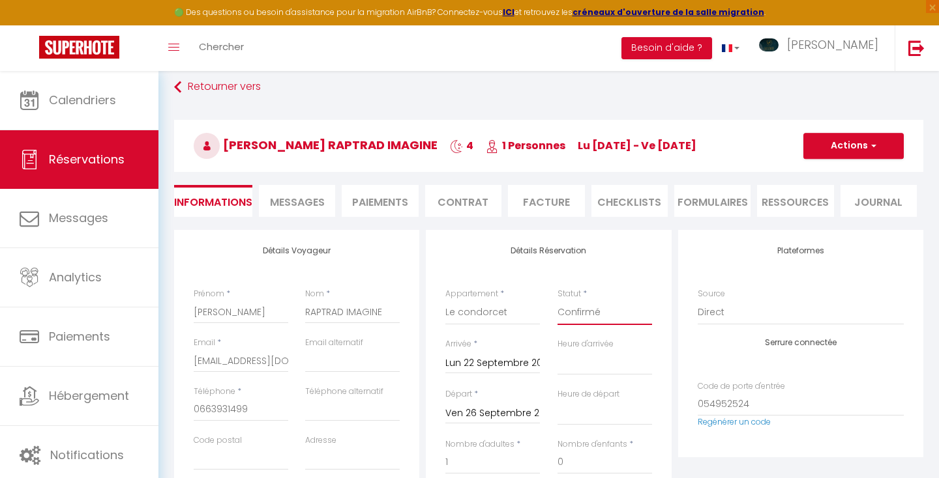
scroll to position [0, 0]
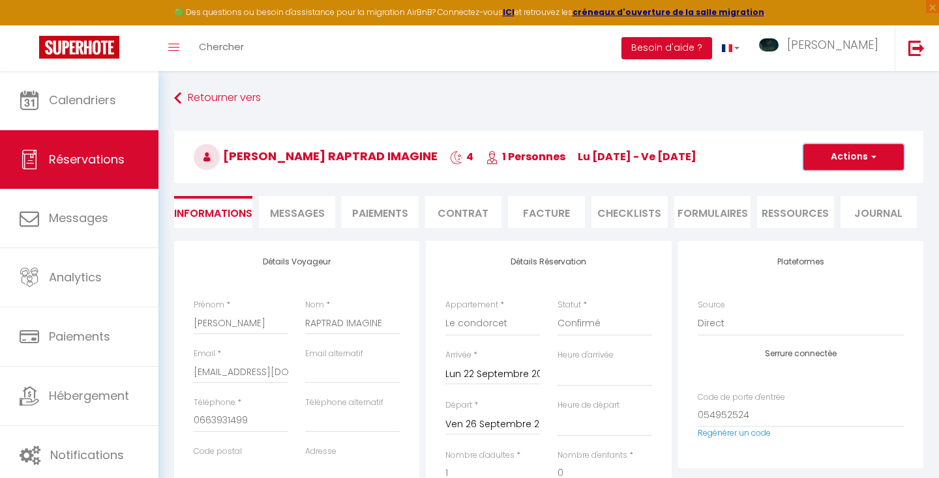
click at [829, 158] on button "Actions" at bounding box center [853, 157] width 100 height 26
click at [826, 182] on link "Enregistrer" at bounding box center [840, 185] width 103 height 17
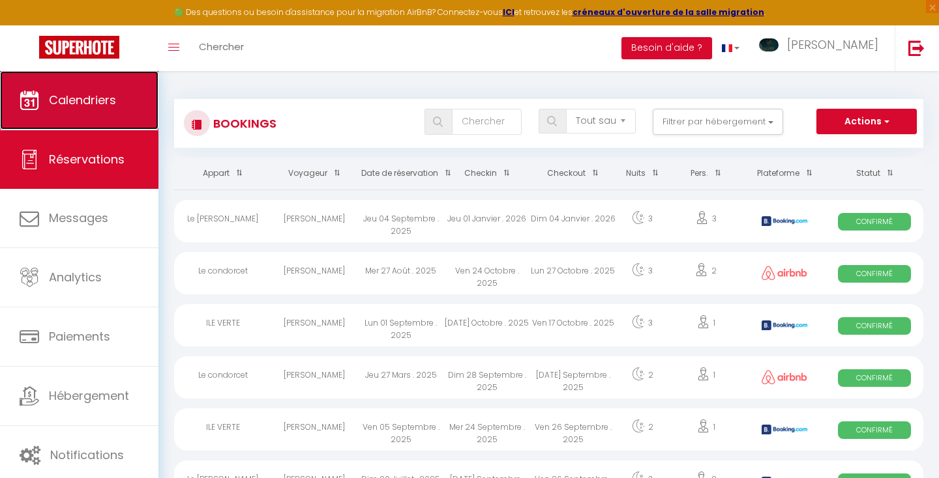
click at [115, 92] on span "Calendriers" at bounding box center [82, 100] width 67 height 16
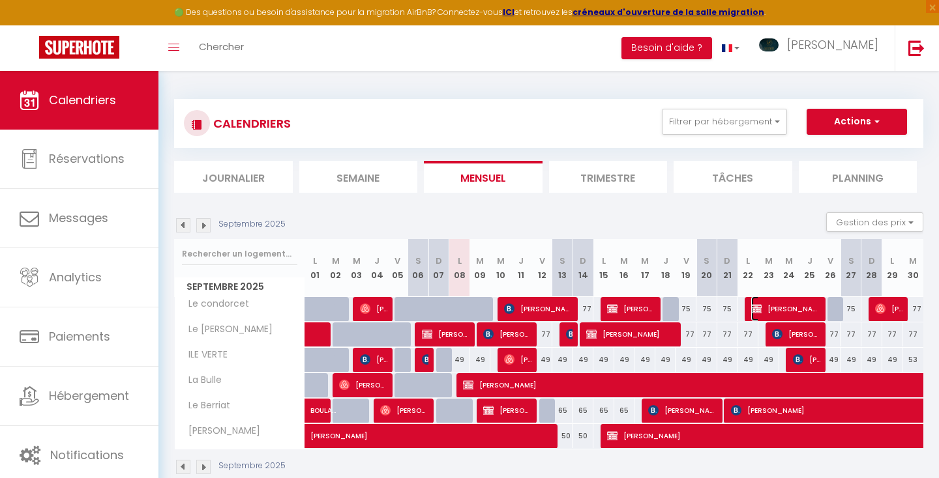
click at [790, 305] on span "[PERSON_NAME] RAPTRAD IMAGINE" at bounding box center [786, 309] width 70 height 25
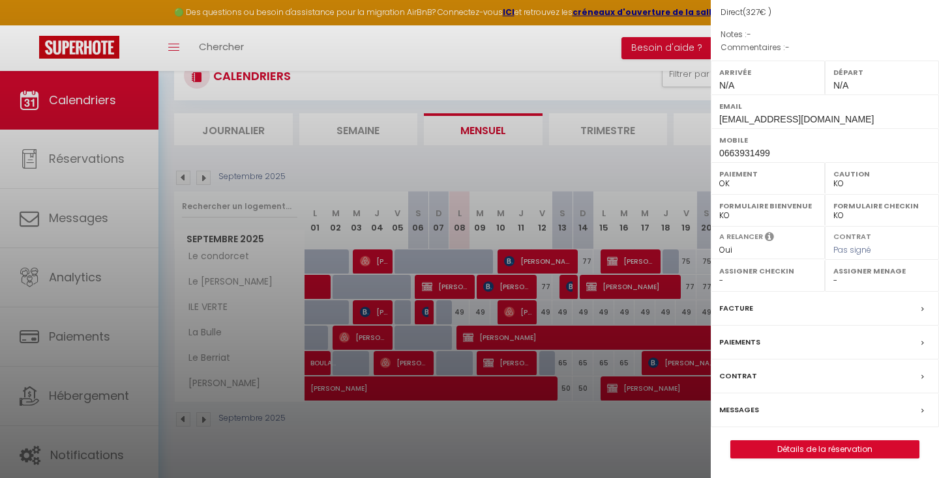
scroll to position [71, 0]
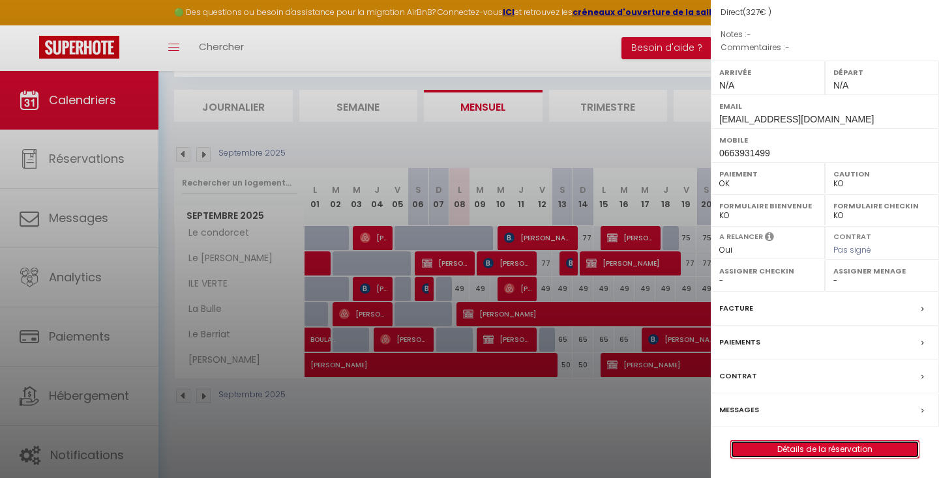
click at [756, 449] on link "Détails de la réservation" at bounding box center [825, 449] width 188 height 17
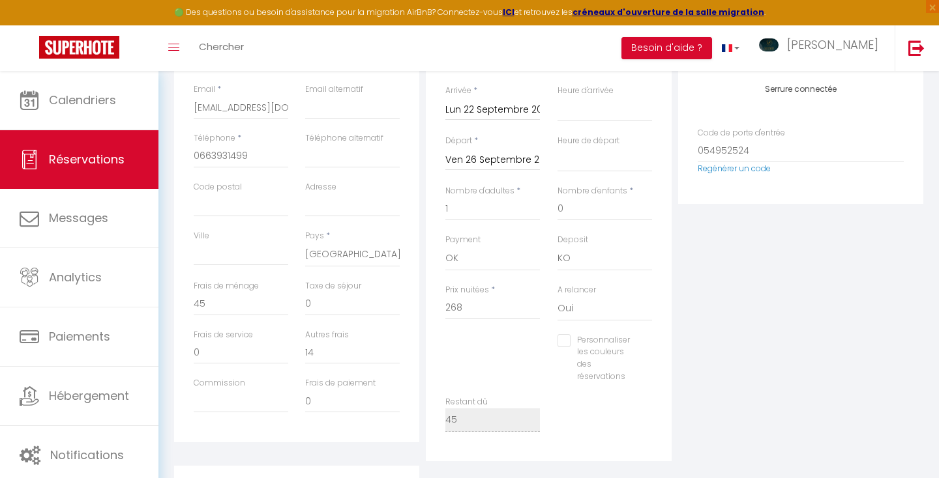
scroll to position [269, 0]
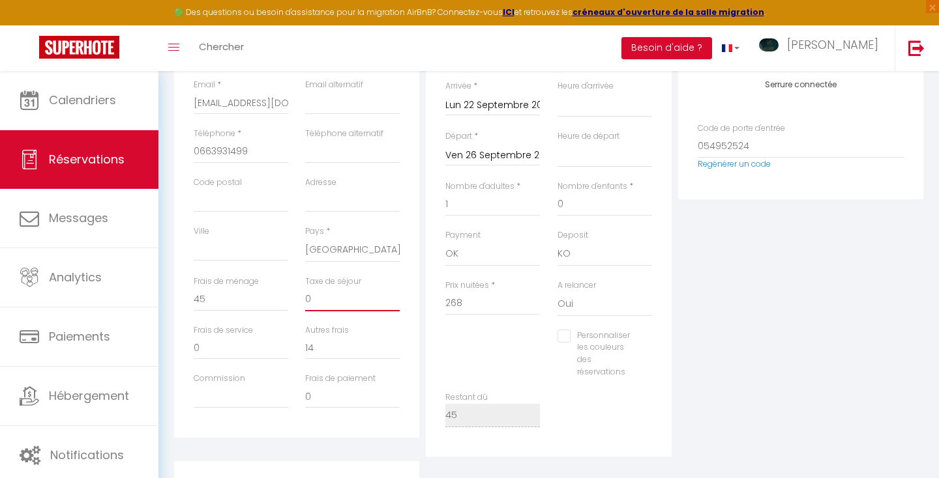
click at [339, 300] on input "0" at bounding box center [352, 299] width 95 height 23
click at [332, 345] on input "14" at bounding box center [352, 347] width 95 height 23
click at [498, 319] on div "Prix nuitées * 268" at bounding box center [492, 305] width 111 height 50
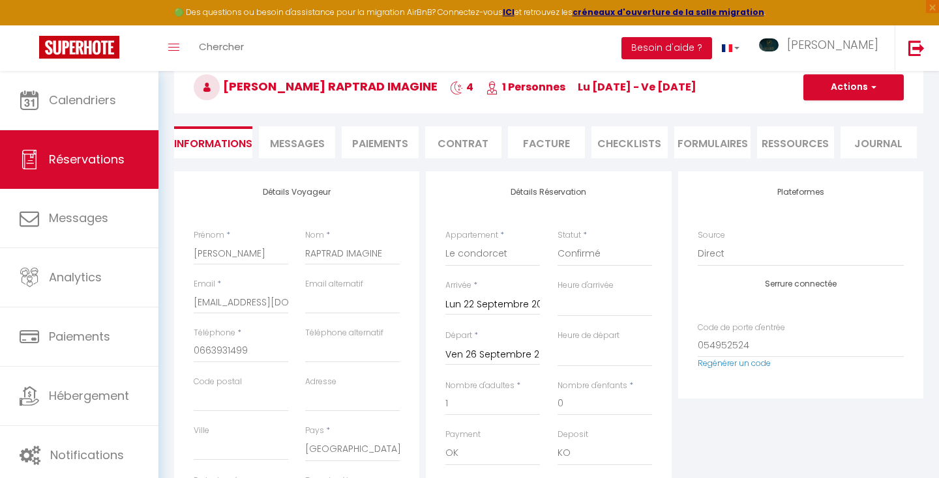
scroll to position [68, 0]
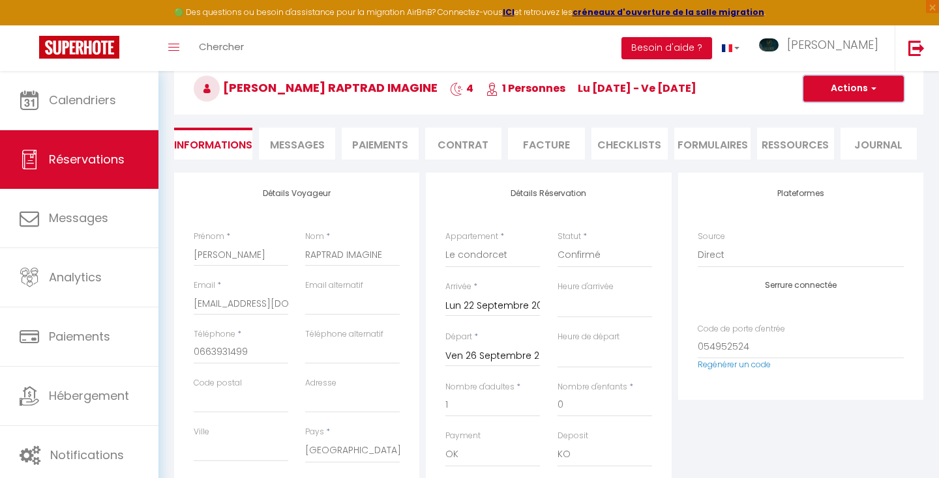
click at [847, 89] on button "Actions" at bounding box center [853, 89] width 100 height 26
click at [838, 115] on link "Enregistrer" at bounding box center [840, 117] width 103 height 17
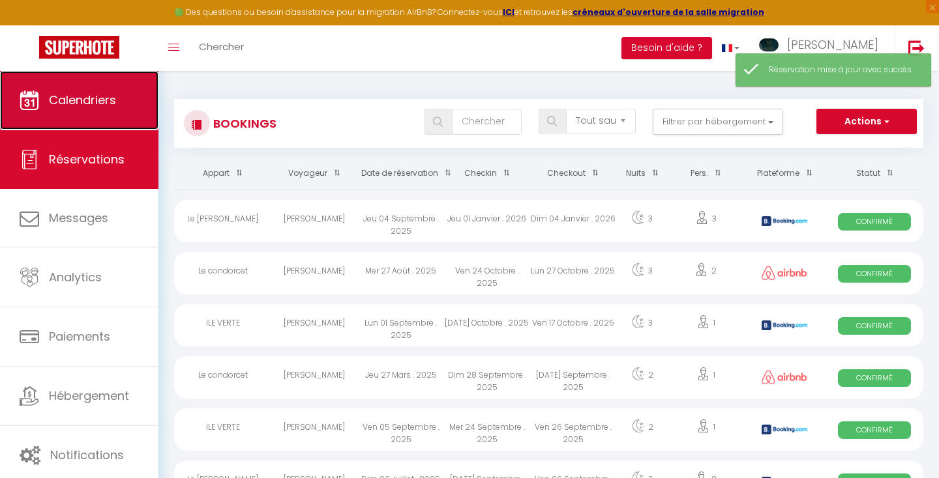
click at [78, 104] on span "Calendriers" at bounding box center [82, 100] width 67 height 16
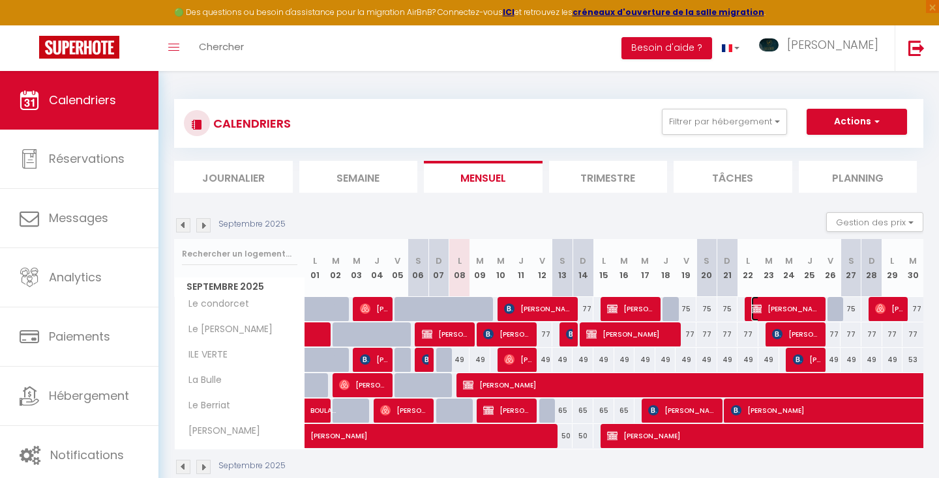
click at [791, 306] on span "[PERSON_NAME] RAPTRAD IMAGINE" at bounding box center [786, 309] width 70 height 25
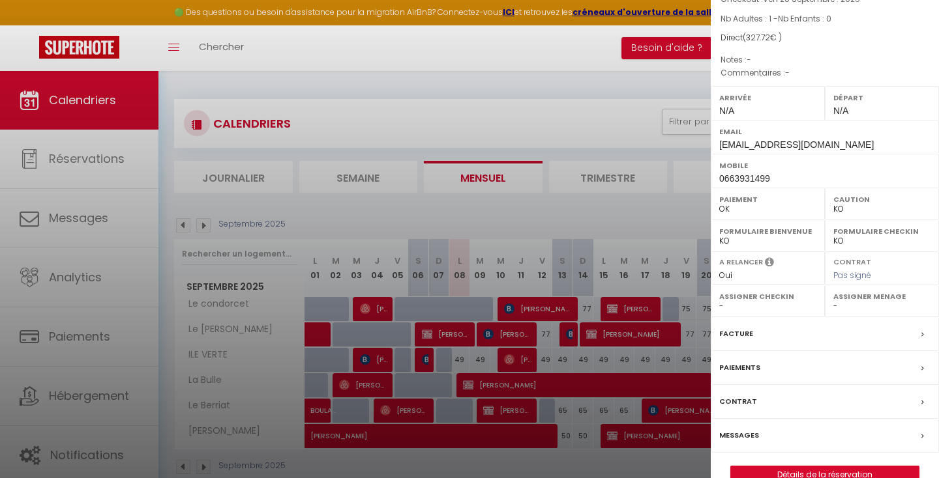
scroll to position [171, 0]
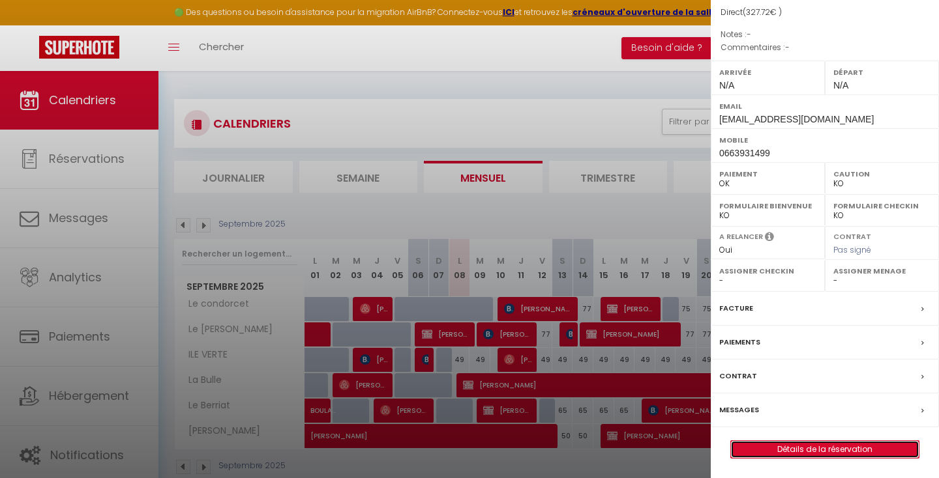
click at [767, 445] on link "Détails de la réservation" at bounding box center [825, 449] width 188 height 17
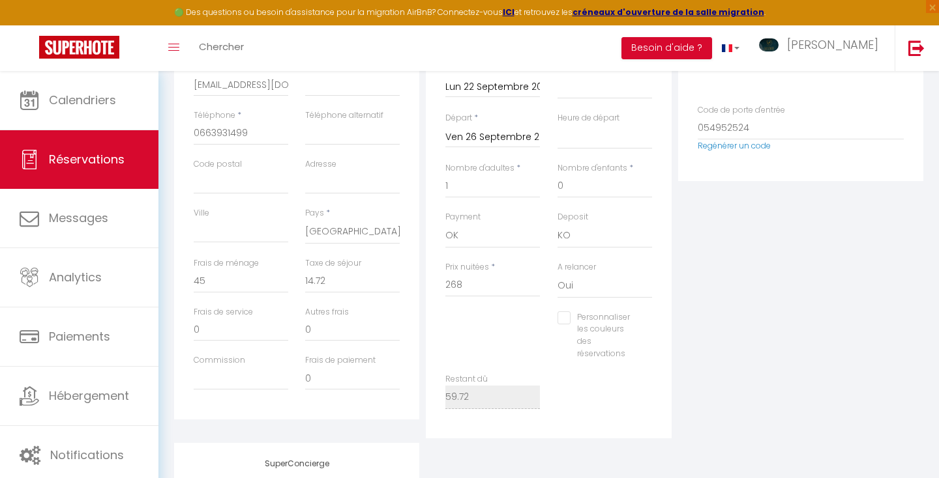
scroll to position [289, 0]
click at [486, 227] on select "OK KO" at bounding box center [492, 234] width 95 height 25
click at [445, 222] on select "OK KO" at bounding box center [492, 234] width 95 height 25
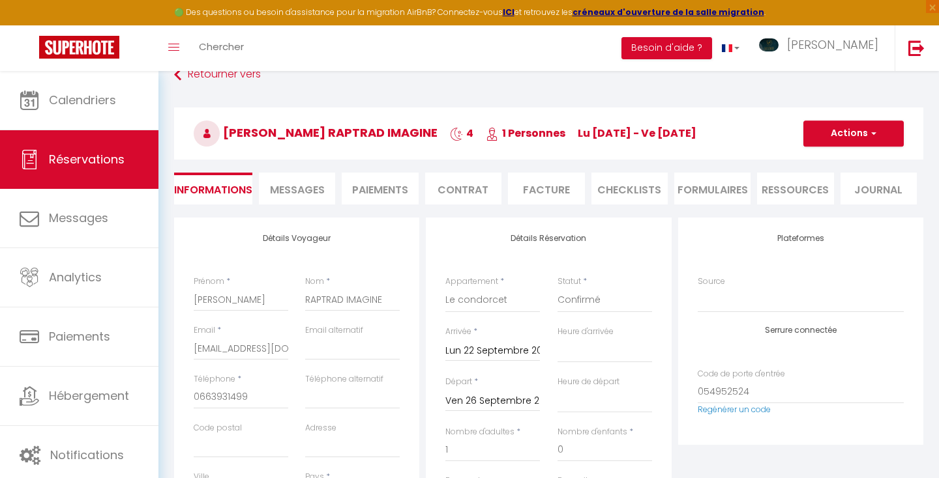
scroll to position [20, 0]
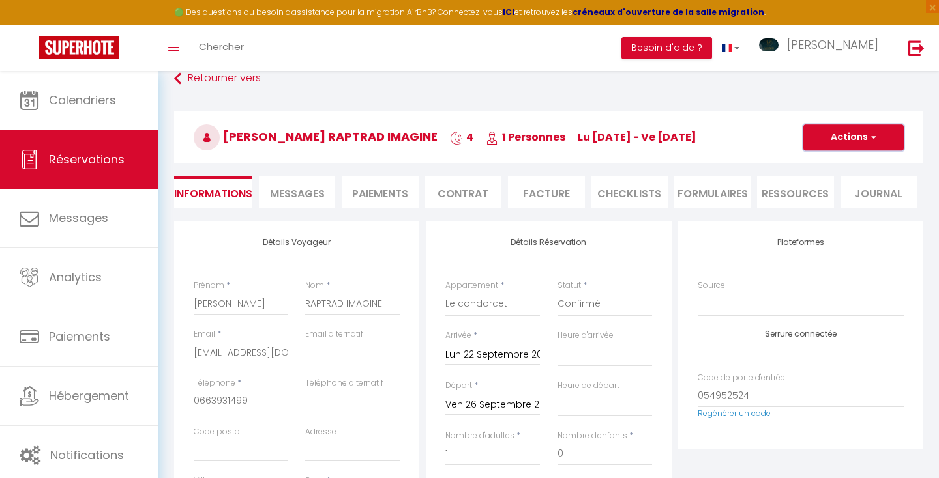
click at [826, 135] on button "Actions" at bounding box center [853, 137] width 100 height 26
click at [826, 159] on link "Enregistrer" at bounding box center [840, 166] width 103 height 17
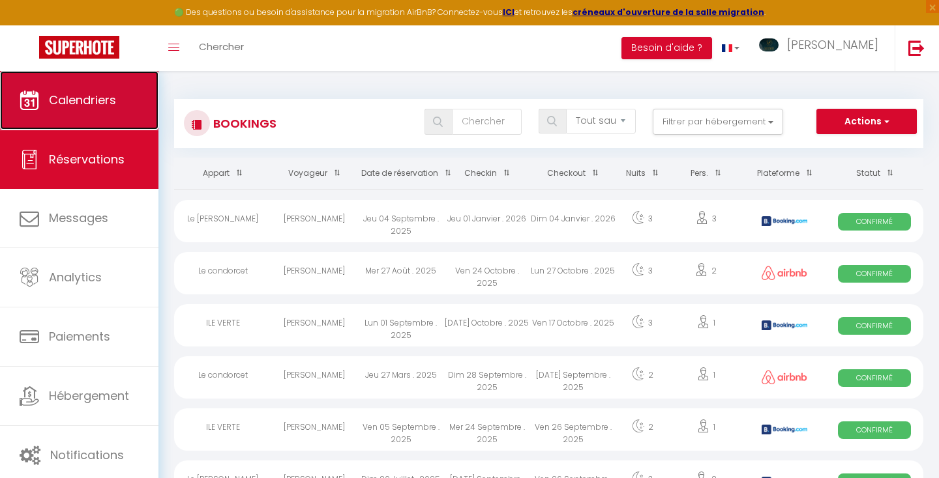
click at [106, 100] on span "Calendriers" at bounding box center [82, 100] width 67 height 16
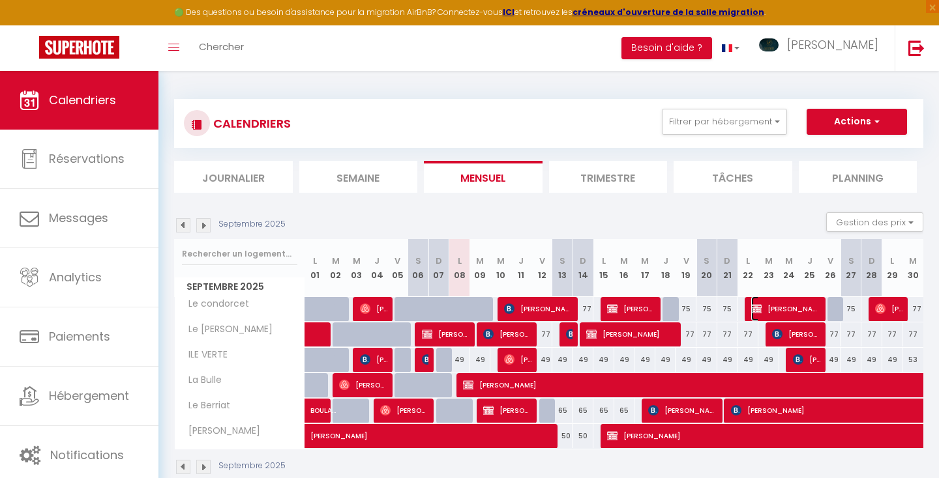
click at [762, 306] on span "[PERSON_NAME] RAPTRAD IMAGINE" at bounding box center [786, 309] width 70 height 25
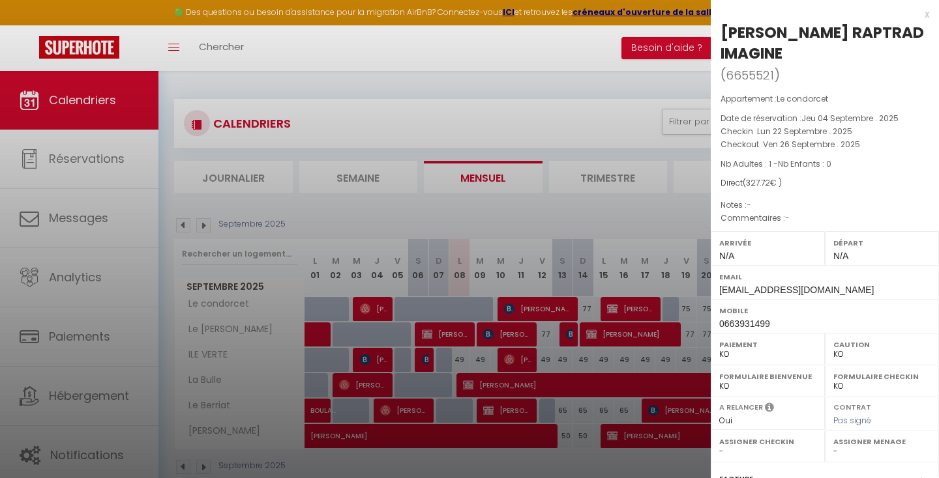
scroll to position [171, 0]
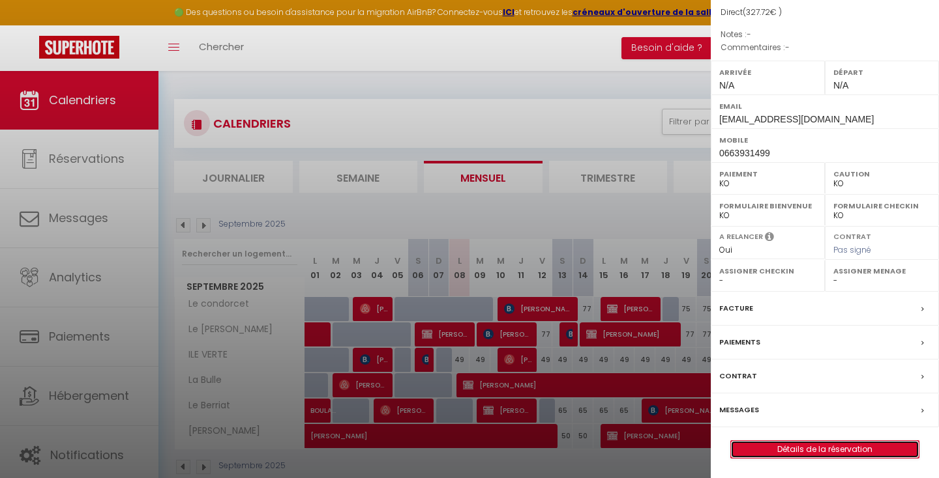
click at [753, 445] on link "Détails de la réservation" at bounding box center [825, 449] width 188 height 17
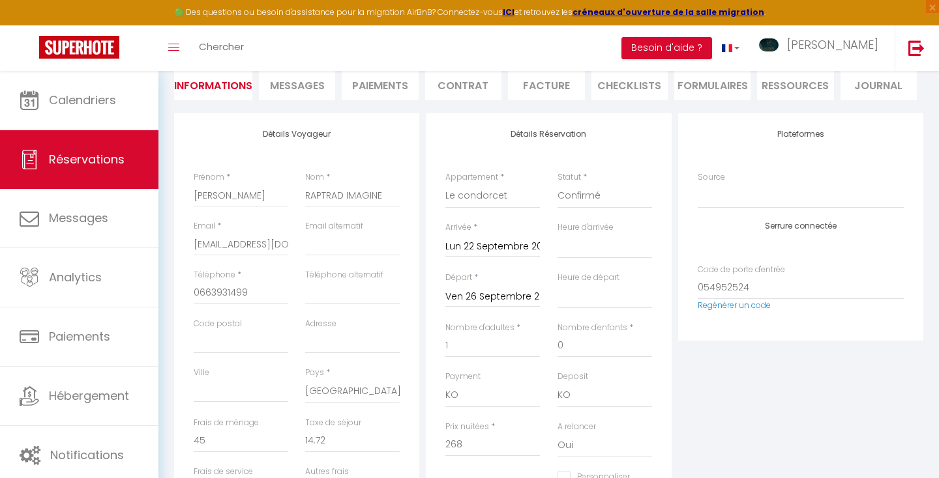
scroll to position [121, 0]
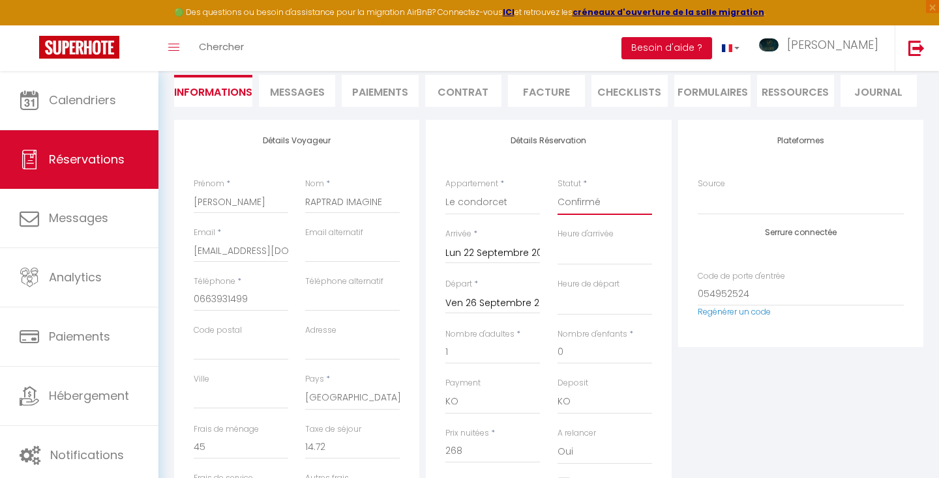
click at [606, 201] on select "Confirmé Non Confirmé [PERSON_NAME] par le voyageur No Show Request" at bounding box center [604, 202] width 95 height 25
click at [557, 190] on select "Confirmé Non Confirmé [PERSON_NAME] par le voyageur No Show Request" at bounding box center [604, 202] width 95 height 25
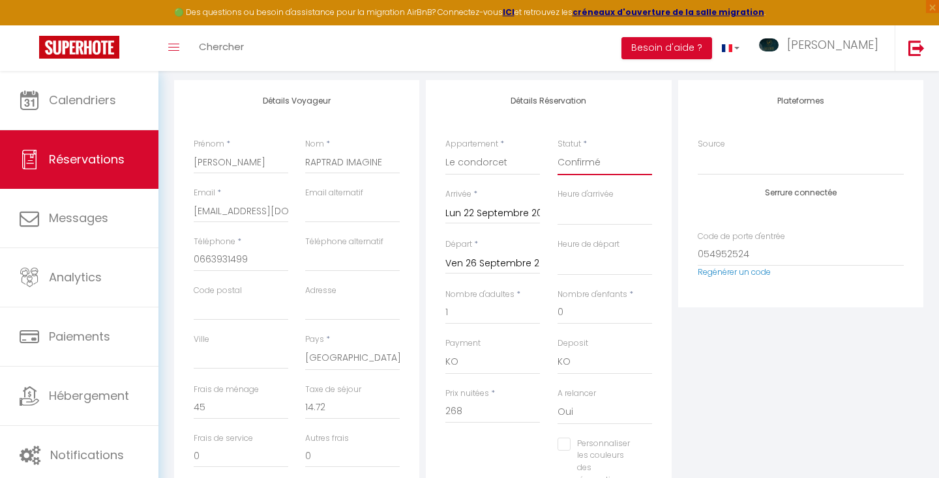
scroll to position [186, 0]
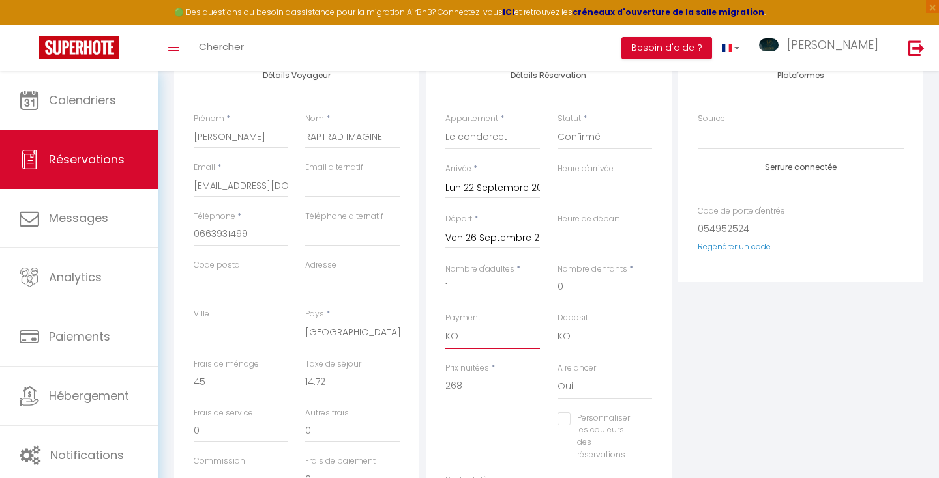
click at [480, 328] on select "OK KO" at bounding box center [492, 337] width 95 height 25
click at [445, 325] on select "OK KO" at bounding box center [492, 337] width 95 height 25
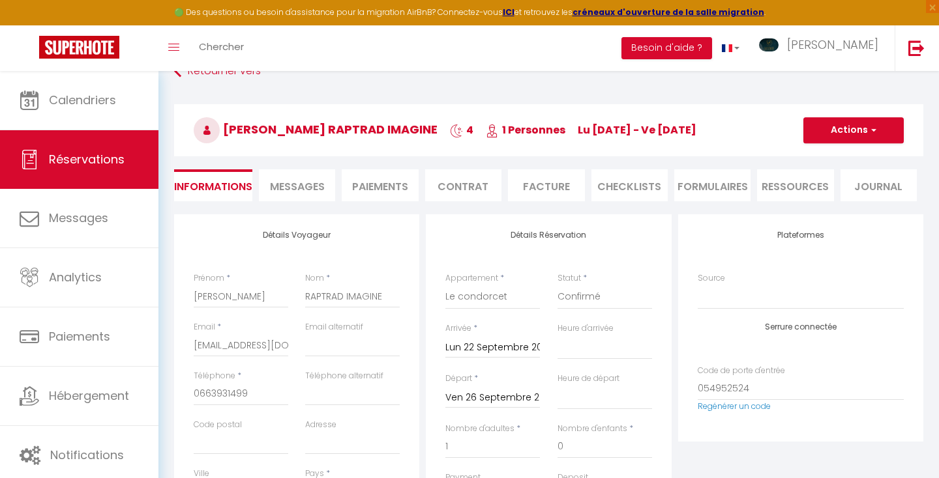
scroll to position [0, 0]
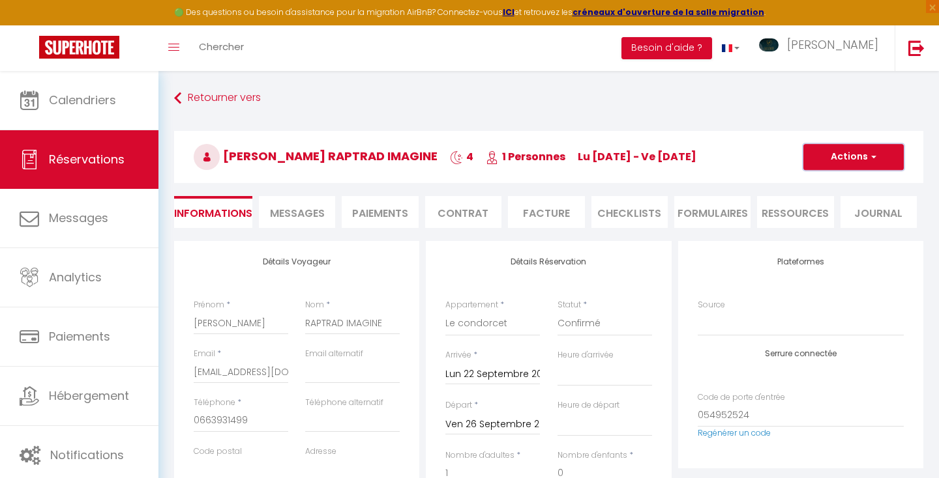
click at [836, 164] on button "Actions" at bounding box center [853, 157] width 100 height 26
click at [827, 184] on link "Enregistrer" at bounding box center [840, 185] width 103 height 17
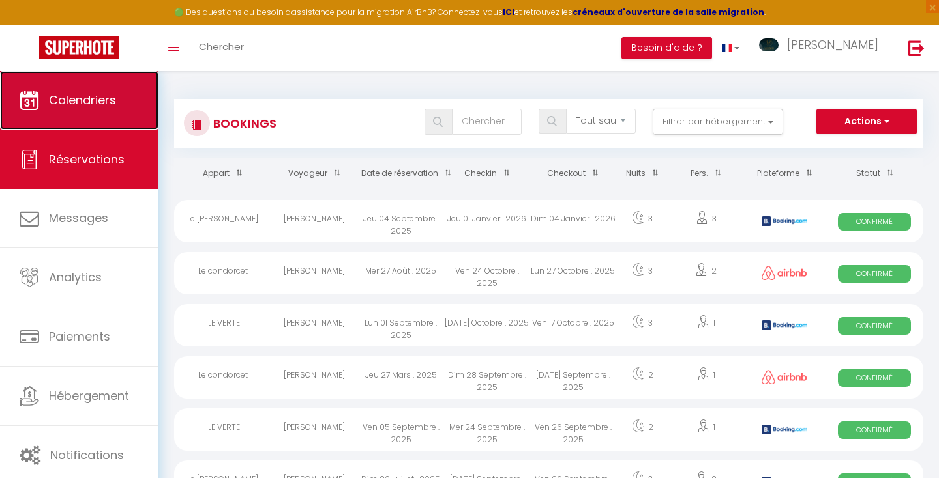
click at [95, 89] on link "Calendriers" at bounding box center [79, 100] width 158 height 59
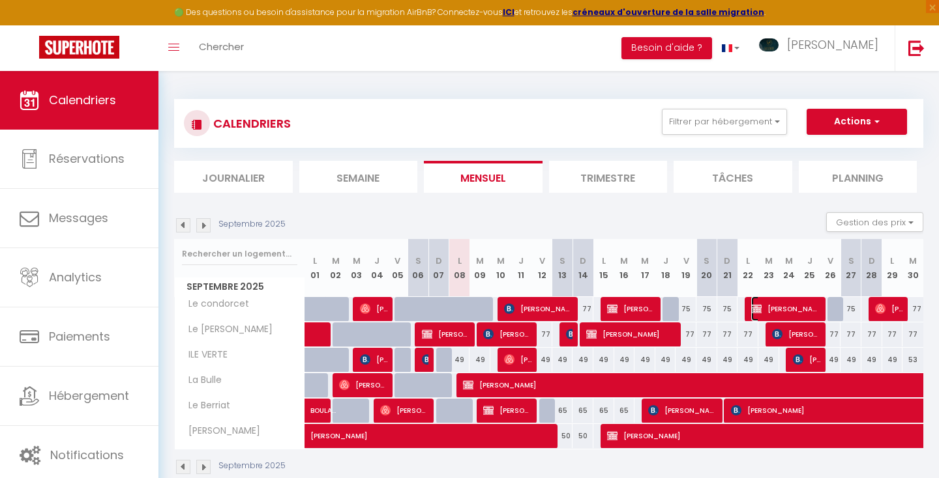
click at [772, 307] on span "[PERSON_NAME] RAPTRAD IMAGINE" at bounding box center [786, 309] width 70 height 25
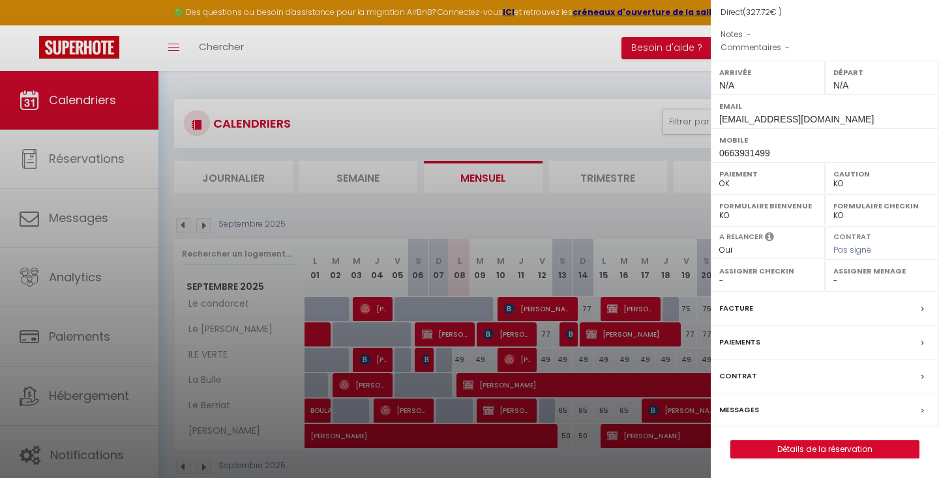
scroll to position [71, 0]
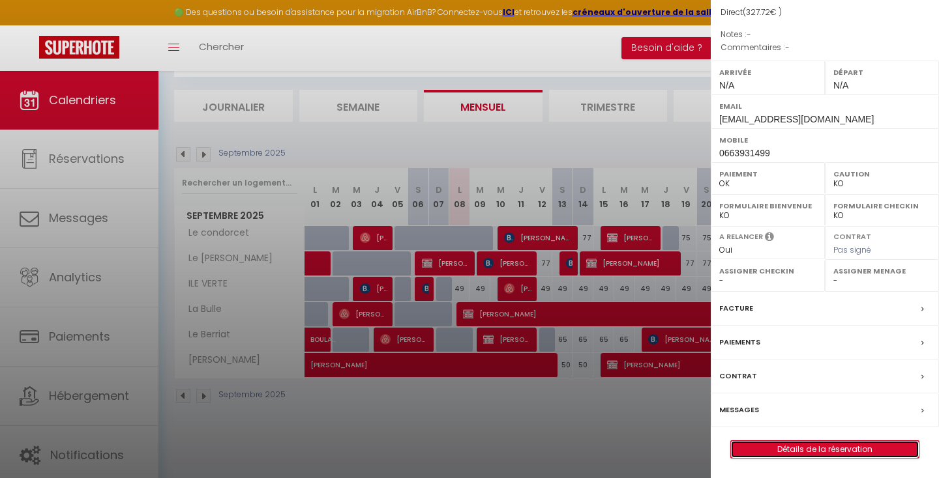
click at [765, 449] on link "Détails de la réservation" at bounding box center [825, 449] width 188 height 17
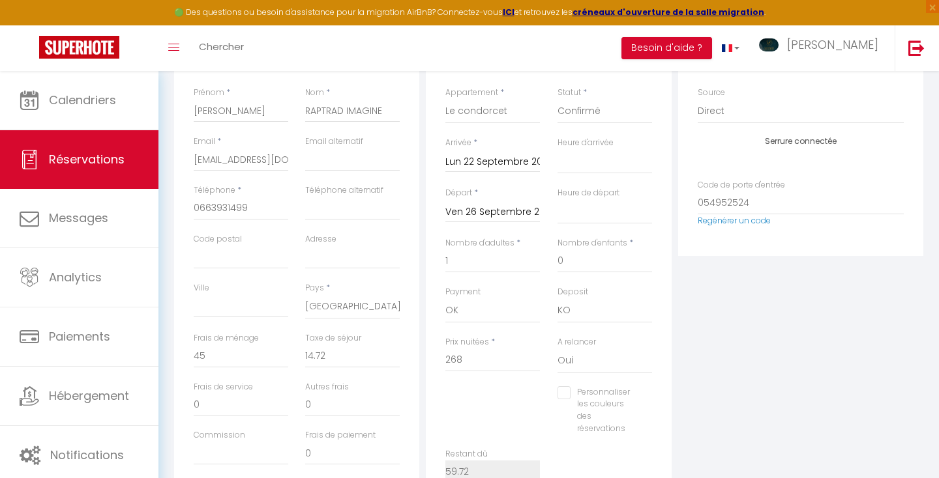
scroll to position [211, 0]
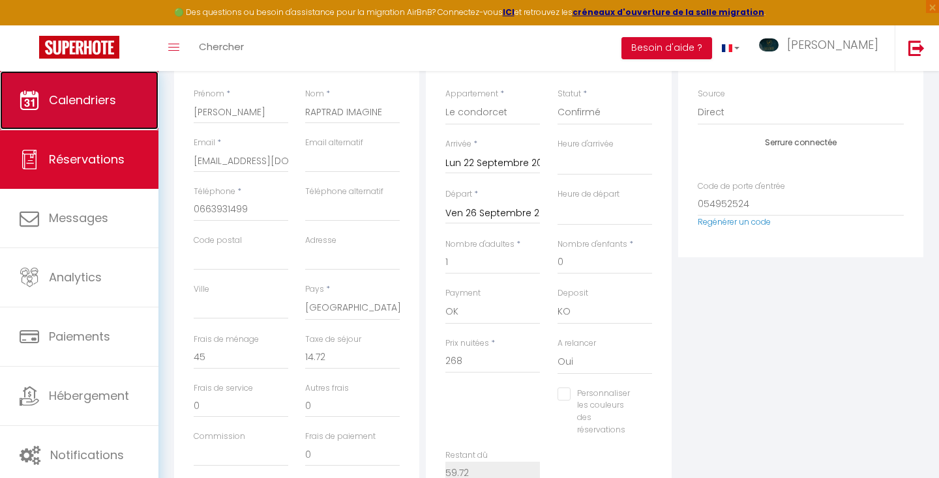
click at [55, 95] on span "Calendriers" at bounding box center [82, 100] width 67 height 16
